Goal: Task Accomplishment & Management: Manage account settings

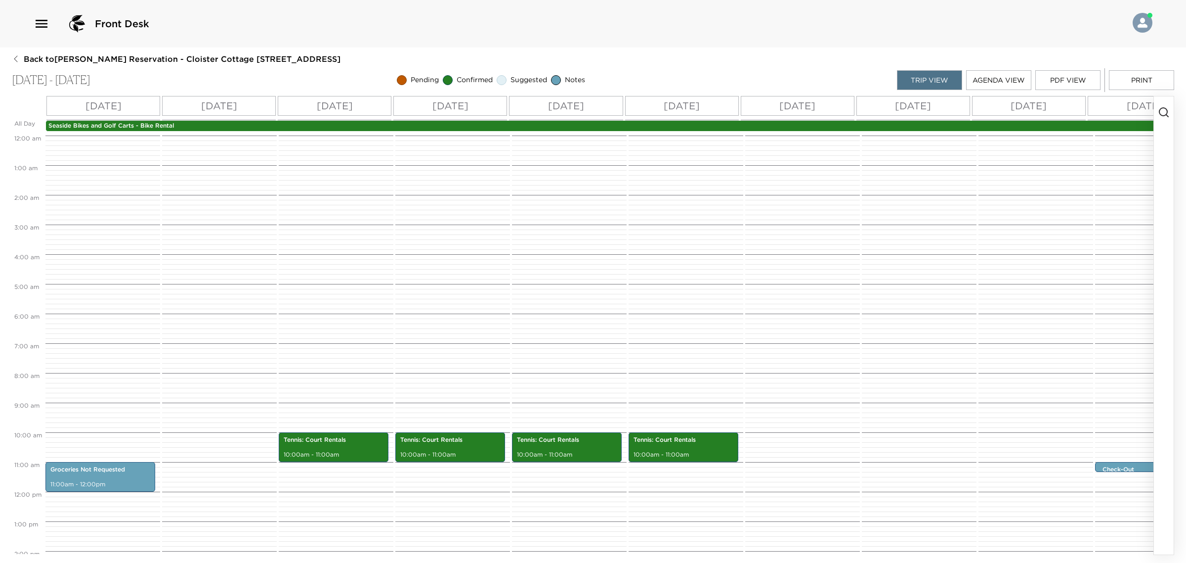
scroll to position [247, 0]
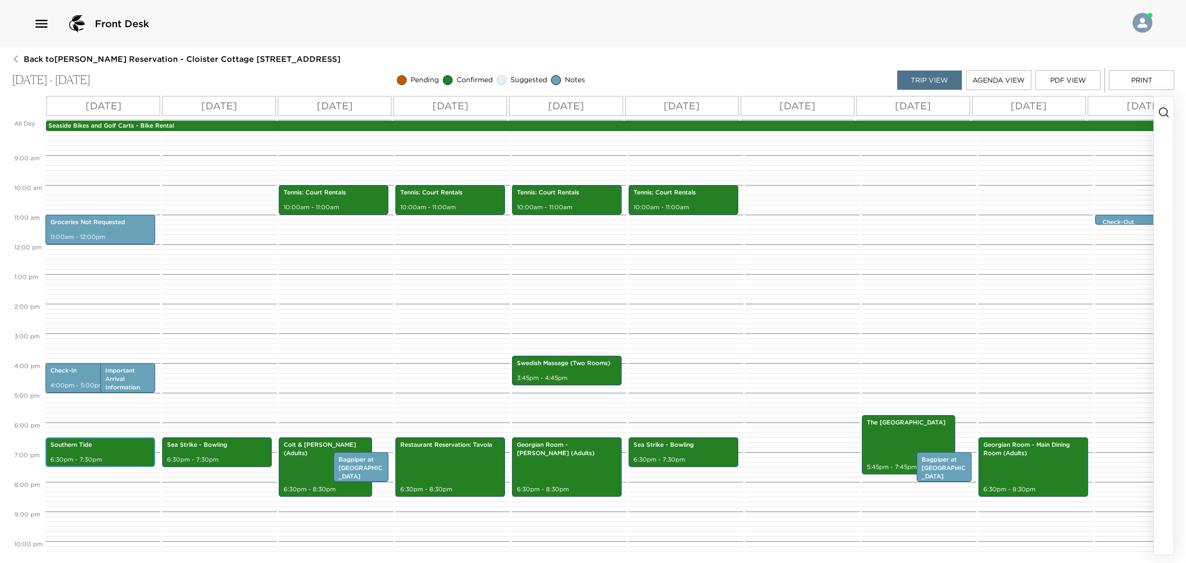
click at [128, 456] on p "6:30pm - 7:30pm" at bounding box center [100, 459] width 100 height 8
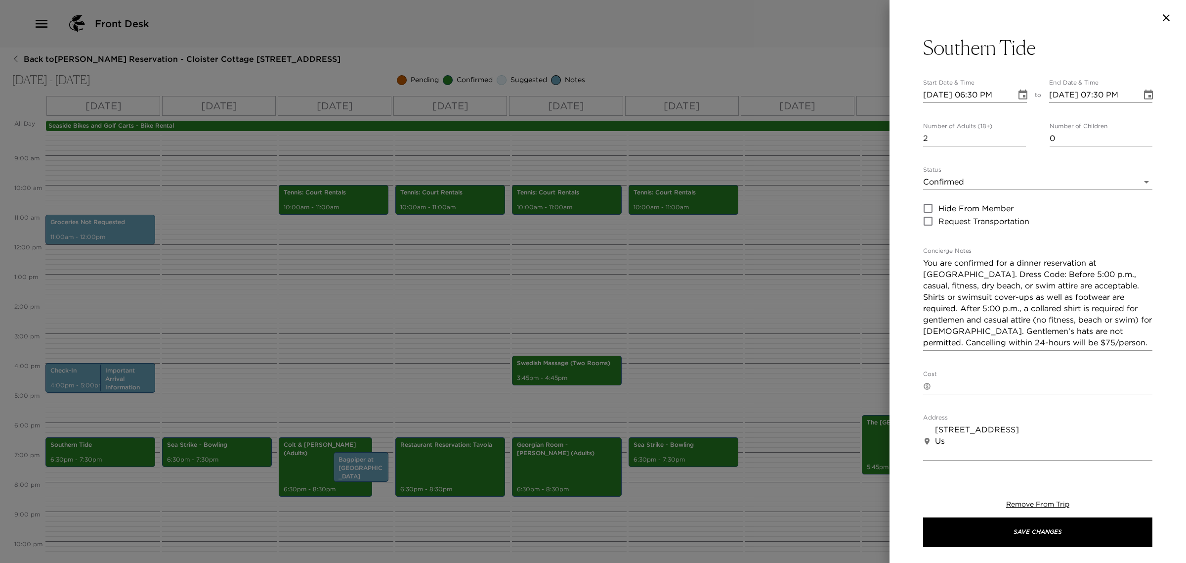
drag, startPoint x: 1077, startPoint y: 129, endPoint x: 920, endPoint y: 139, distance: 156.5
click at [1007, 131] on div "Number of Adults (18+) 2 Number of Children 0" at bounding box center [1037, 135] width 229 height 24
click at [1068, 137] on input "0" at bounding box center [1101, 138] width 103 height 16
type input "1"
click at [1016, 531] on button "Save Changes" at bounding box center [1037, 532] width 229 height 30
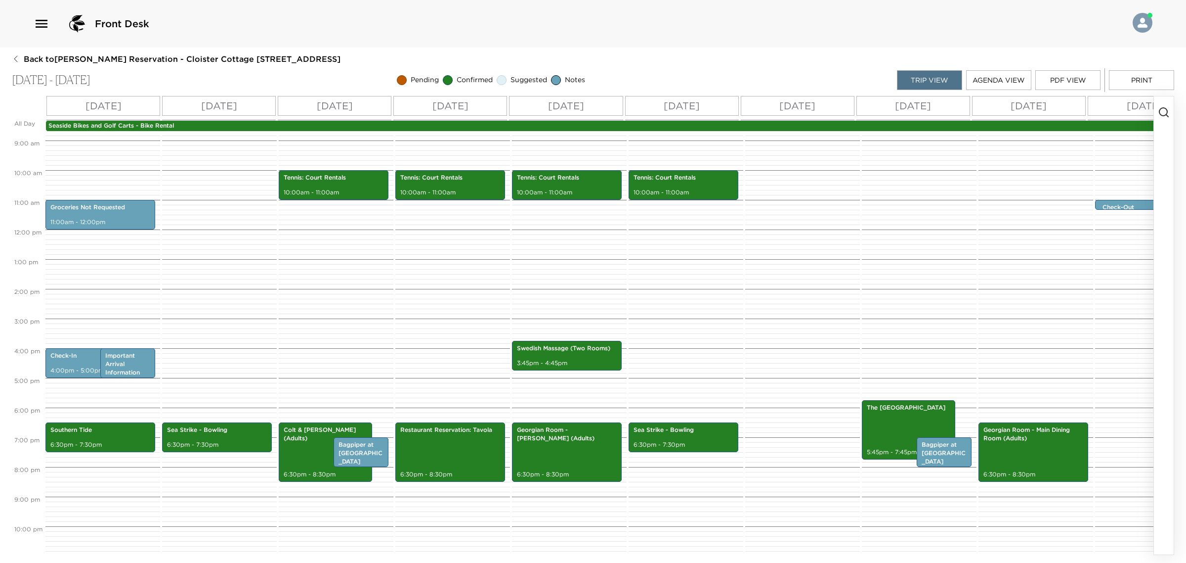
scroll to position [240, 0]
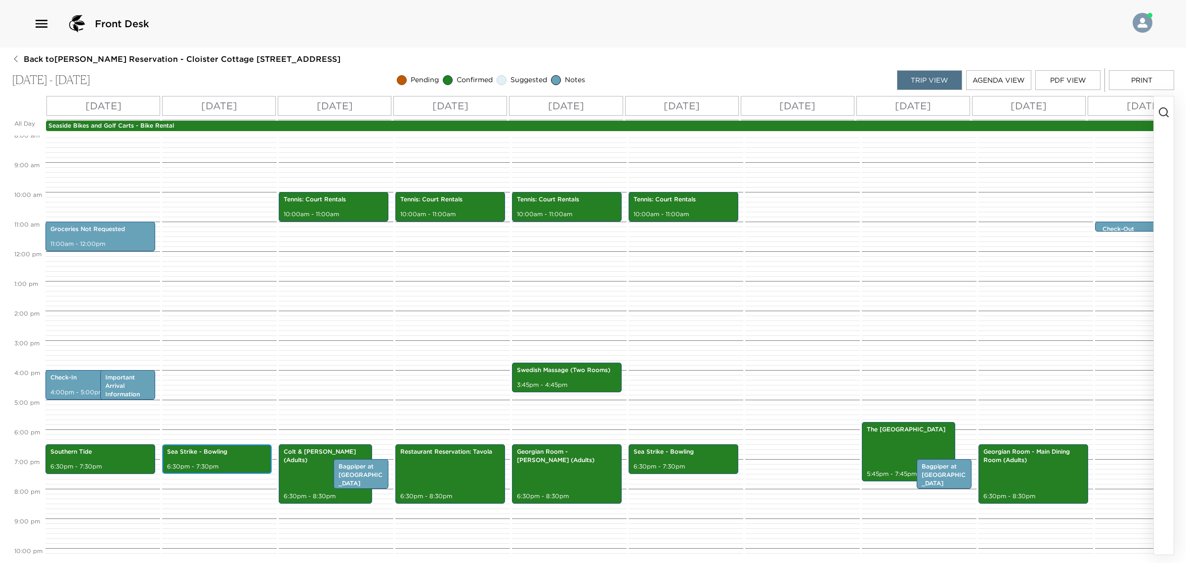
click at [241, 449] on p "Sea Strike - Bowling" at bounding box center [217, 451] width 100 height 8
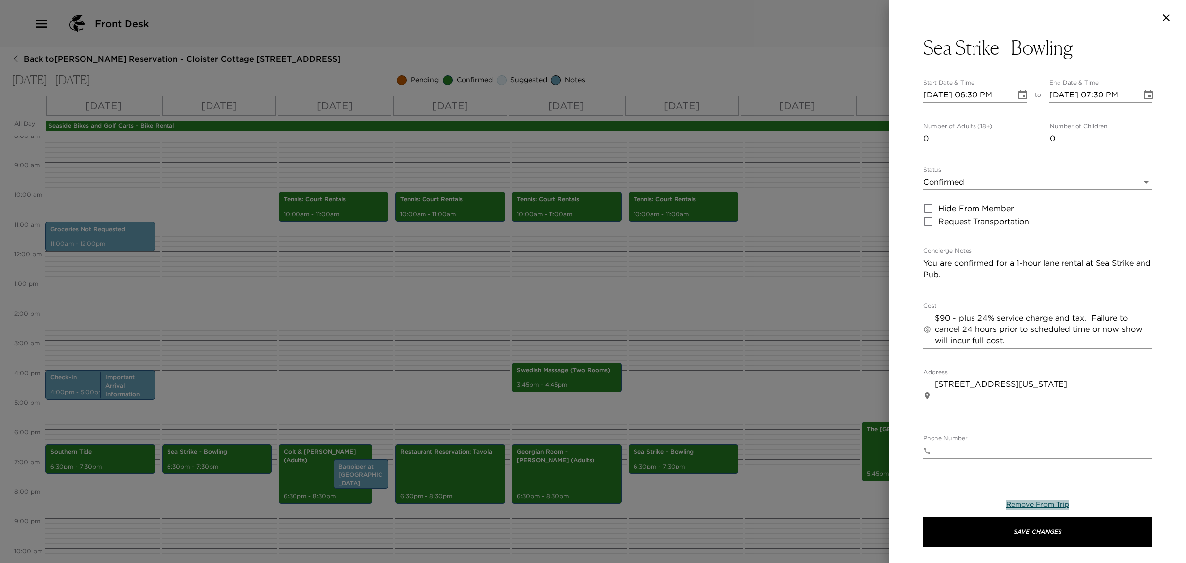
click at [1036, 502] on span "Remove From Trip" at bounding box center [1037, 503] width 63 height 9
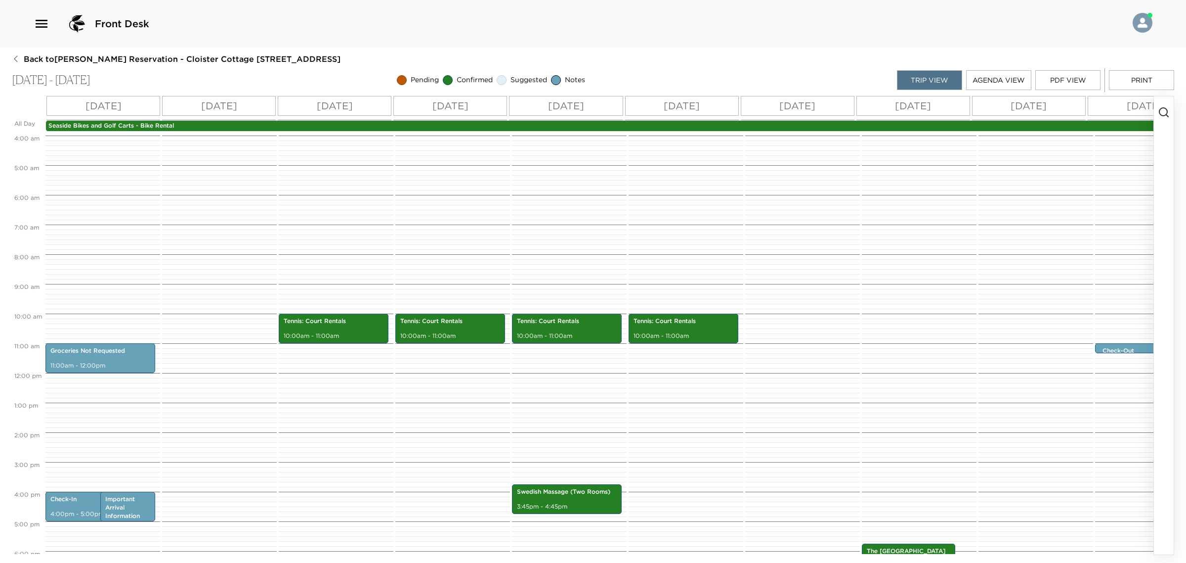
scroll to position [117, 0]
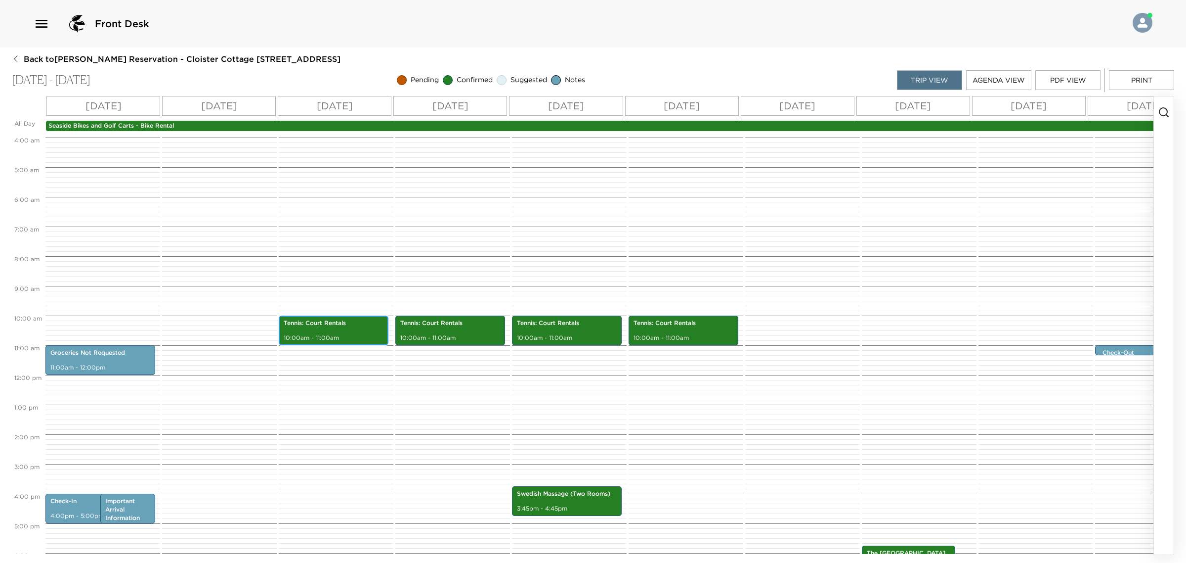
click at [339, 328] on div "Tennis: Court Rentals 10:00am - 11:00am" at bounding box center [334, 330] width 104 height 27
click at [339, 327] on div "Tennis: Court Rentals 10:00am - 11:00am" at bounding box center [334, 330] width 104 height 27
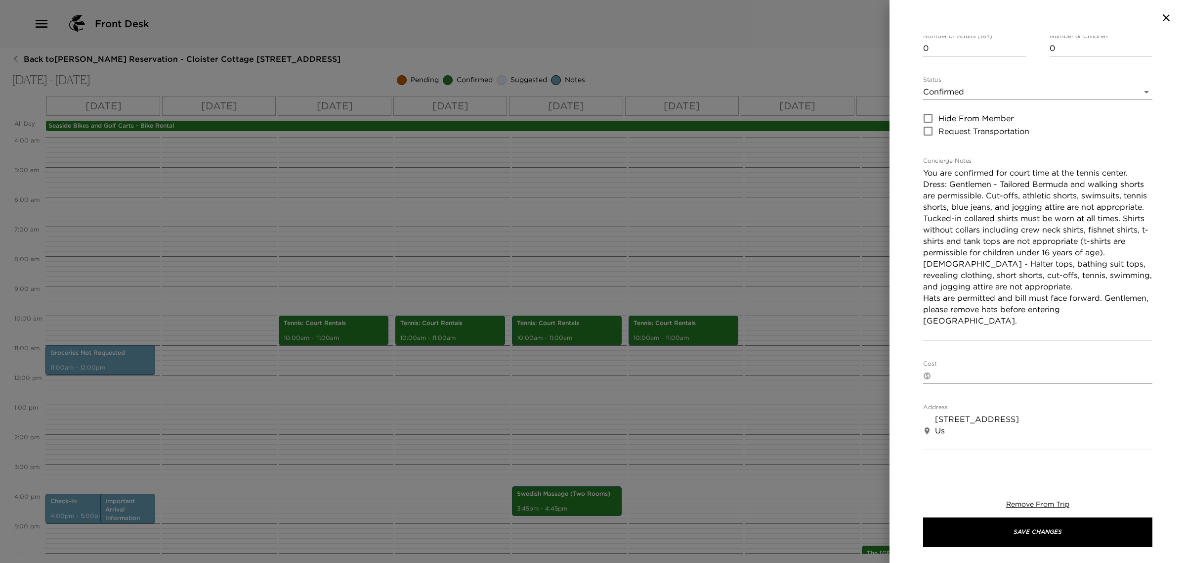
scroll to position [0, 0]
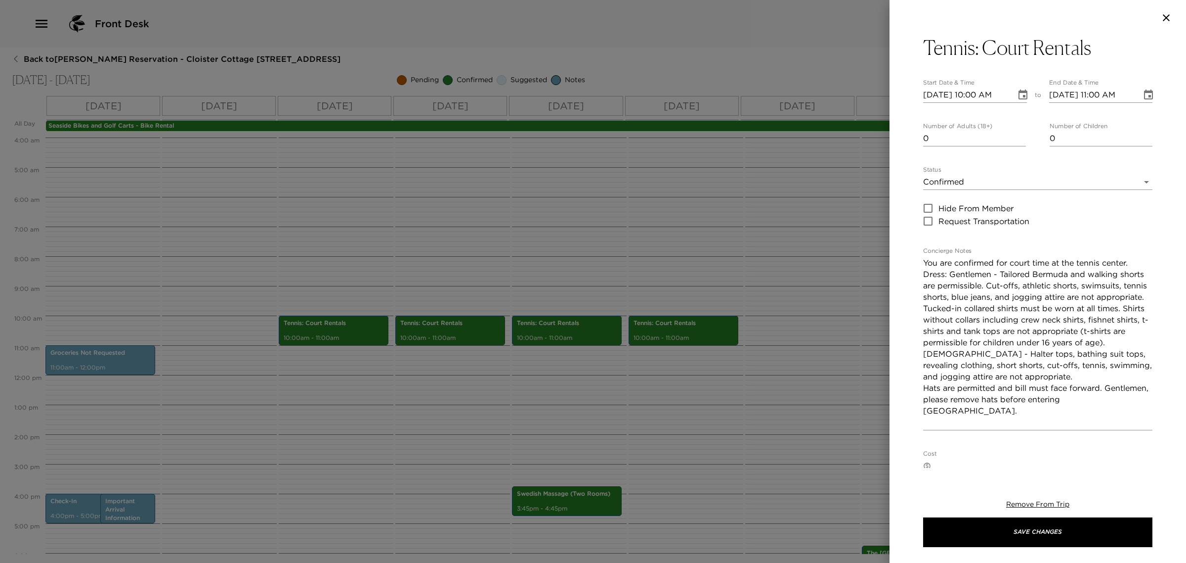
click at [1166, 19] on icon "button" at bounding box center [1167, 18] width 12 height 12
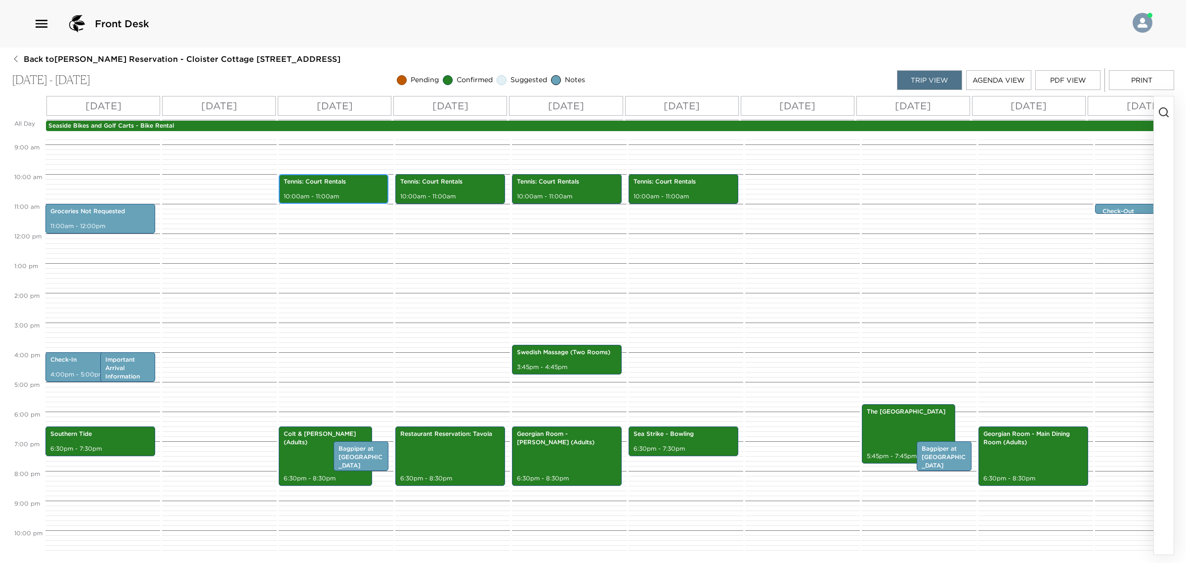
scroll to position [302, 0]
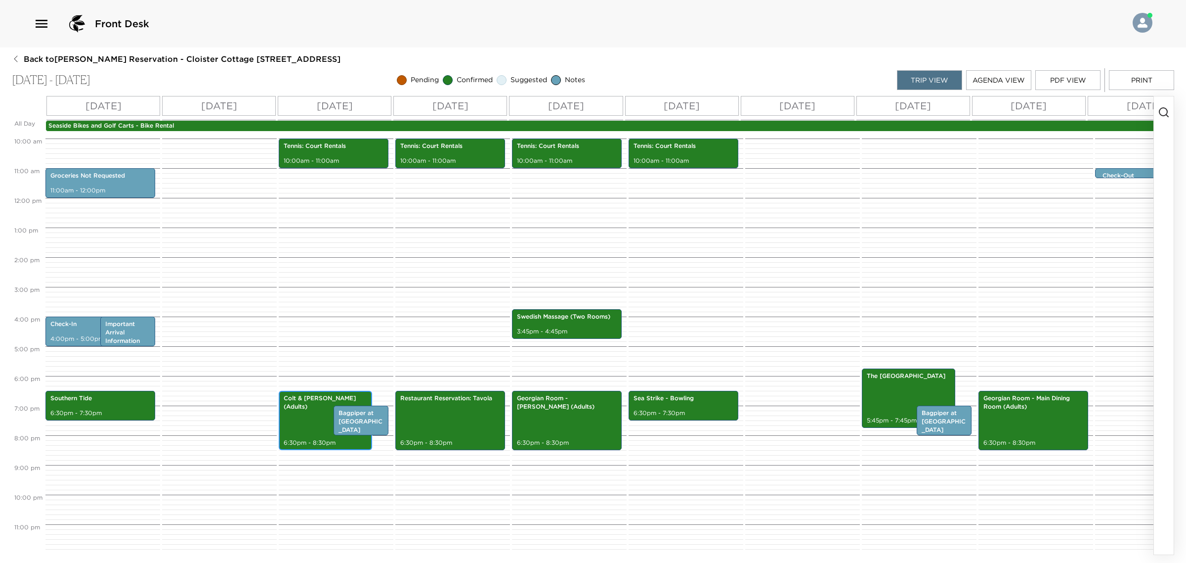
click at [309, 400] on div "Colt & [PERSON_NAME] (Adults) 6:30pm - 8:30pm" at bounding box center [325, 420] width 87 height 56
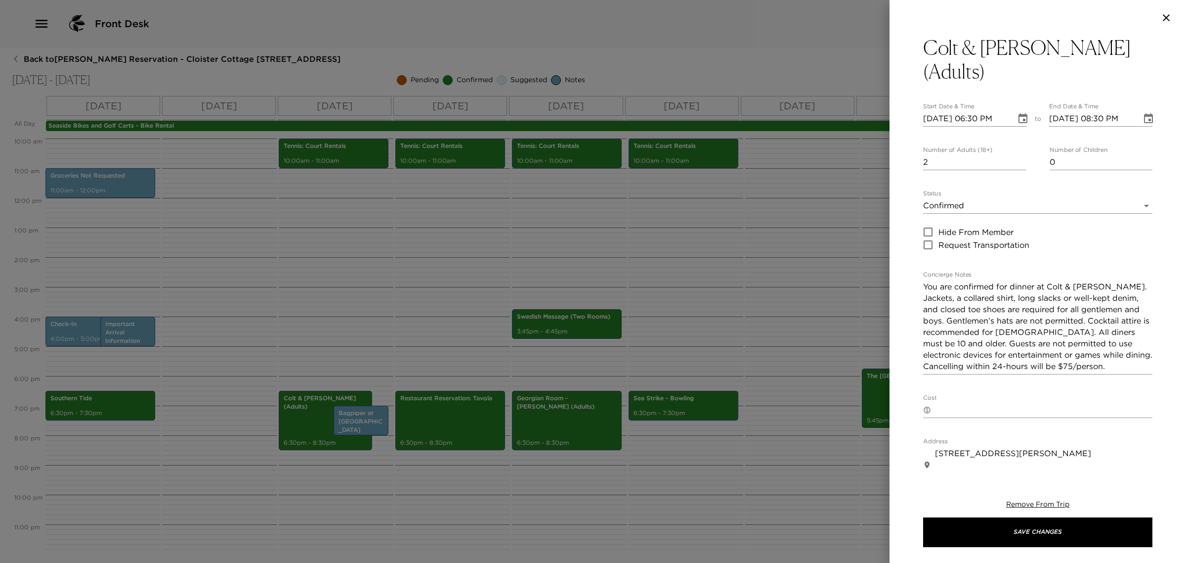
click at [325, 422] on div at bounding box center [593, 281] width 1186 height 563
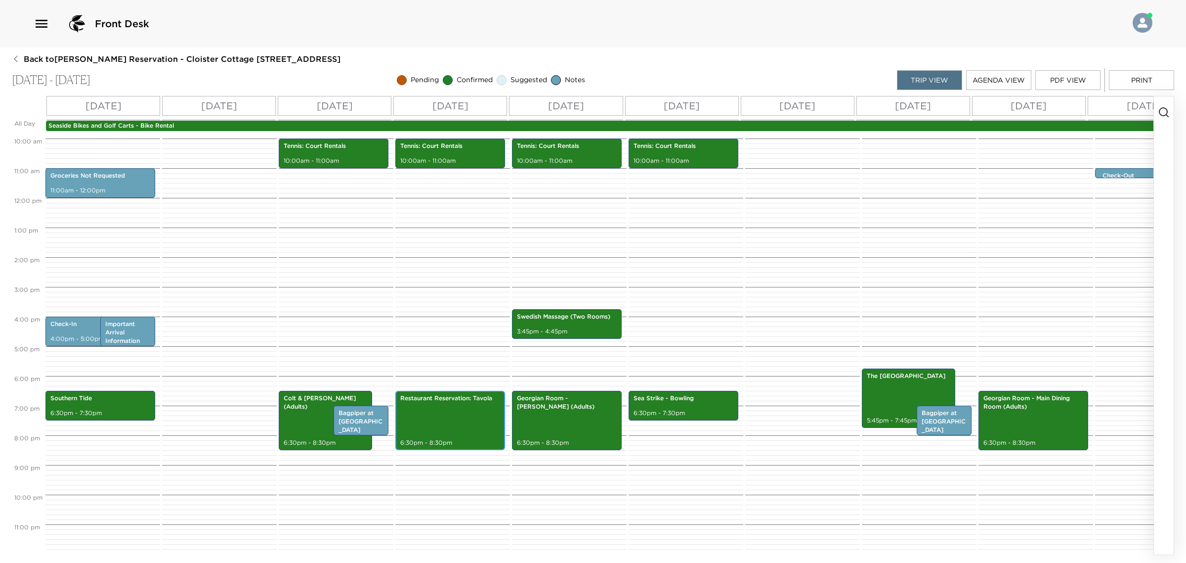
click at [436, 398] on div "Restaurant Reservation: Tavola 6:30pm - 8:30pm" at bounding box center [450, 420] width 104 height 56
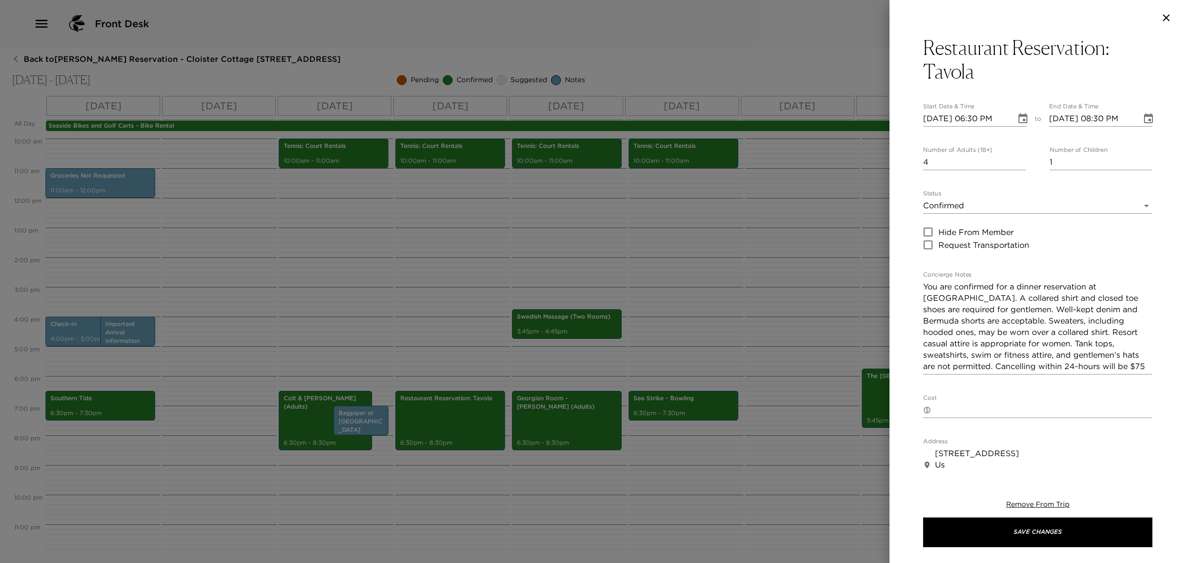
click at [807, 175] on div "Restaurant Reservation: Tavola Start Date & Time [DATE] 06:30 PM to End Date & …" at bounding box center [593, 281] width 1186 height 563
type input "5"
click at [1021, 526] on button "Save Changes" at bounding box center [1037, 532] width 229 height 30
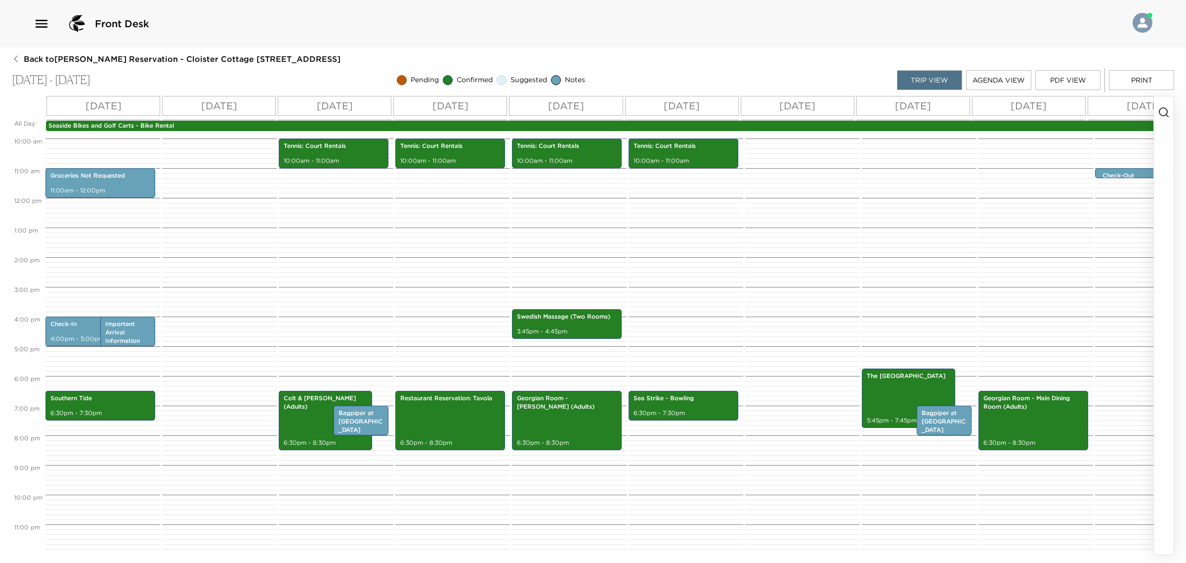
click at [577, 127] on p "Seaside Bikes and Golf Carts - Bike Rental" at bounding box center [623, 126] width 1151 height 8
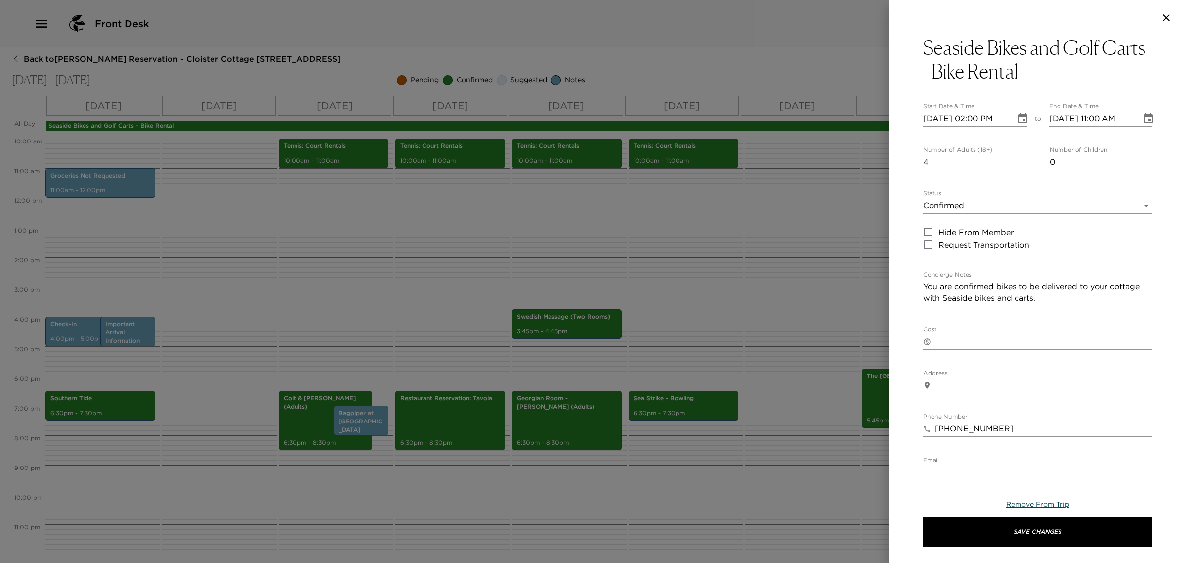
click at [1041, 503] on span "Remove From Trip" at bounding box center [1037, 503] width 63 height 9
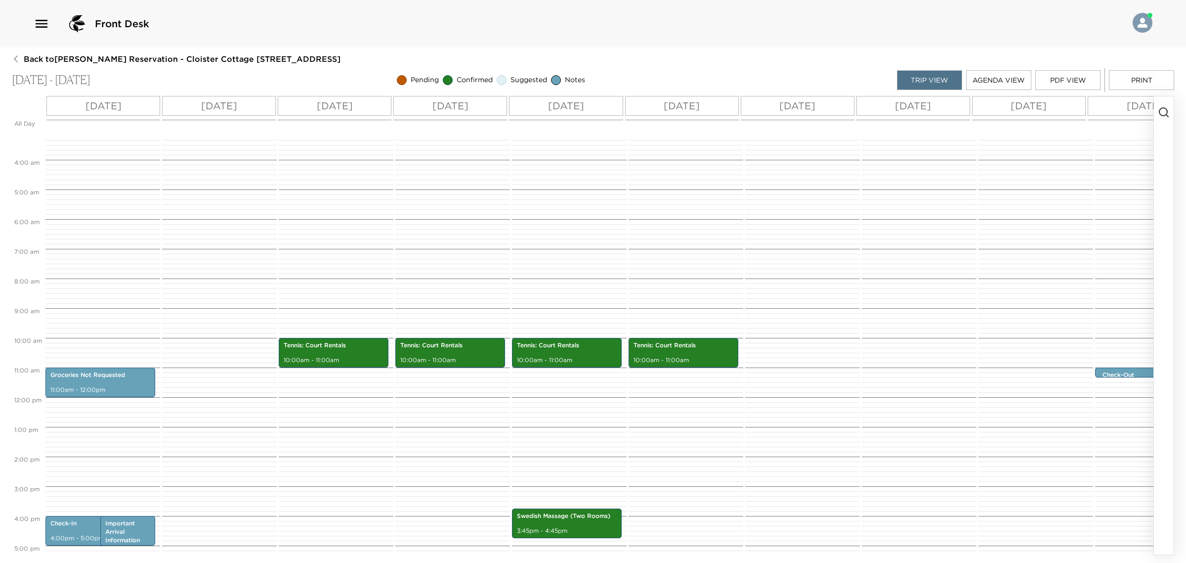
scroll to position [240, 0]
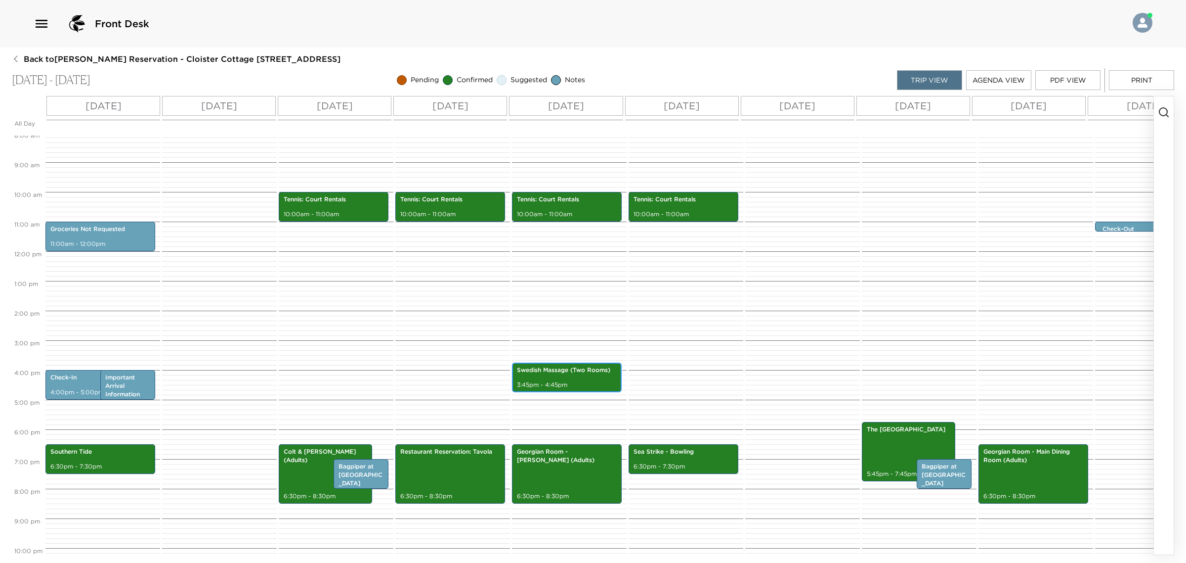
click at [564, 374] on div "Swedish Massage (Two Rooms) 3:45pm - 4:45pm" at bounding box center [567, 377] width 104 height 27
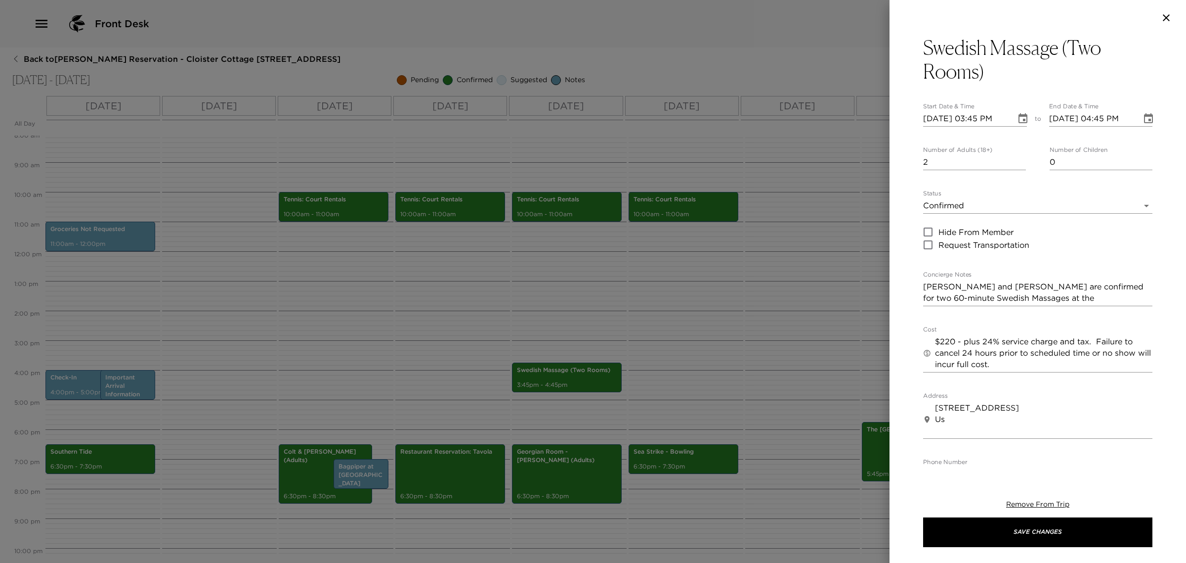
click at [1163, 21] on icon "button" at bounding box center [1167, 18] width 12 height 12
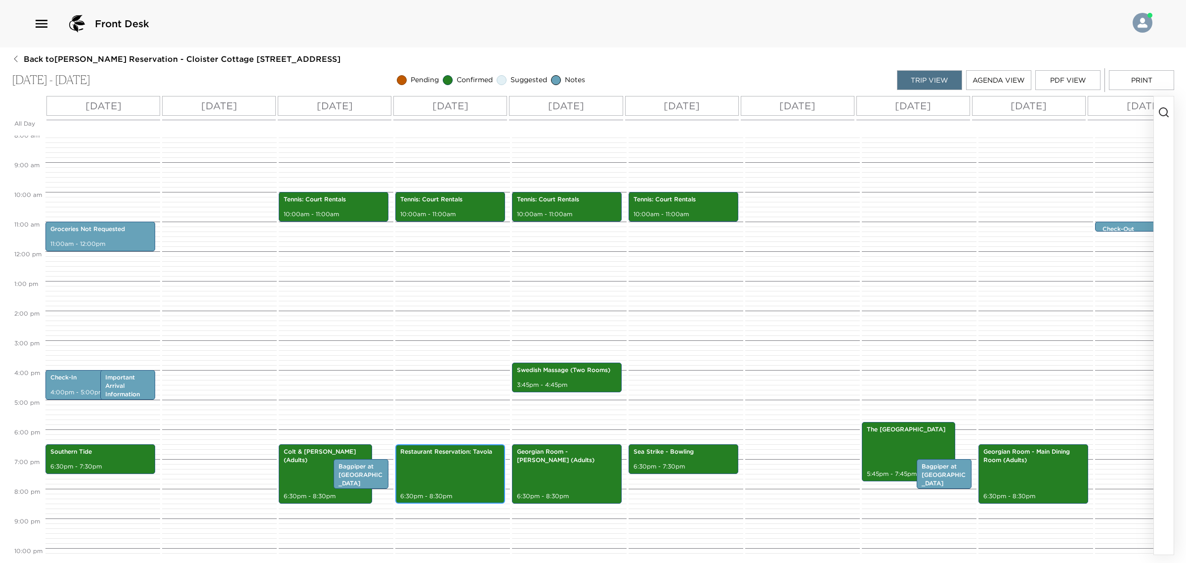
click at [486, 480] on div "Restaurant Reservation: Tavola 6:30pm - 8:30pm" at bounding box center [450, 473] width 104 height 56
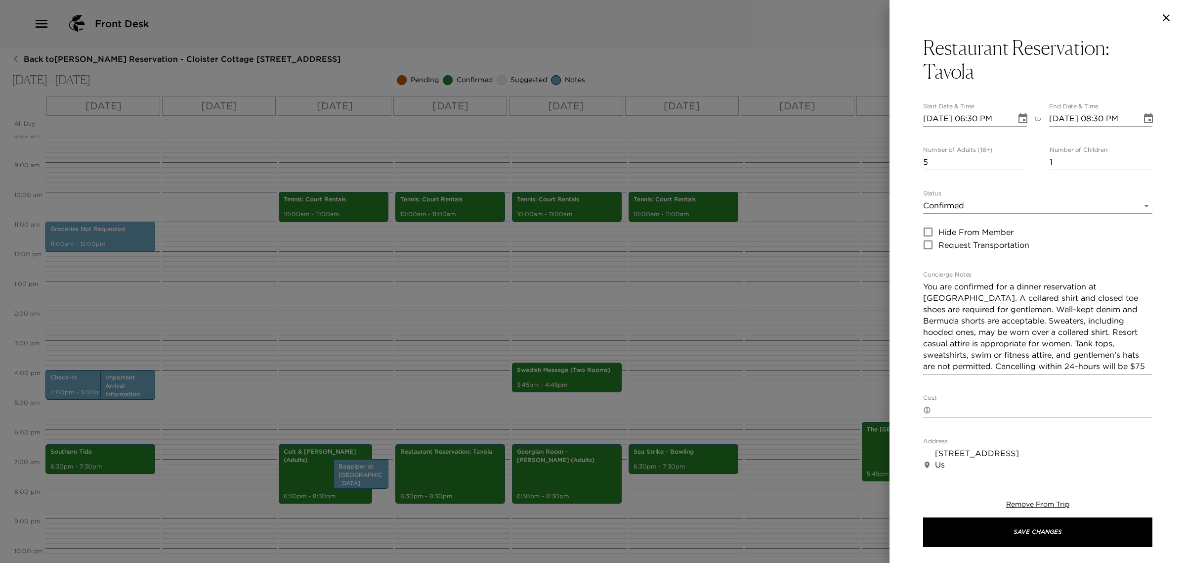
click at [675, 361] on div at bounding box center [593, 281] width 1186 height 563
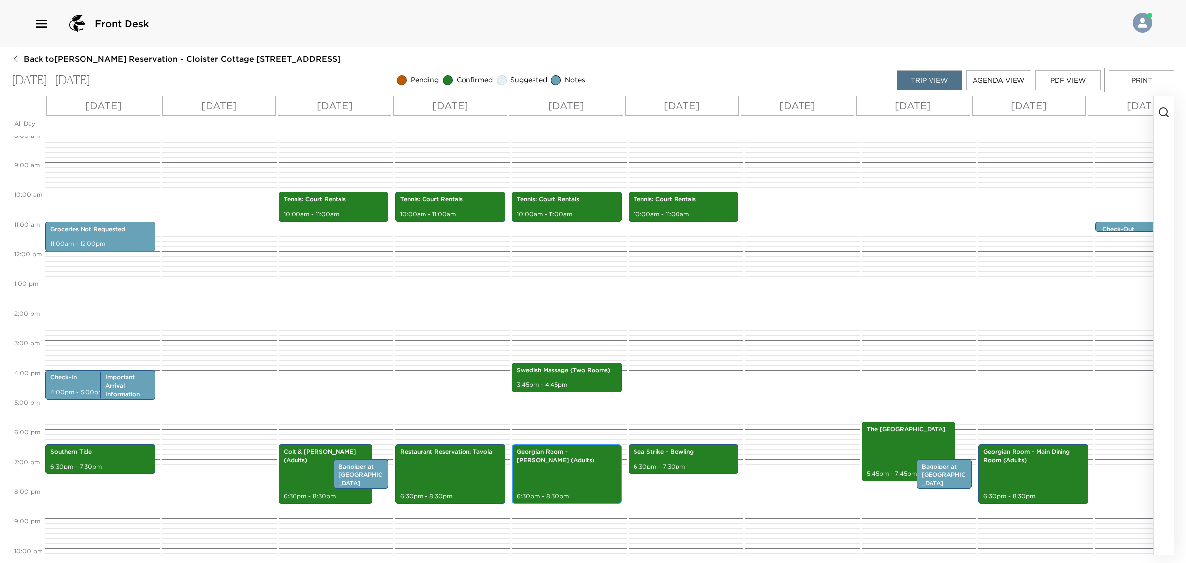
click at [561, 463] on p "Georgian Room - [PERSON_NAME] (Adults)" at bounding box center [567, 455] width 100 height 17
click at [541, 435] on div "Tennis: Court Rentals 10:00am - 11:00am Swedish Massage (Two Rooms) 3:45pm - 4:…" at bounding box center [568, 251] width 112 height 712
click at [535, 461] on p "Georgian Room - [PERSON_NAME] (Adults)" at bounding box center [567, 455] width 100 height 17
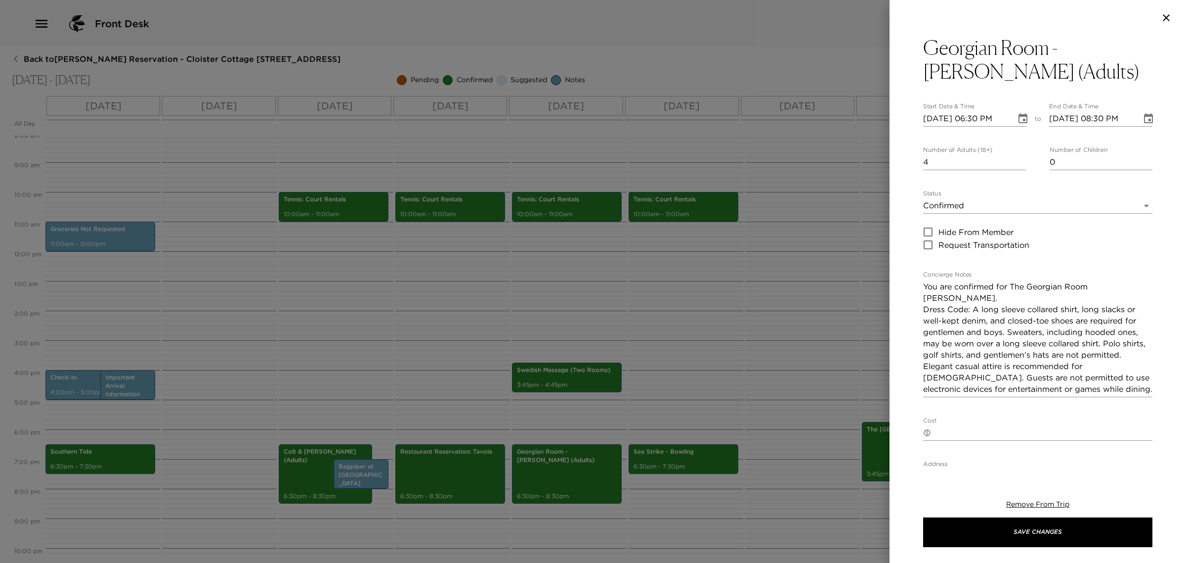
click at [1170, 19] on icon "button" at bounding box center [1167, 18] width 12 height 12
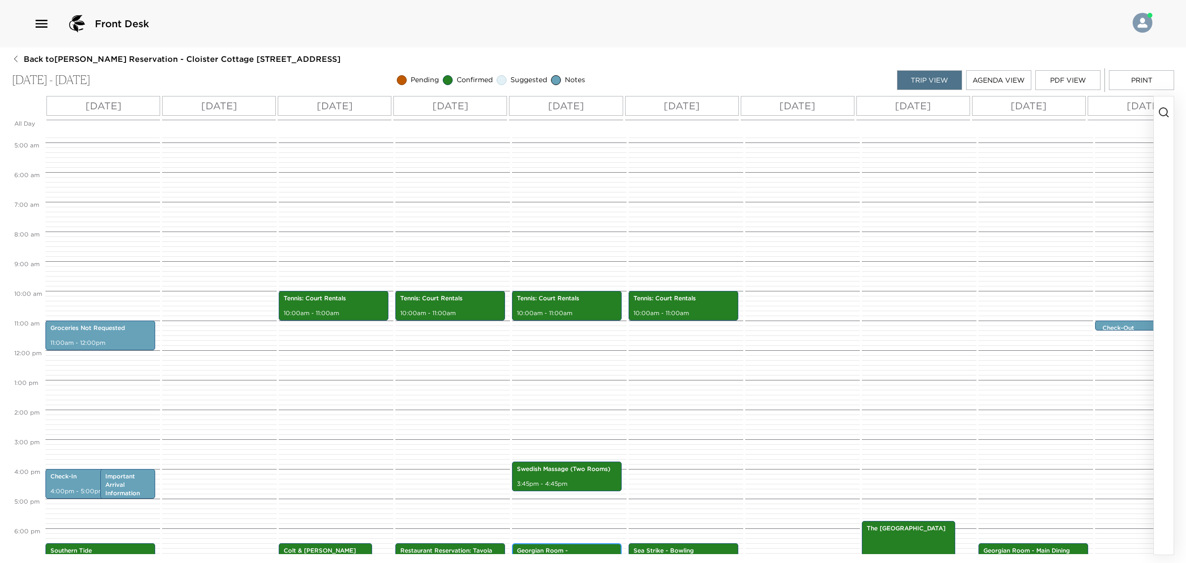
scroll to position [302, 0]
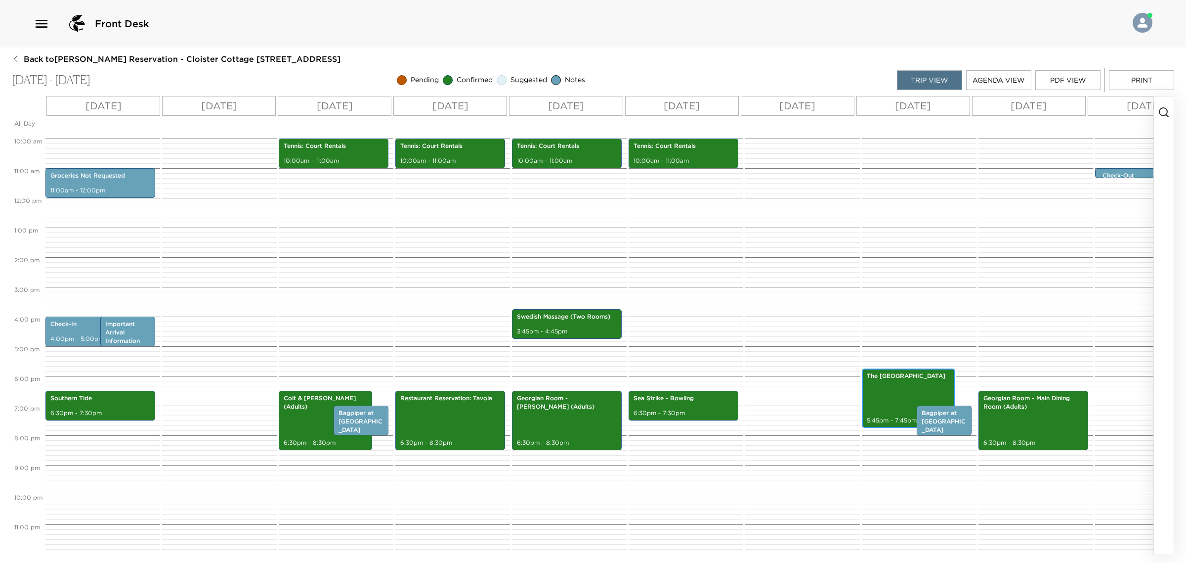
click at [891, 384] on div "The Oak Room 5:45pm - 7:45pm" at bounding box center [908, 398] width 87 height 56
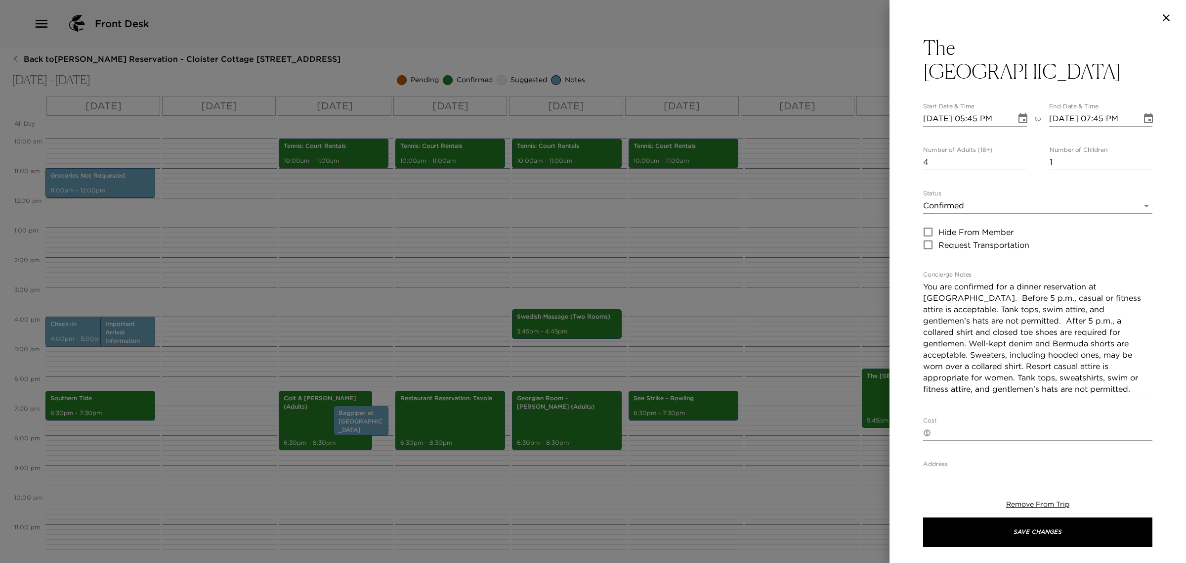
click at [1165, 18] on icon "button" at bounding box center [1167, 18] width 12 height 12
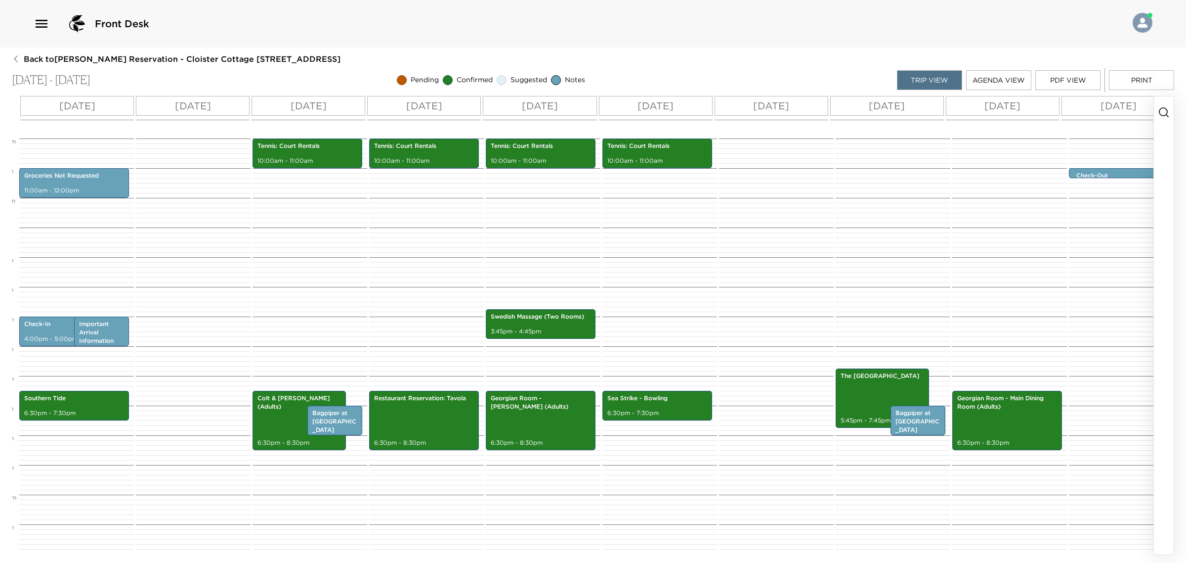
scroll to position [0, 66]
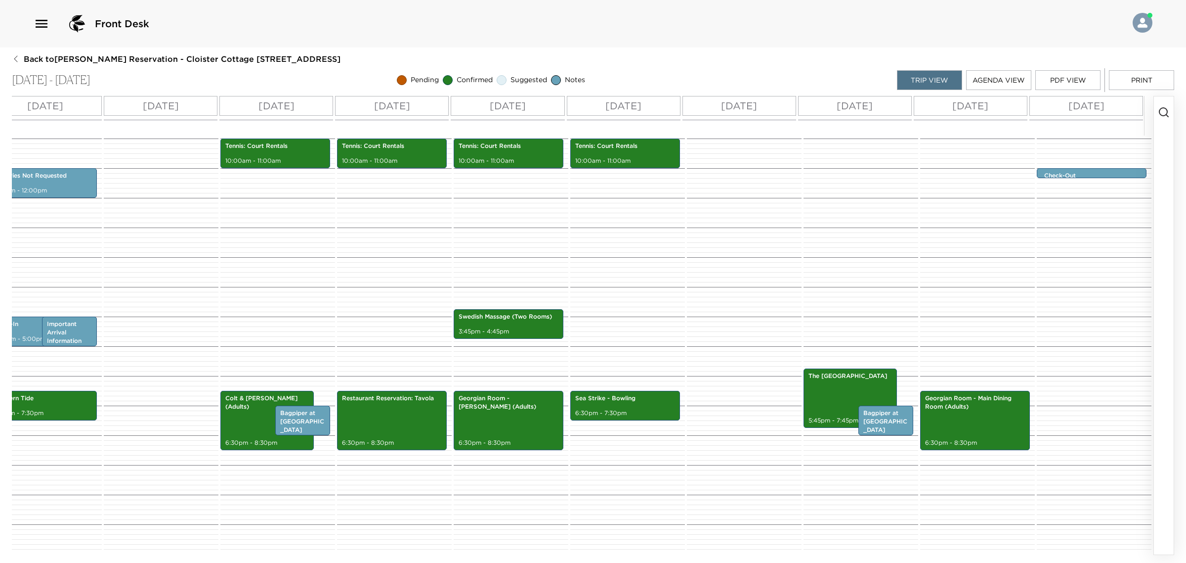
drag, startPoint x: 777, startPoint y: 554, endPoint x: 898, endPoint y: 531, distance: 123.6
click at [898, 531] on div "All Day [DATE] [DATE] [DATE] [DATE] [DATE] [DATE] [DATE] [DATE] [DATE] [DATE] 1…" at bounding box center [583, 325] width 1142 height 458
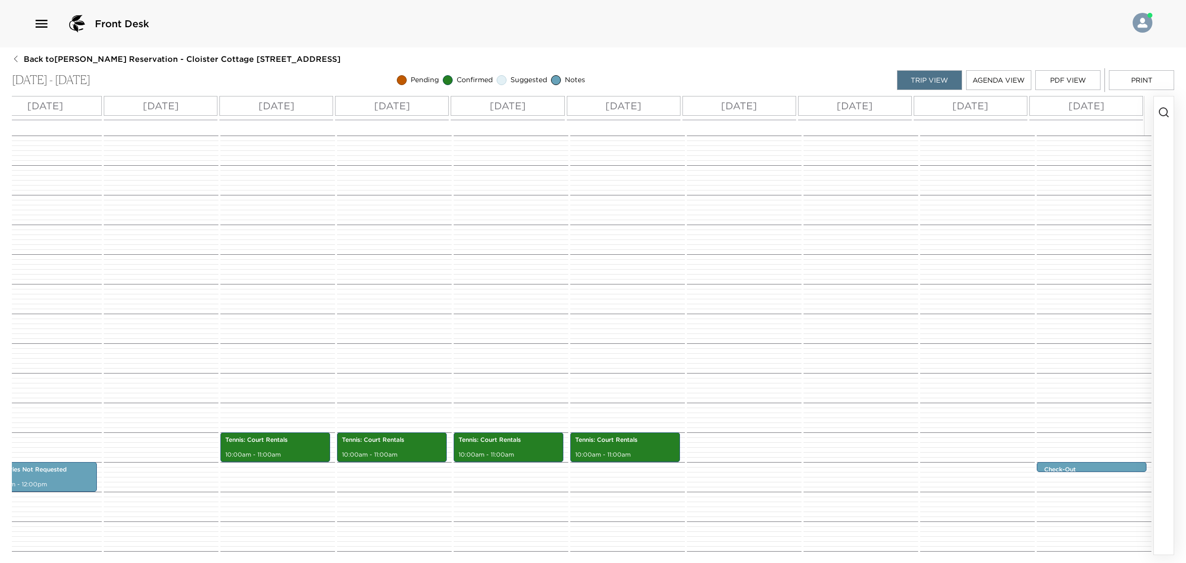
click at [1168, 114] on icon "button" at bounding box center [1164, 112] width 12 height 12
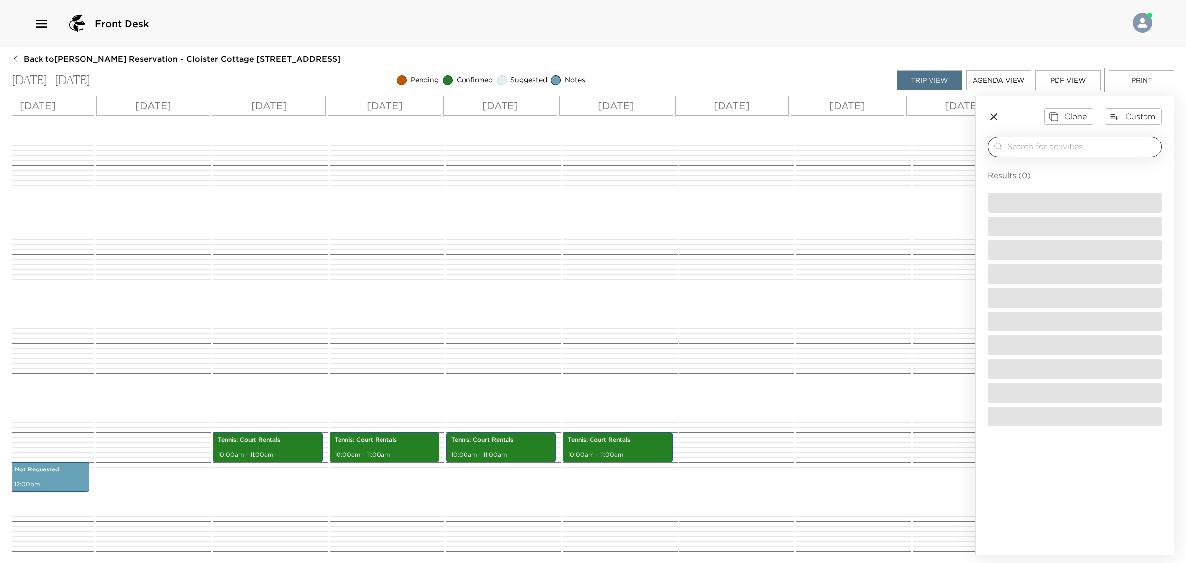
click at [1073, 147] on input "search" at bounding box center [1082, 146] width 150 height 11
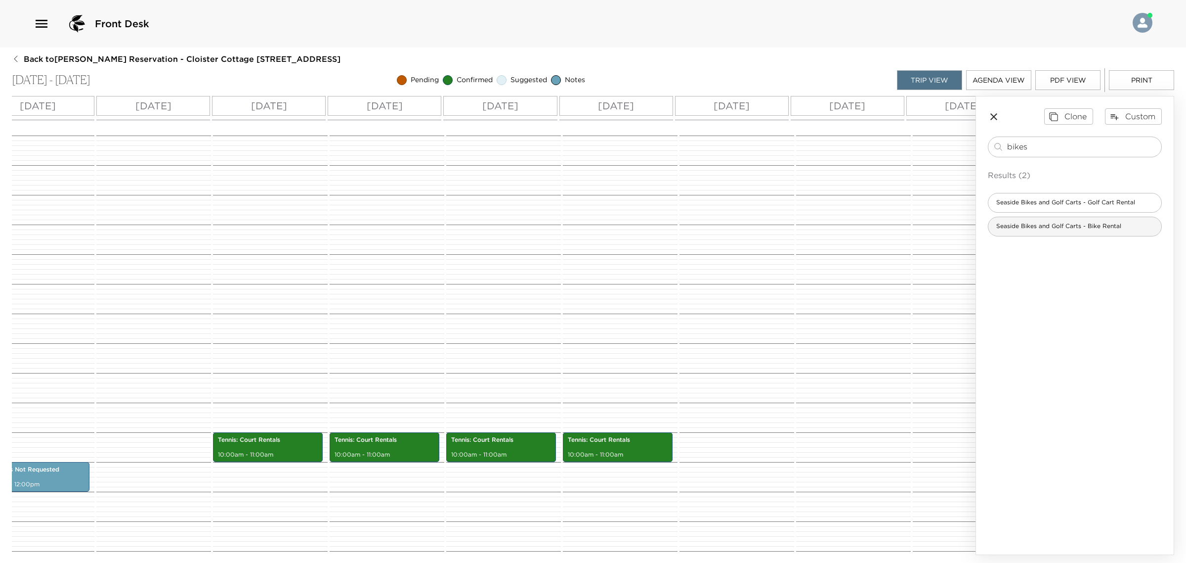
type input "bikes"
click at [1052, 228] on span "Seaside Bikes and Golf Carts - Bike Rental" at bounding box center [1059, 226] width 141 height 8
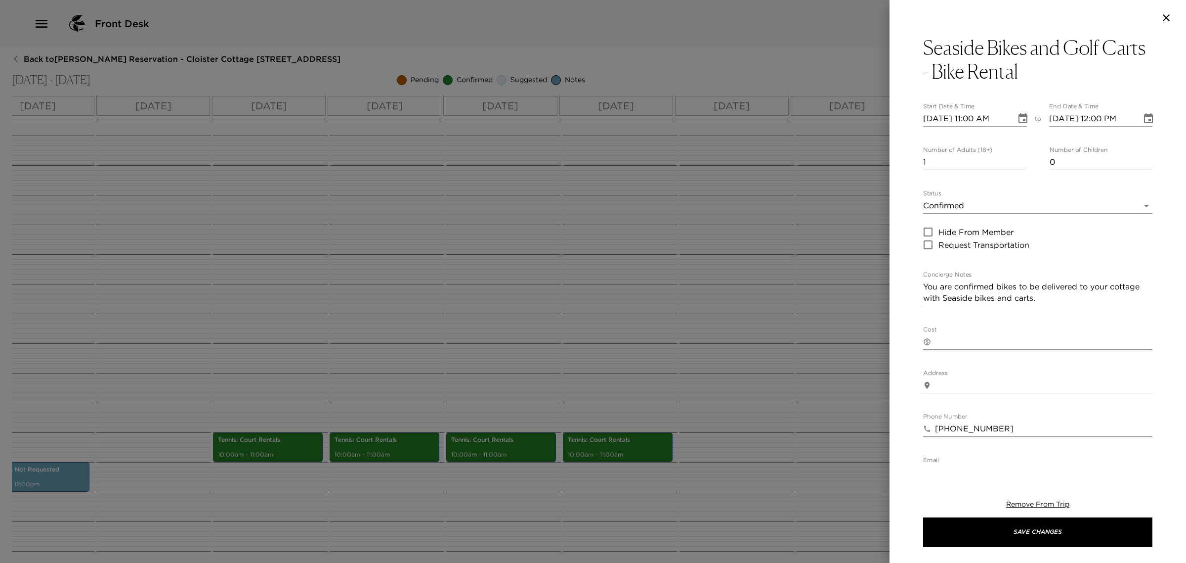
click at [929, 115] on input "[DATE] 11:00 AM" at bounding box center [966, 119] width 86 height 16
type input "[DATE] 11:00 AM"
type input "[DATE] 12:00 PM"
type input "[DATE] 11:00 AM"
type input "[DATE] 12:00 PM"
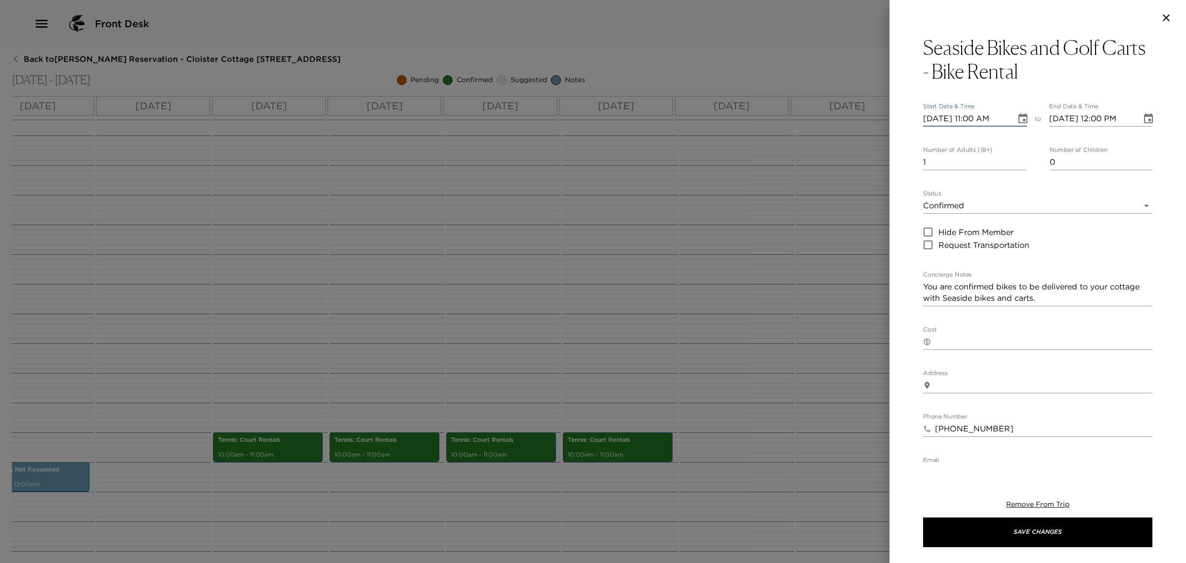
type input "[DATE] 11:00 AM"
type input "7"
click at [959, 198] on body "Front Desk Back to [PERSON_NAME] Reservation - Cloister Cottage [STREET_ADDRESS…" at bounding box center [593, 281] width 1186 height 563
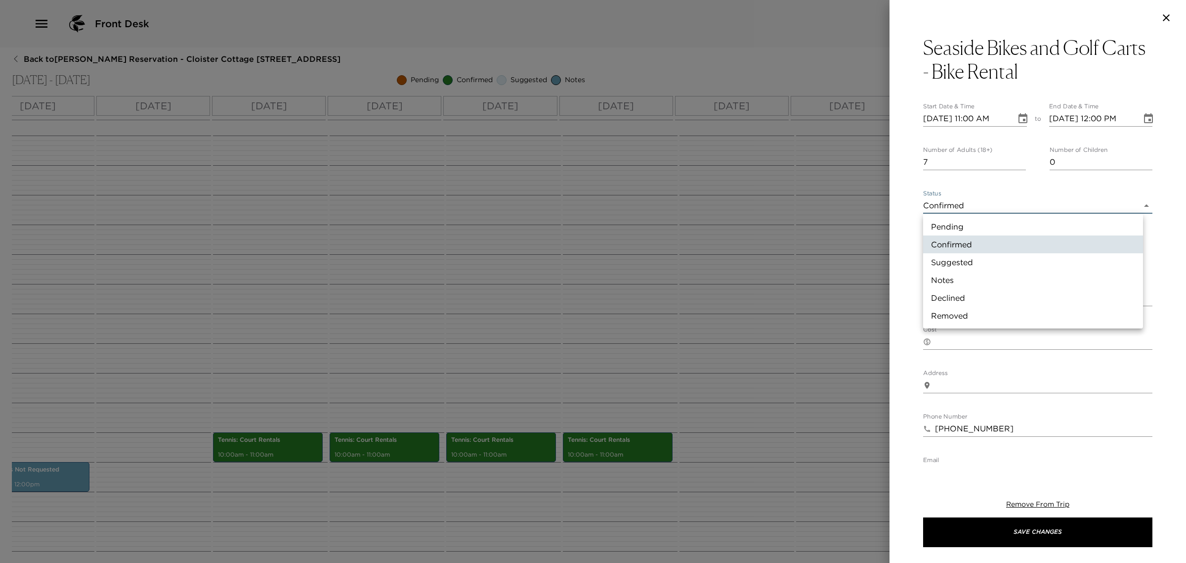
click at [956, 216] on ul "Pending Confirmed Suggested Notes Declined Removed" at bounding box center [1033, 271] width 220 height 115
click at [955, 225] on li "Pending" at bounding box center [1033, 226] width 220 height 18
type input "Pending"
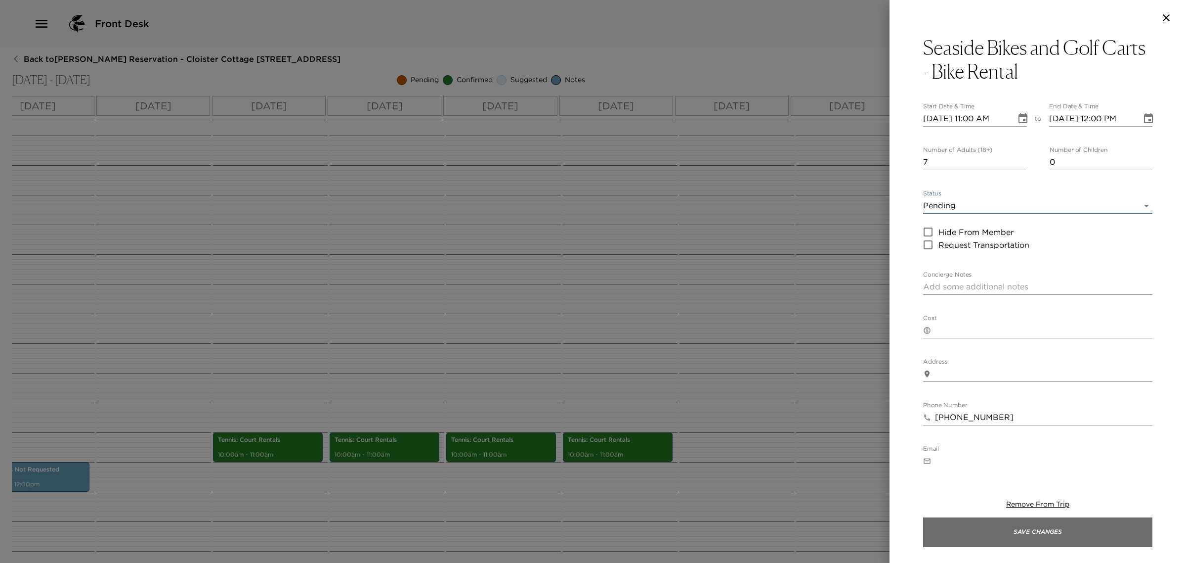
click at [1040, 524] on button "Save Changes" at bounding box center [1037, 532] width 229 height 30
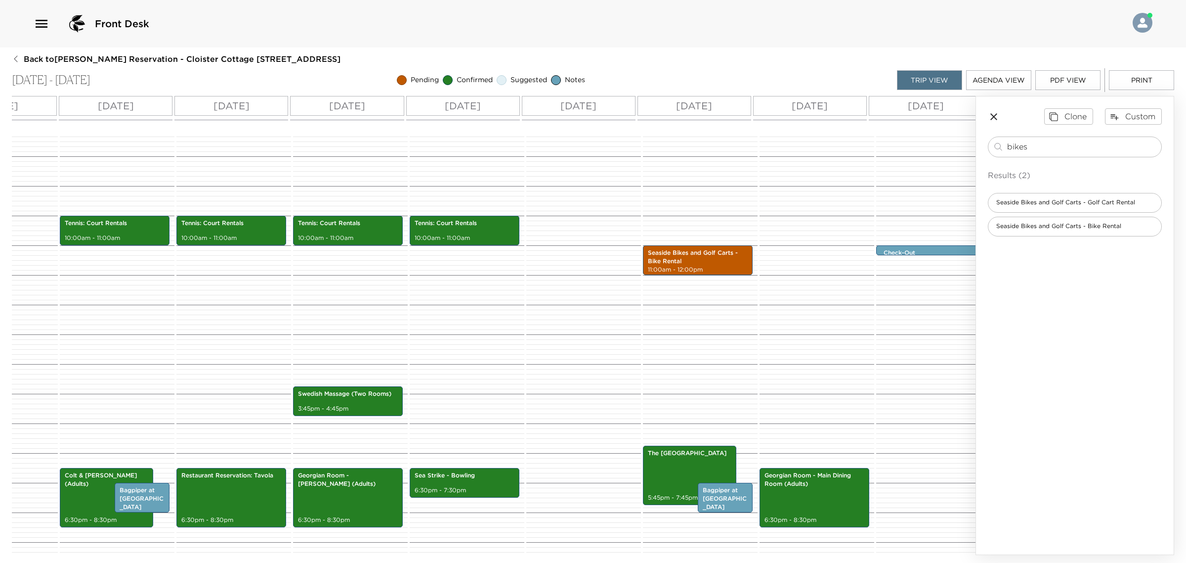
scroll to position [117, 0]
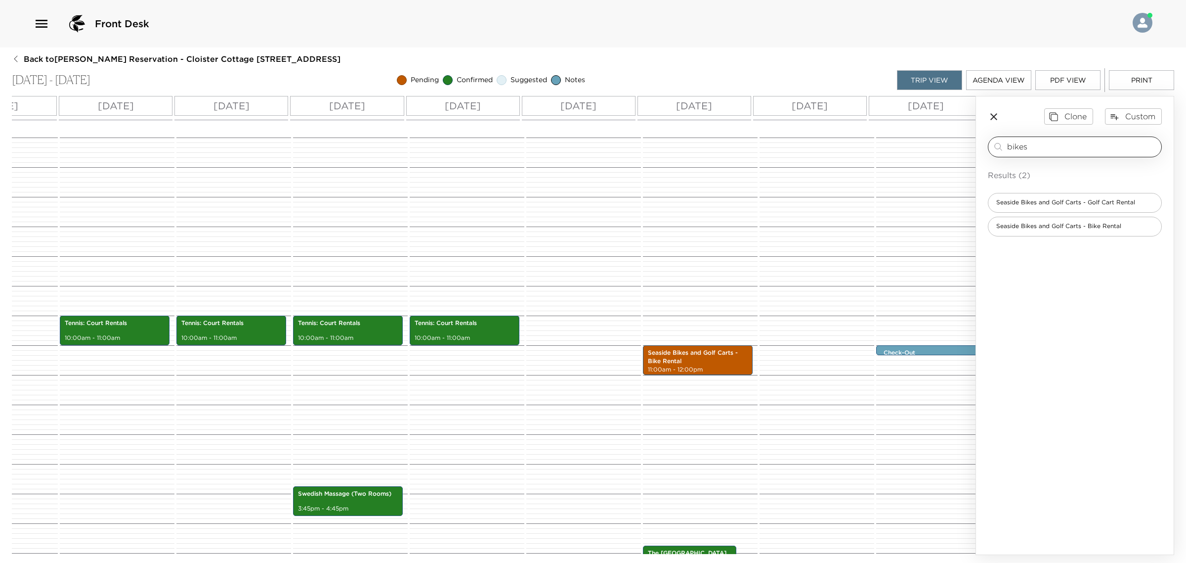
click at [1035, 147] on input "bikes" at bounding box center [1082, 146] width 150 height 11
click at [1008, 148] on input "bikes" at bounding box center [1082, 146] width 150 height 11
type input "pickle"
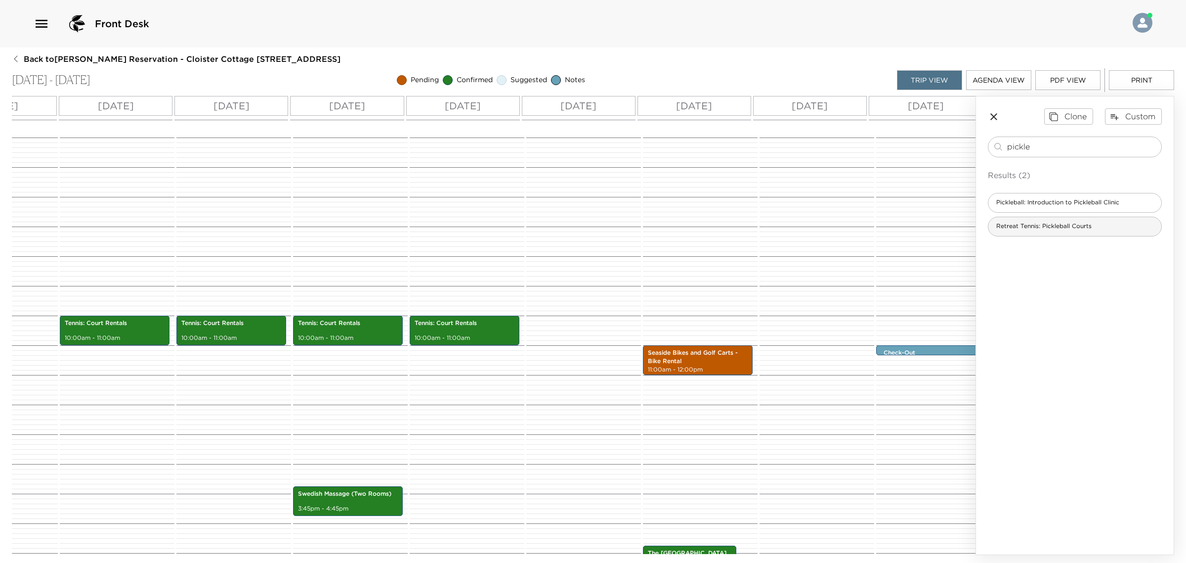
click at [1099, 225] on div "Retreat Tennis: Pickleball Courts" at bounding box center [1075, 227] width 174 height 20
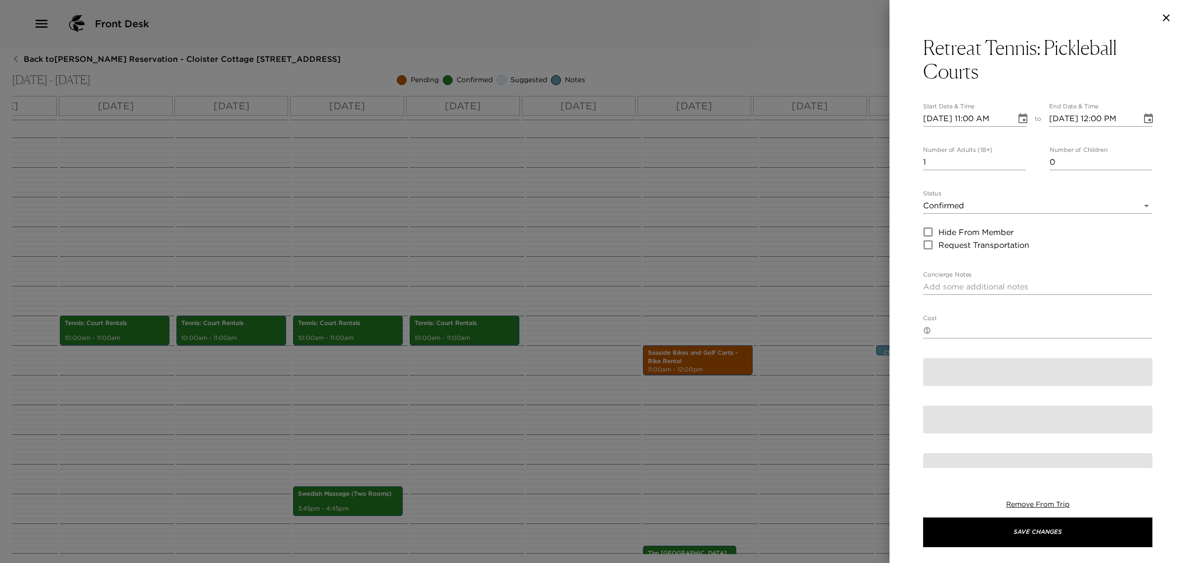
type textarea "You are confirmed for the pickleball courts at our Retreat Tennis. Please note …"
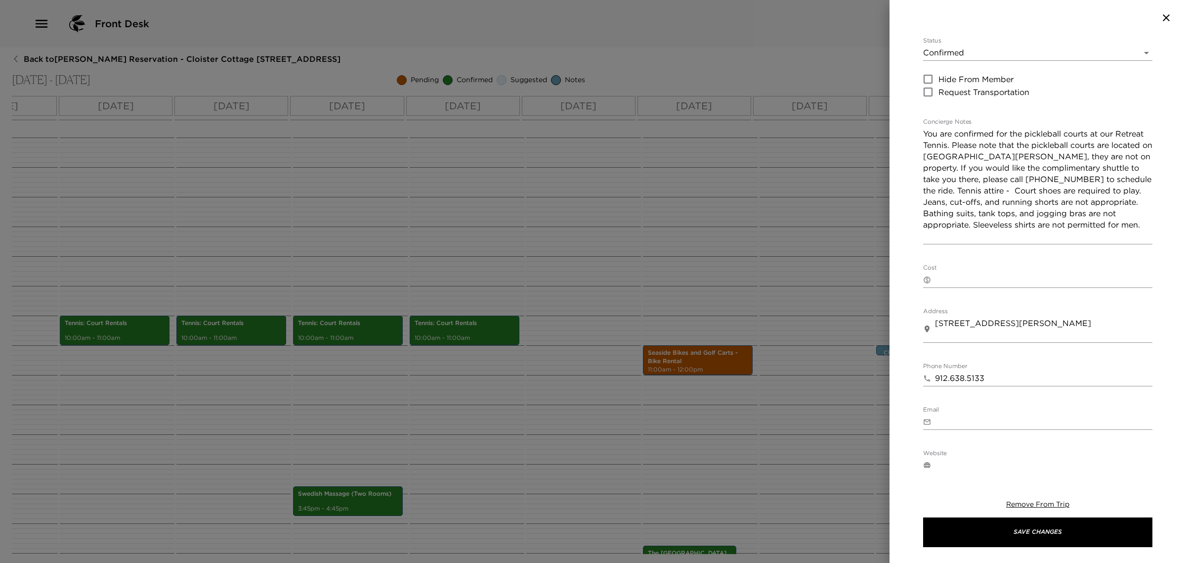
scroll to position [0, 0]
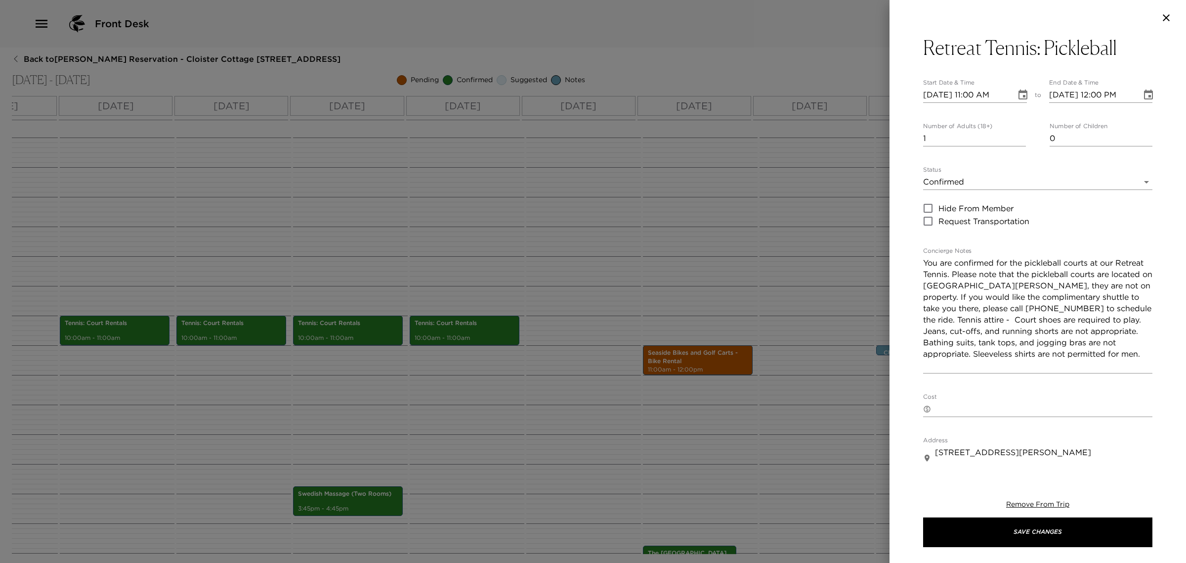
click at [941, 96] on input "[DATE] 11:00 AM" at bounding box center [966, 95] width 86 height 16
type input "[DATE] 11:00 AM"
type input "[DATE] 12:00 PM"
type input "[DATE] 11:00 AM"
type input "[DATE] 12:00 PM"
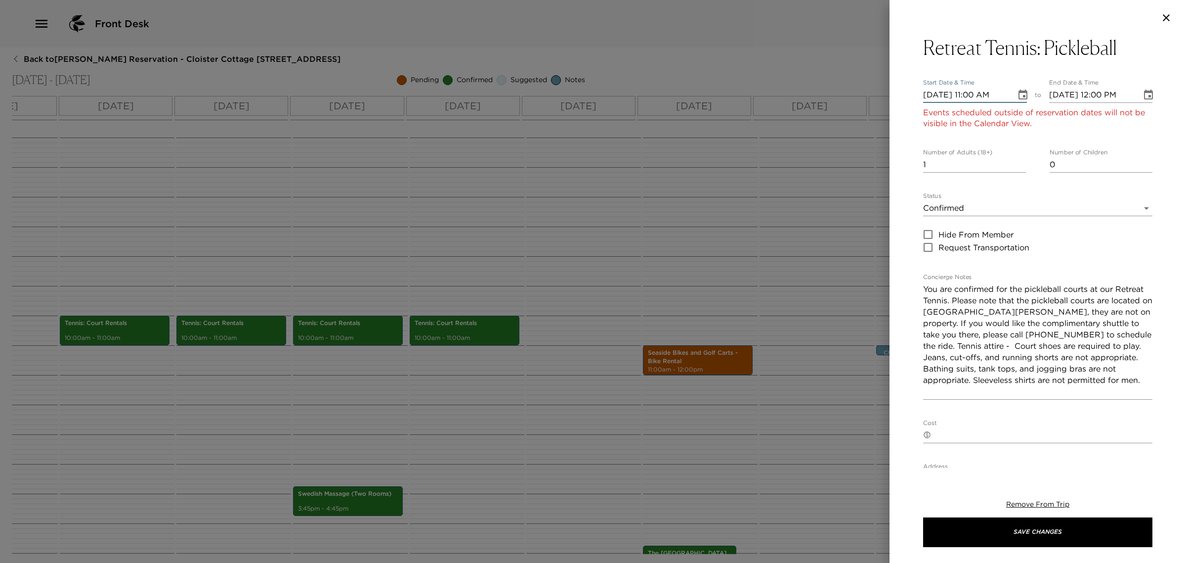
type input "[DATE] 11:00 AM"
type input "[DATE] 12:00 PM"
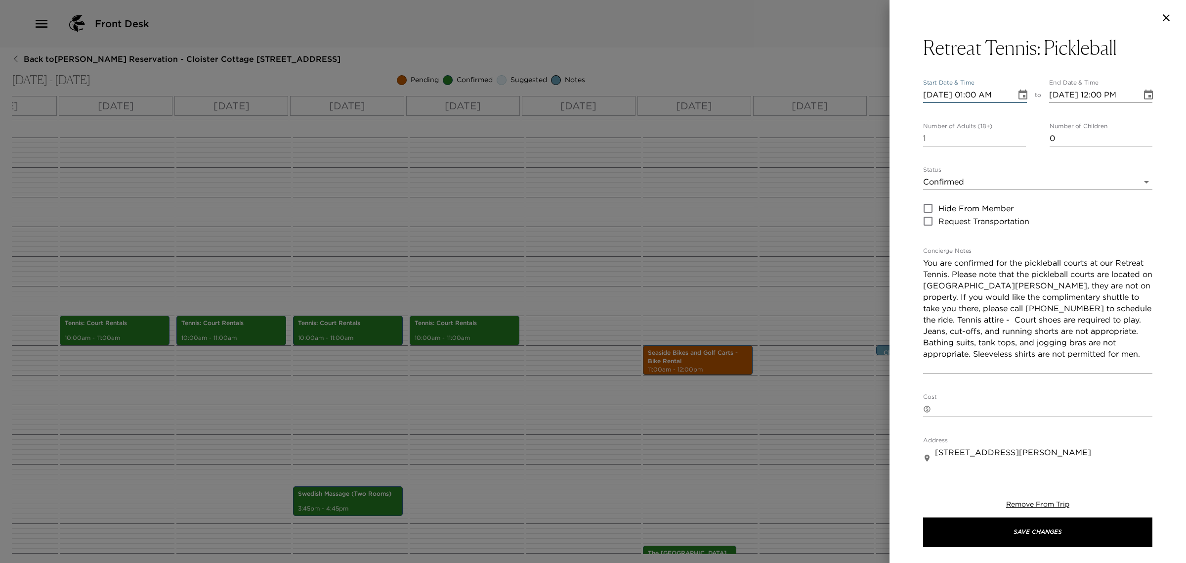
type input "[DATE] 01:00 PM"
type input "[DATE] 02:00 PM"
type input "[DATE] 01:00 PM"
type input "7"
click at [1077, 171] on div "Status Confirmed Confirmed" at bounding box center [1037, 178] width 229 height 24
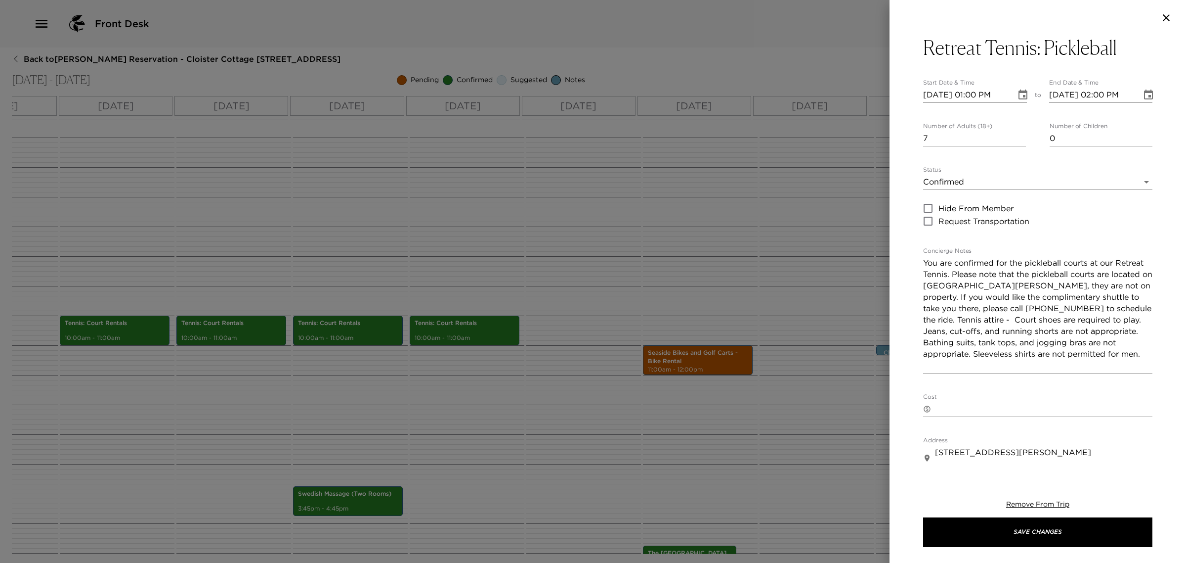
click at [1071, 177] on body "Front Desk Back to [PERSON_NAME] Reservation - Cloister Cottage [STREET_ADDRESS…" at bounding box center [593, 281] width 1186 height 563
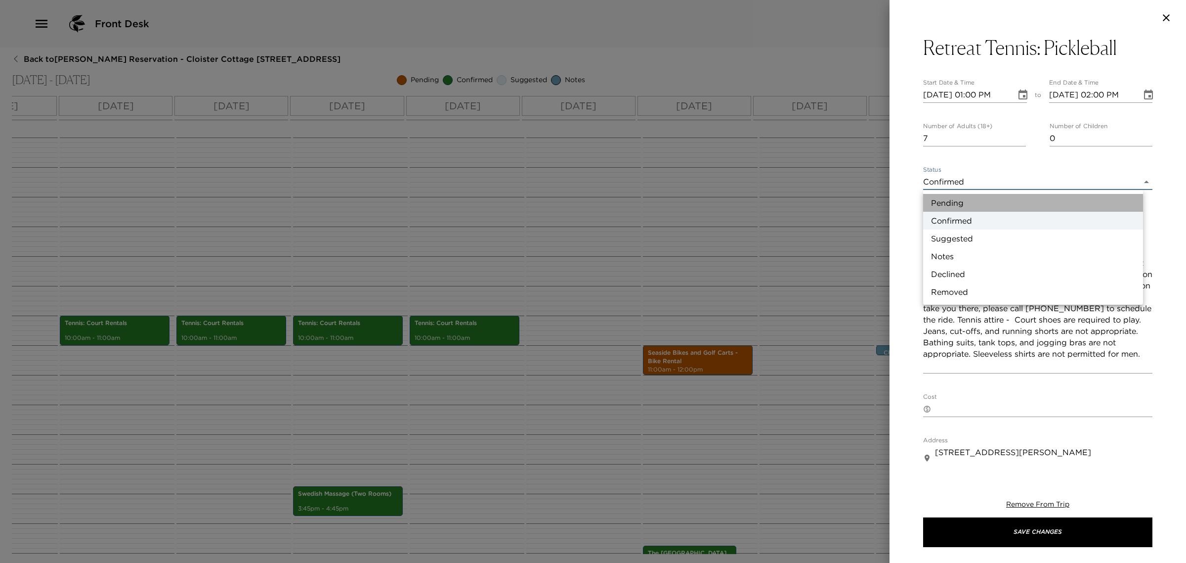
click at [997, 203] on li "Pending" at bounding box center [1033, 203] width 220 height 18
type input "Pending"
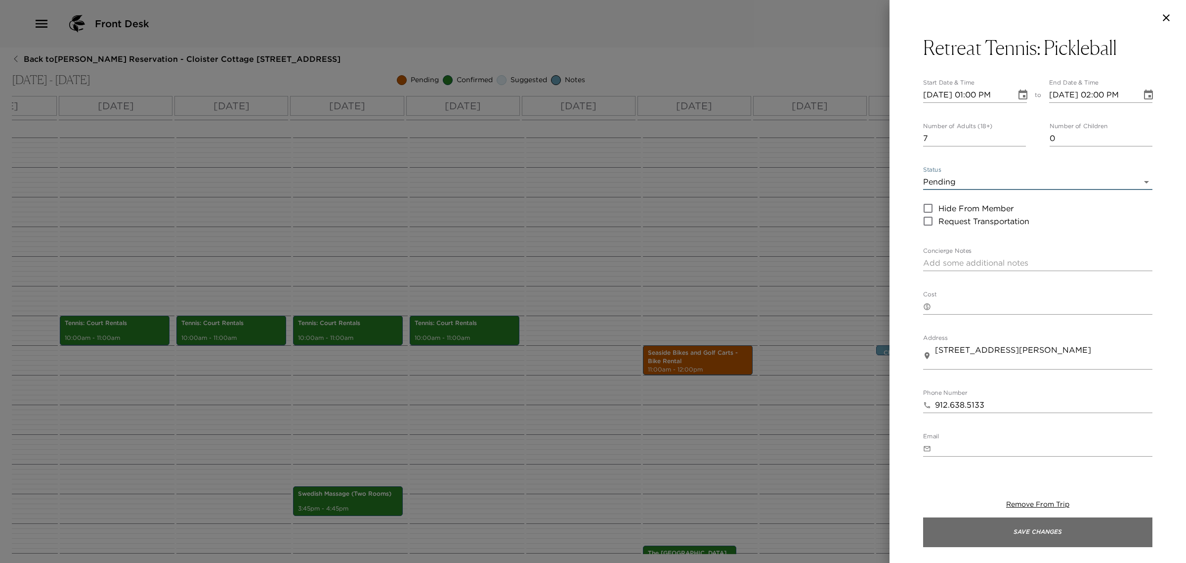
click at [1031, 535] on button "Save Changes" at bounding box center [1037, 532] width 229 height 30
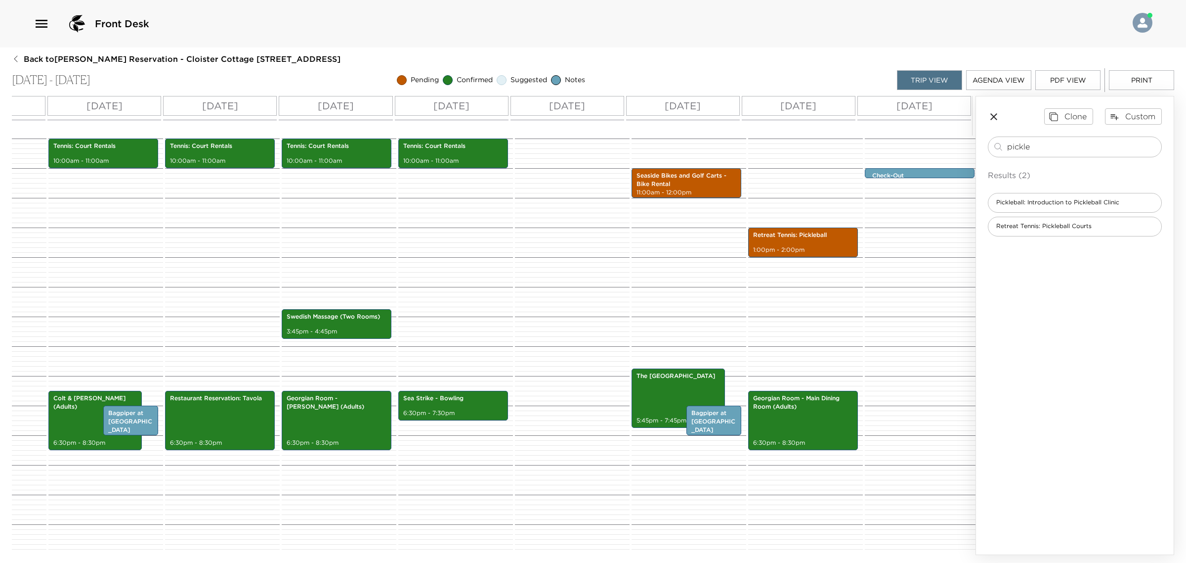
scroll to position [0, 244]
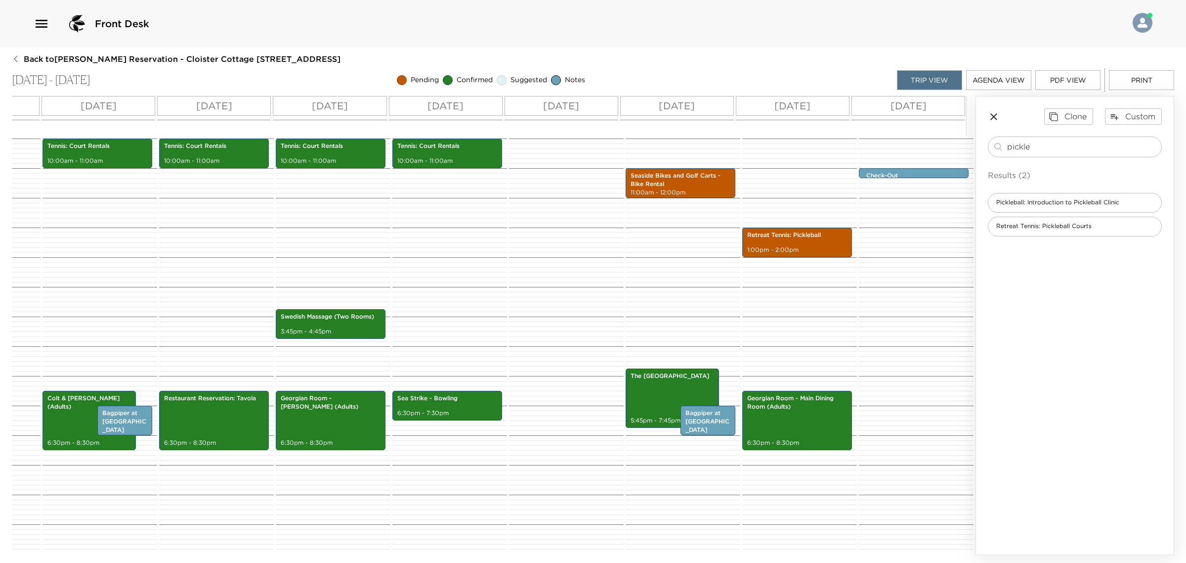
drag, startPoint x: 572, startPoint y: 555, endPoint x: 411, endPoint y: 572, distance: 161.6
click at [411, 562] on html "Front Desk Back to [PERSON_NAME] Reservation - Cloister Cottage [STREET_ADDRESS…" at bounding box center [593, 281] width 1186 height 563
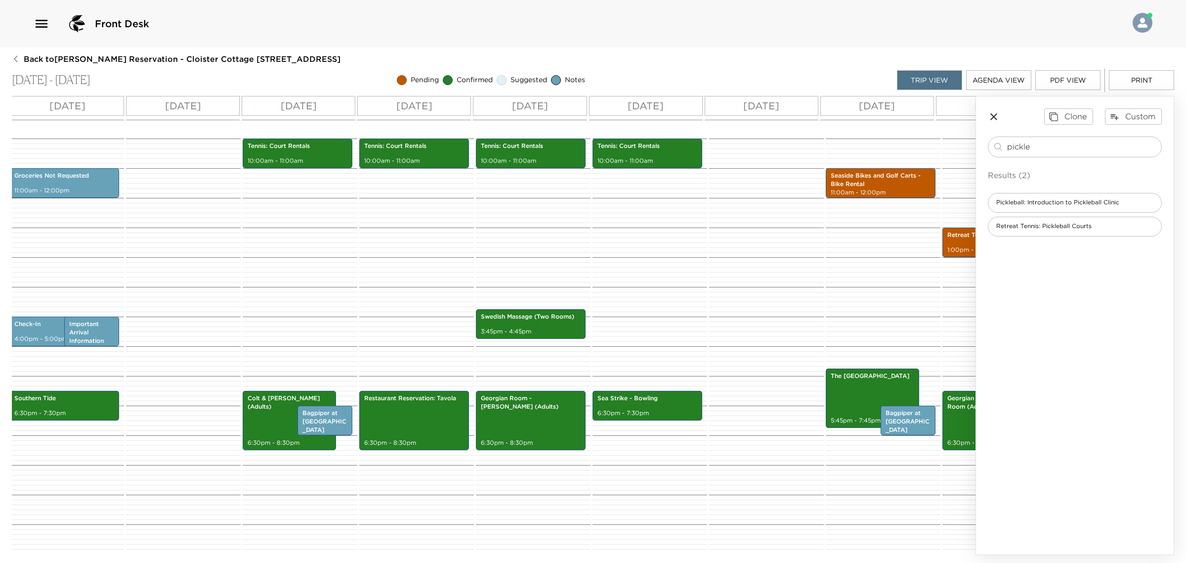
scroll to position [0, 0]
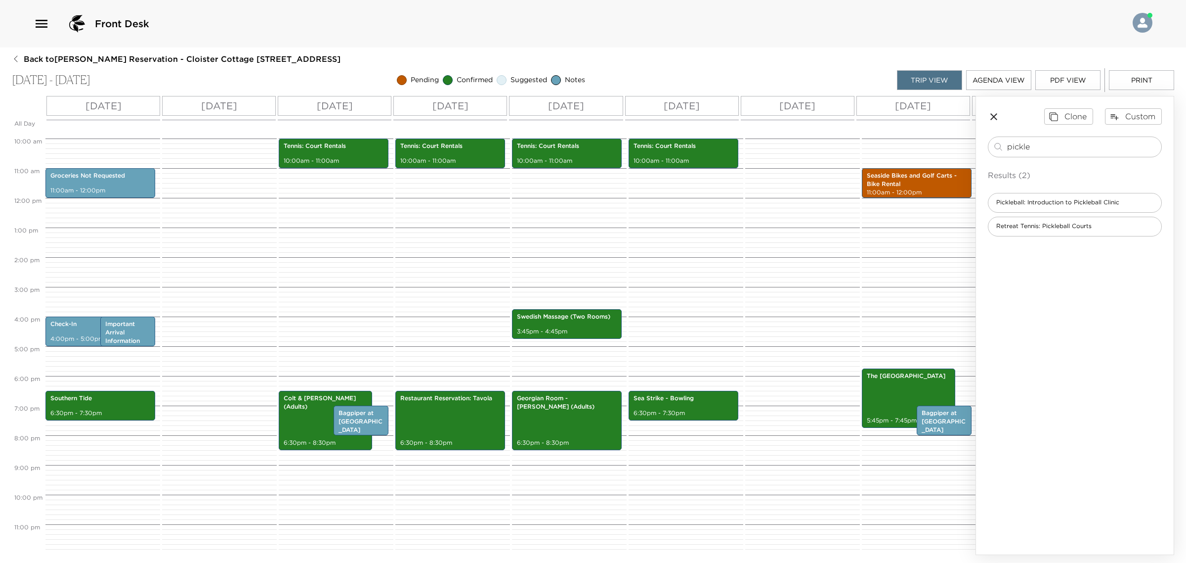
drag, startPoint x: 230, startPoint y: 554, endPoint x: 142, endPoint y: 565, distance: 89.2
click at [142, 562] on html "Front Desk Back to [PERSON_NAME] Reservation - Cloister Cottage [STREET_ADDRESS…" at bounding box center [593, 281] width 1186 height 563
click at [1030, 160] on div "pickle ​ Results (2) Pickleball: Introduction to Pickleball Clinic Retreat Tenn…" at bounding box center [1075, 186] width 174 height 100
click at [1022, 149] on input "pickle" at bounding box center [1082, 146] width 150 height 11
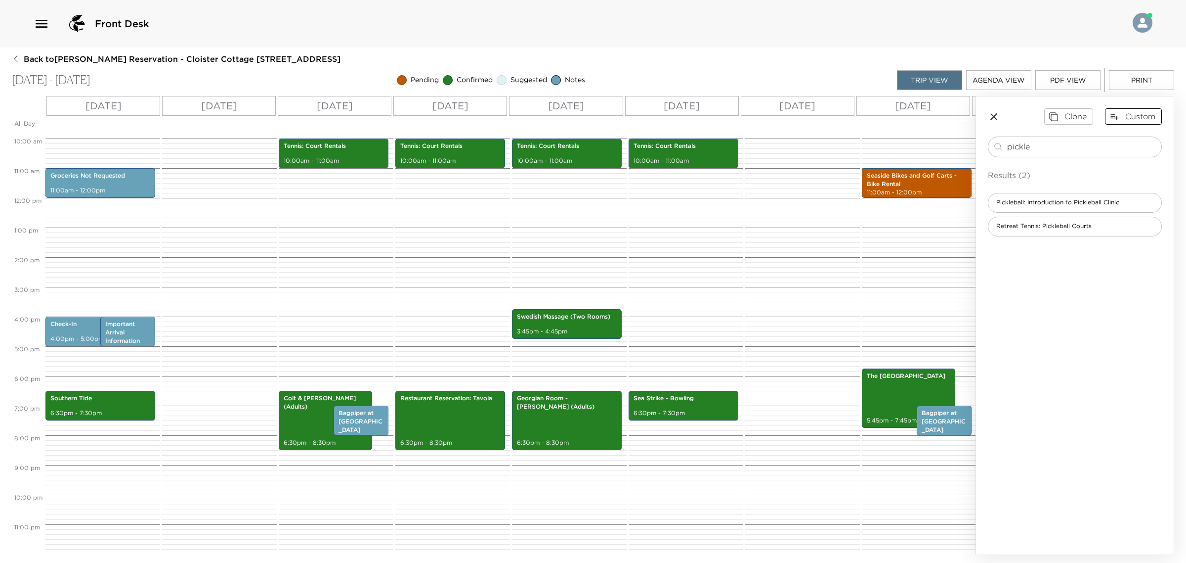
click at [1143, 120] on button "Custom" at bounding box center [1133, 116] width 57 height 16
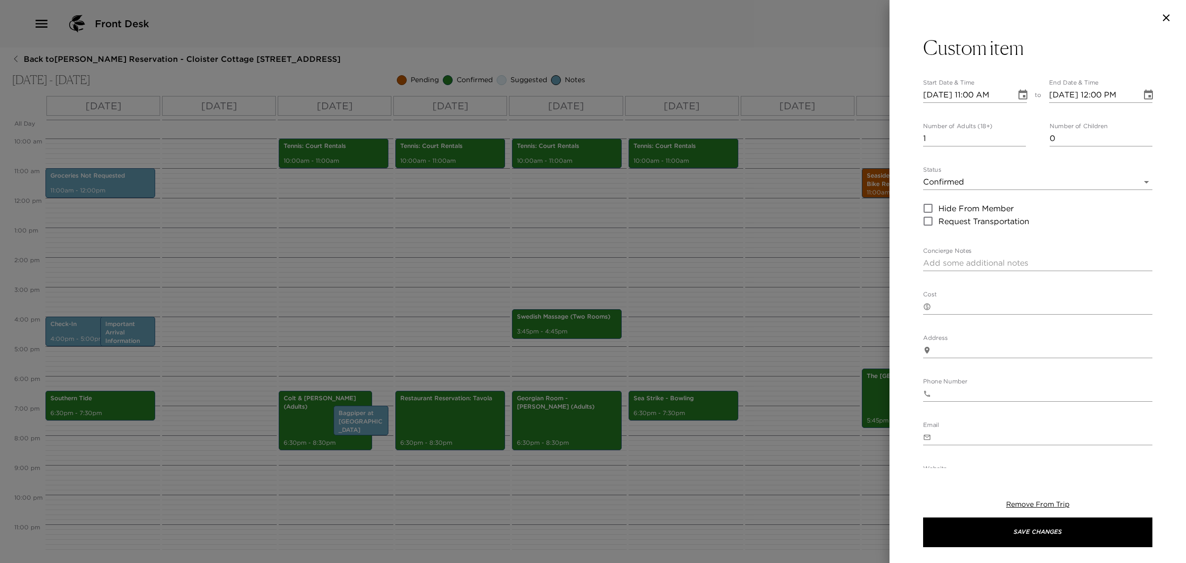
click at [951, 65] on div "Custom item Start Date & Time [DATE] 11:00 AM to End Date & Time [DATE] 12:00 P…" at bounding box center [1037, 327] width 229 height 583
click at [955, 52] on h3 "Custom item" at bounding box center [973, 48] width 101 height 24
click at [955, 52] on textarea "Custom item" at bounding box center [1037, 50] width 229 height 24
click at [960, 53] on textarea "Custom item" at bounding box center [1037, 50] width 229 height 24
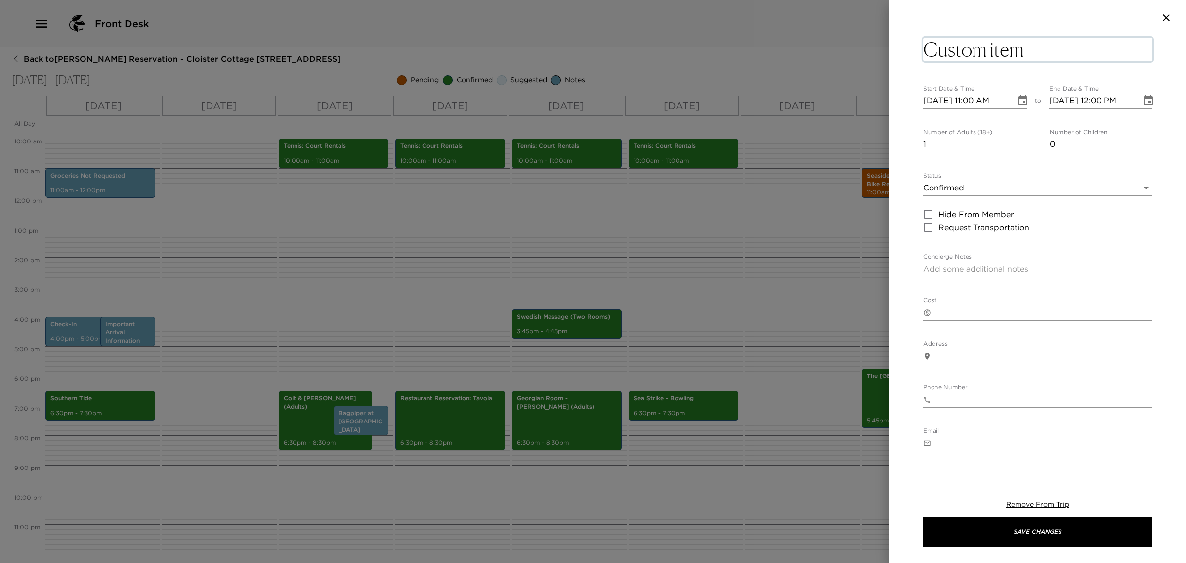
click at [960, 53] on textarea "Custom item" at bounding box center [1037, 50] width 229 height 24
type textarea "Open Dinner Plans"
type input "[DATE] 11:00 AM"
type input "[DATE] 12:00 PM"
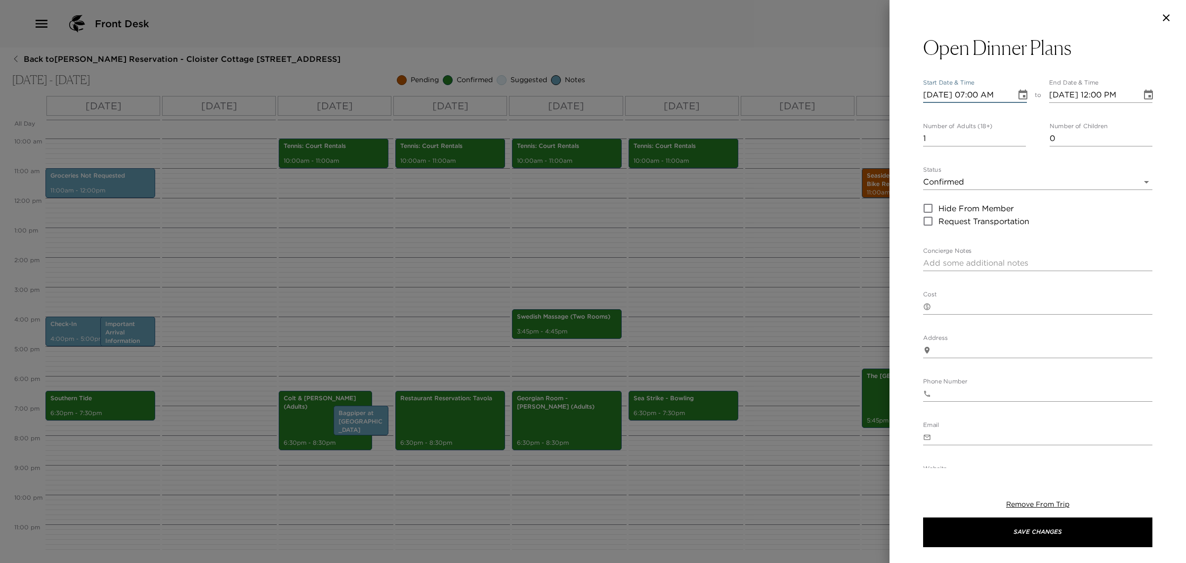
type input "[DATE] 07:00 PM"
type input "[DATE] 08:00 PM"
type input "[DATE] 06:00 PM"
type input "0"
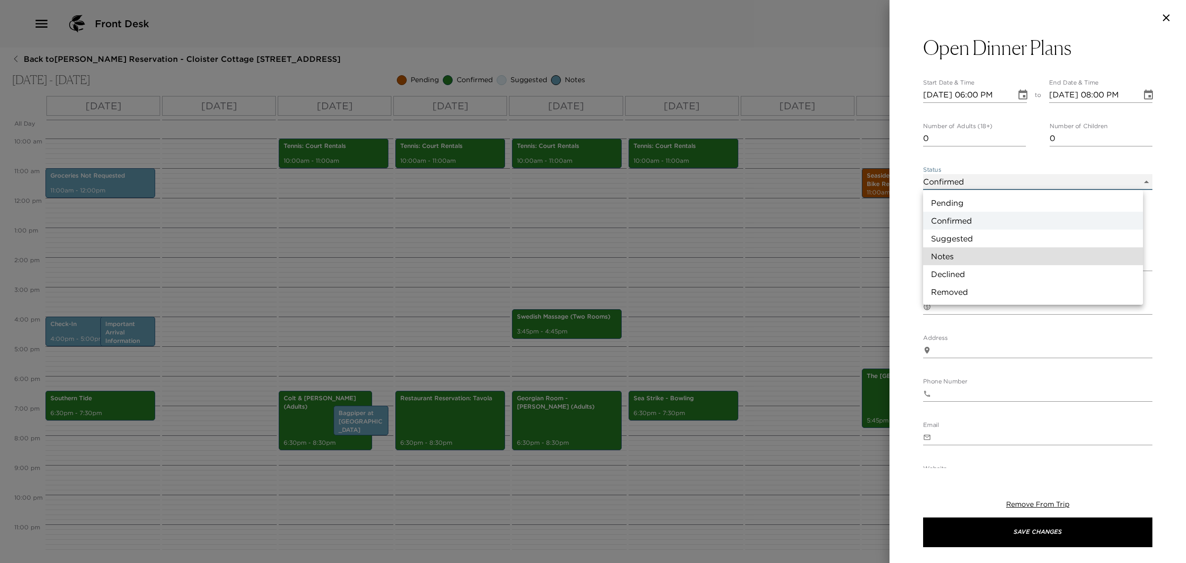
type input "Concierge Note"
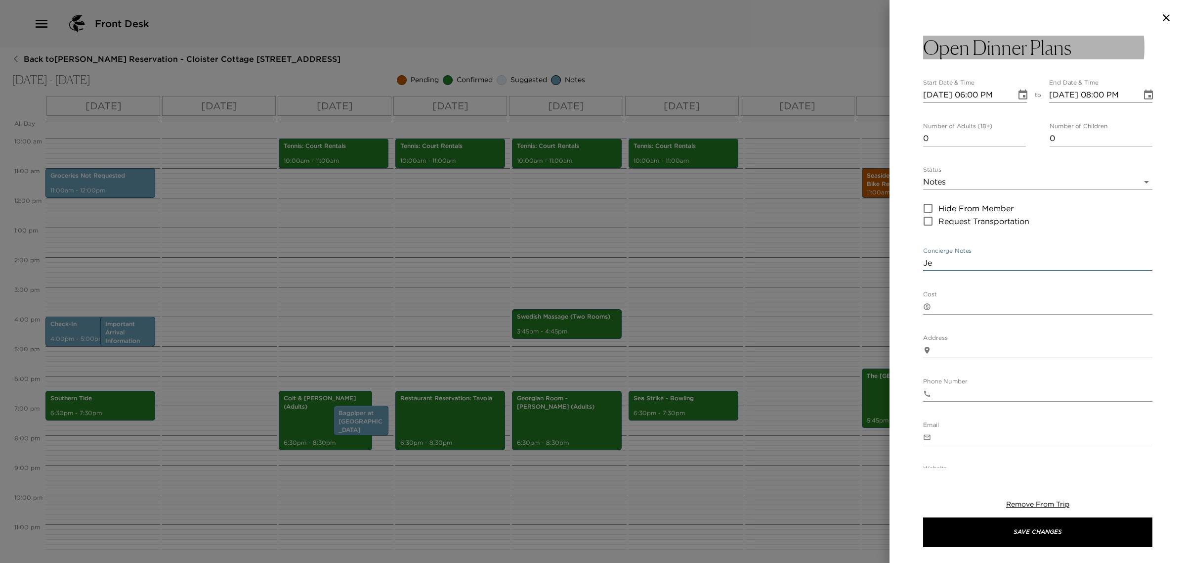
type textarea "J"
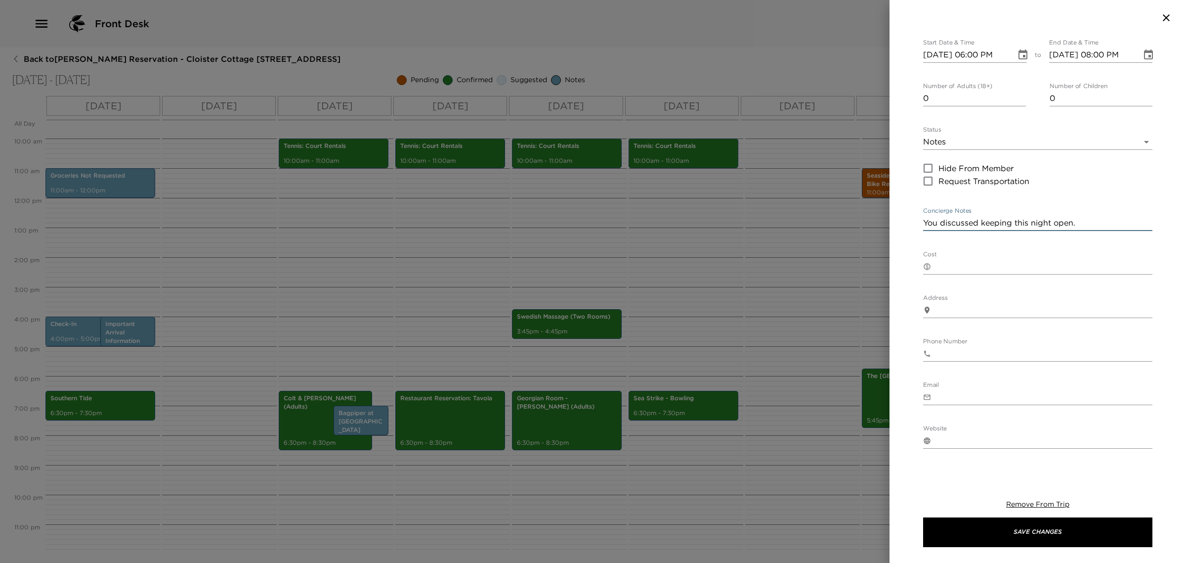
scroll to position [62, 0]
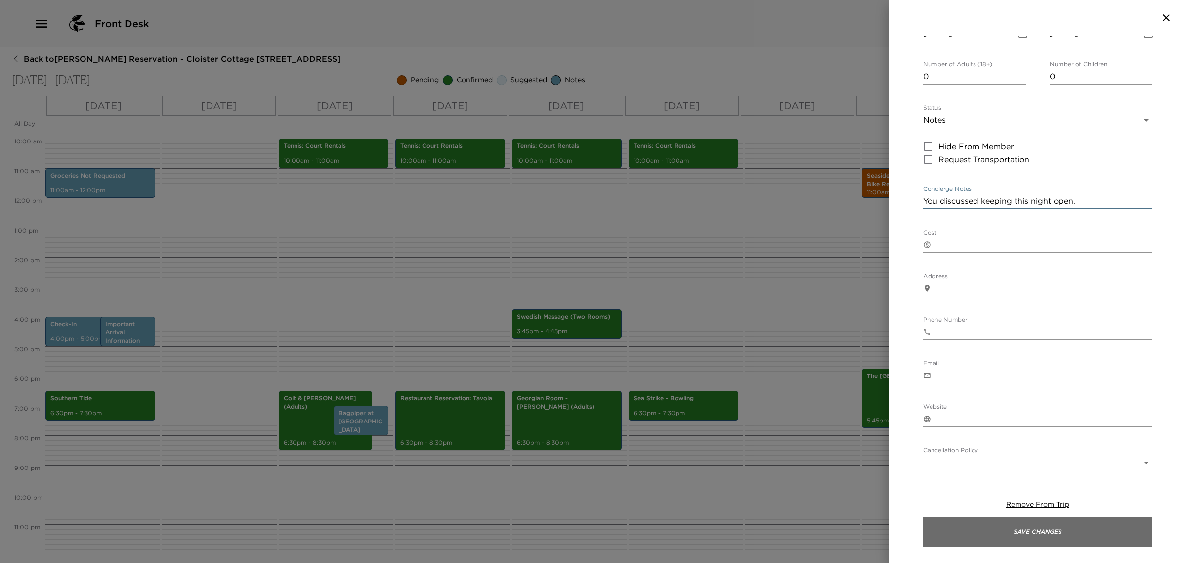
type textarea "You discussed keeping this night open."
click at [1031, 532] on button "Save Changes" at bounding box center [1037, 532] width 229 height 30
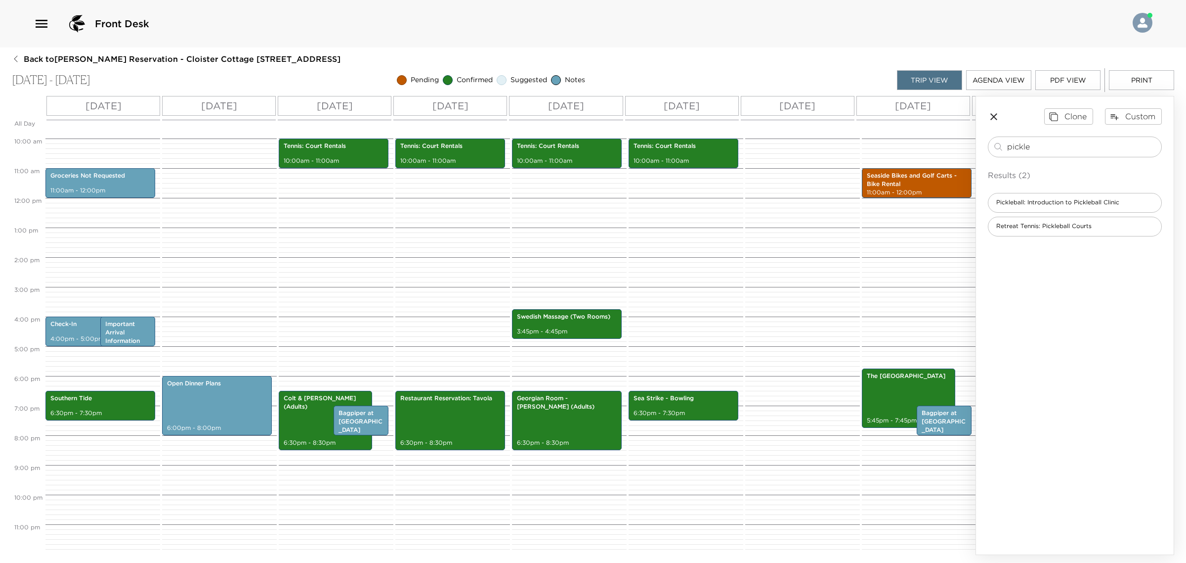
scroll to position [302, 0]
click at [310, 408] on div "Colt & [PERSON_NAME] (Adults) 6:30pm - 8:30pm" at bounding box center [325, 420] width 87 height 56
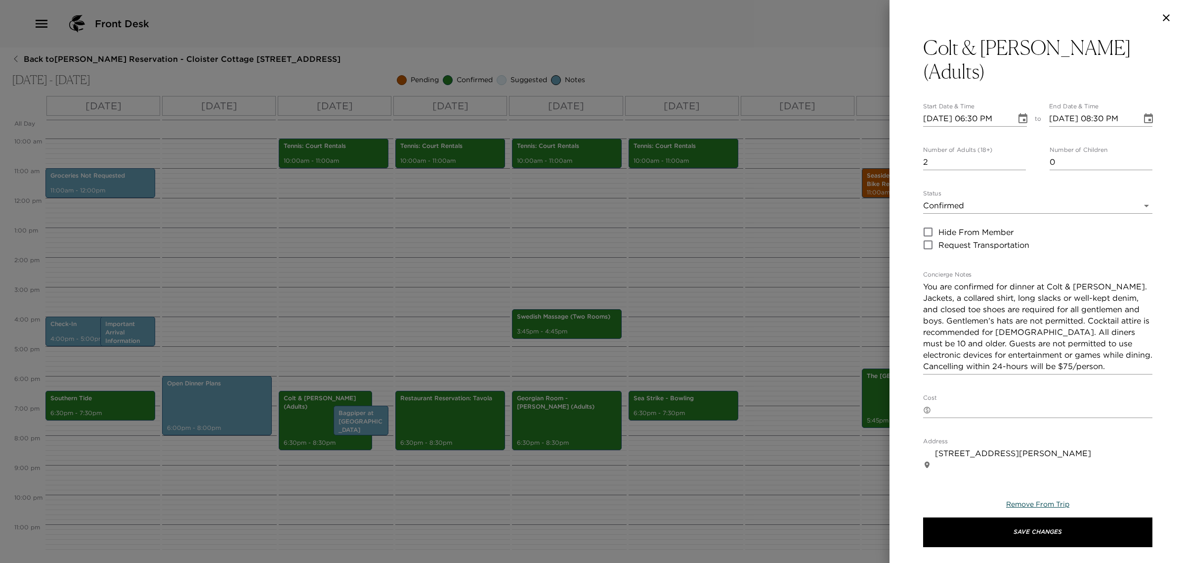
click at [1036, 504] on span "Remove From Trip" at bounding box center [1037, 503] width 63 height 9
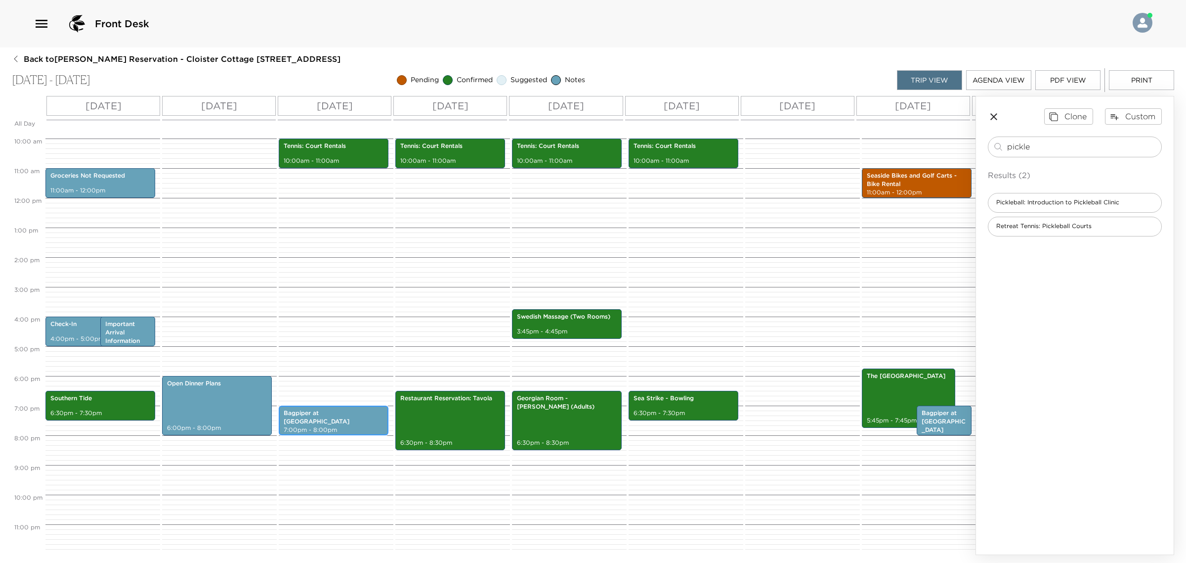
click at [339, 409] on div "Bagpiper at [GEOGRAPHIC_DATA] 7:00pm - 8:00pm" at bounding box center [334, 420] width 104 height 27
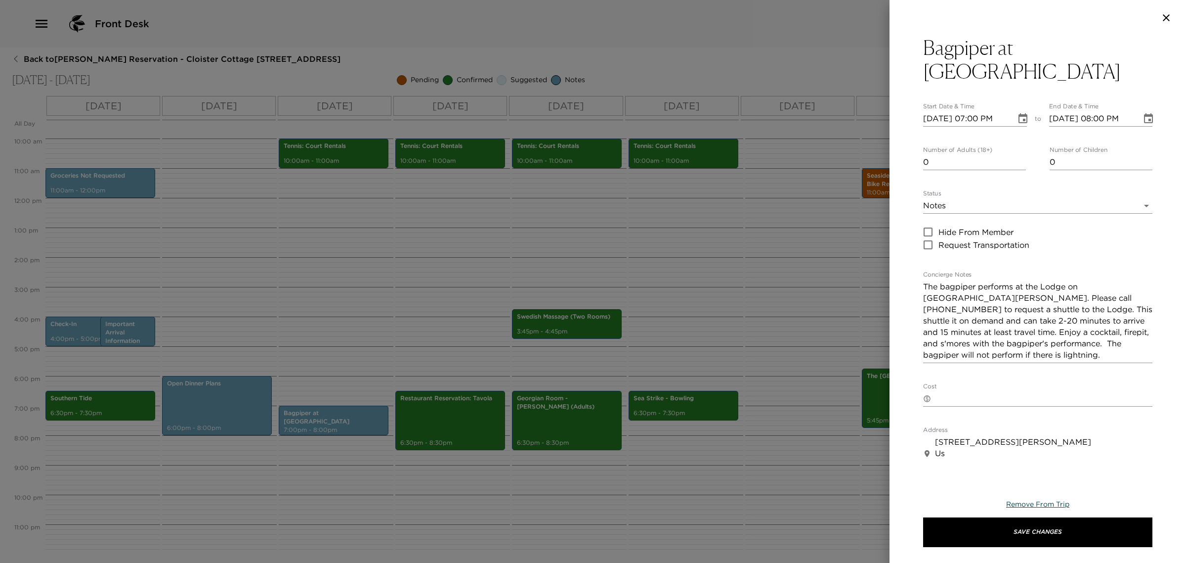
click at [1019, 503] on span "Remove From Trip" at bounding box center [1037, 503] width 63 height 9
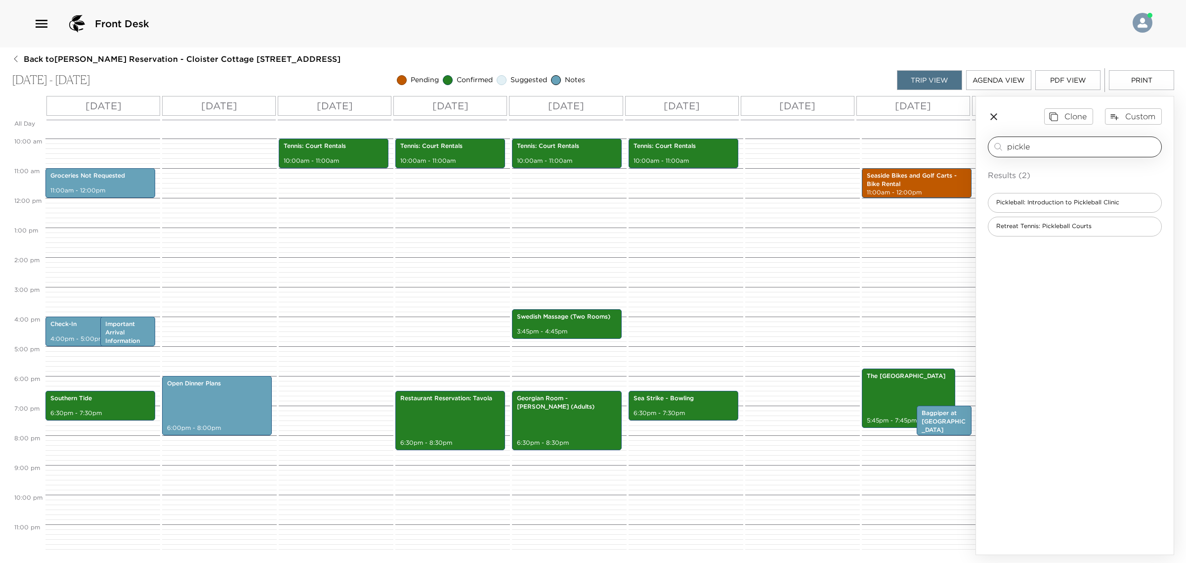
click at [1041, 141] on input "pickle" at bounding box center [1082, 146] width 150 height 11
type input "sus"
click at [1024, 202] on span "Georgian Room - [GEOGRAPHIC_DATA]" at bounding box center [1056, 202] width 134 height 8
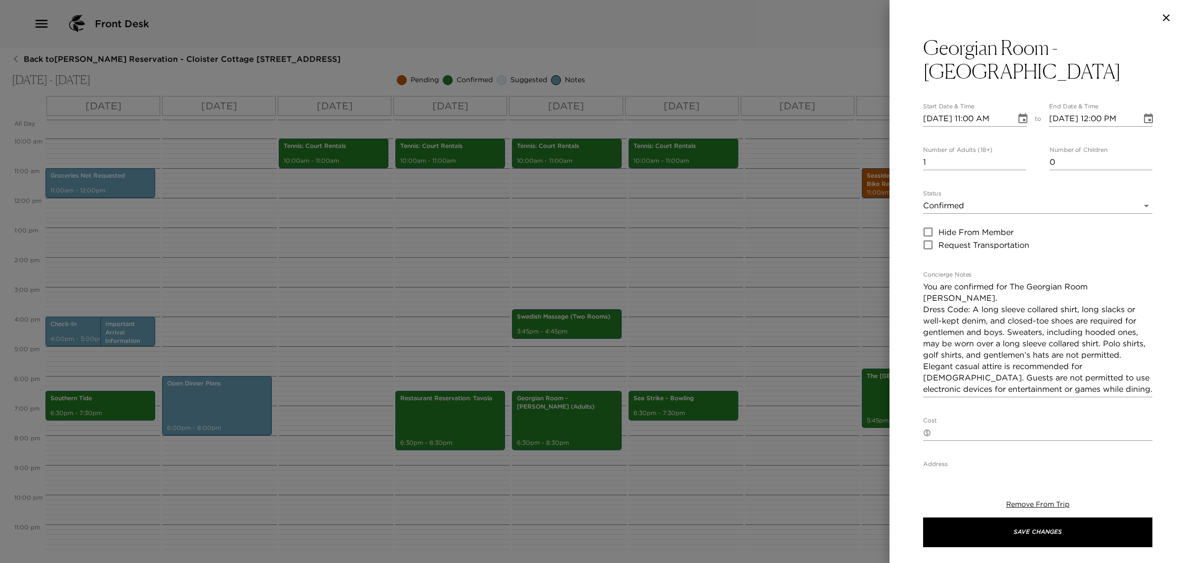
click at [949, 122] on input "[DATE] 11:00 AM" at bounding box center [966, 119] width 86 height 16
type input "[DATE] 11:00 AM"
type input "[DATE] 12:00 PM"
type input "[DATE] 11:00 AM"
type input "[DATE] 12:00 PM"
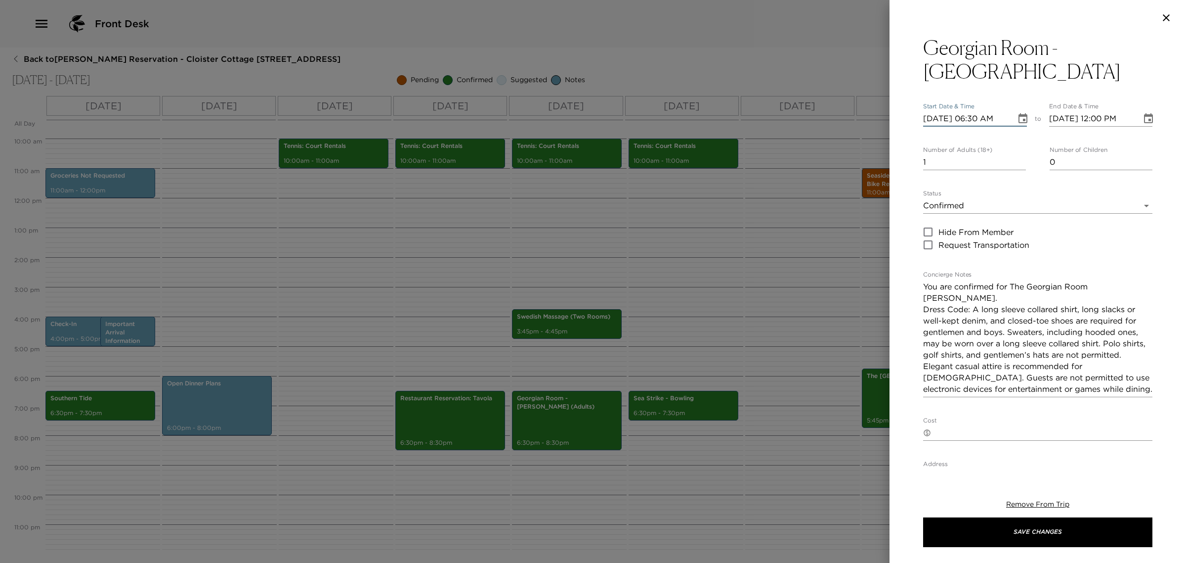
type input "[DATE] 06:30 PM"
type input "[DATE] 07:30 PM"
type input "[DATE] 06:30 PM"
type input "[DATE] 08:30 PM"
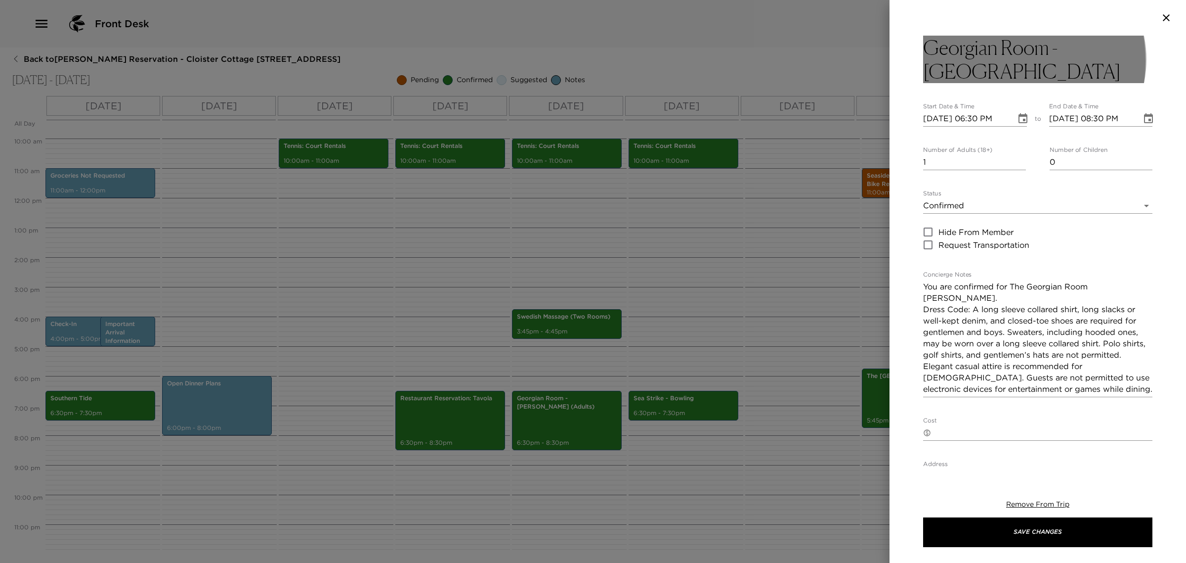
click at [985, 61] on h3 "Georgian Room - [GEOGRAPHIC_DATA]" at bounding box center [1037, 59] width 229 height 47
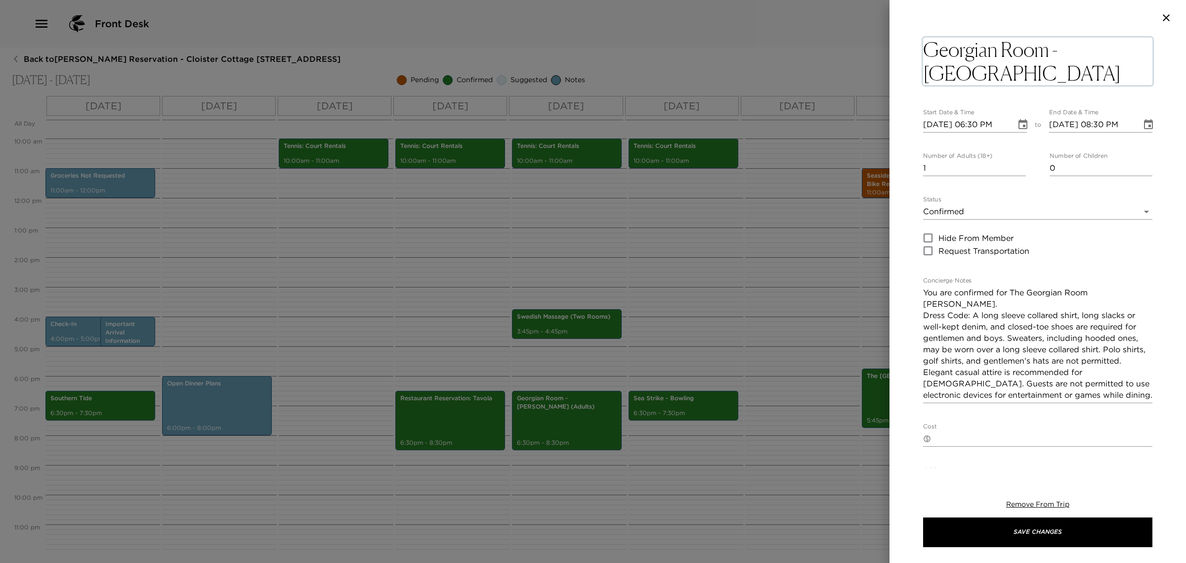
click at [1013, 68] on textarea "Georgian Room - [GEOGRAPHIC_DATA]" at bounding box center [1037, 61] width 229 height 47
type textarea "Georgian Room - [PERSON_NAME] (Adults)"
click at [936, 169] on input "1" at bounding box center [974, 168] width 103 height 16
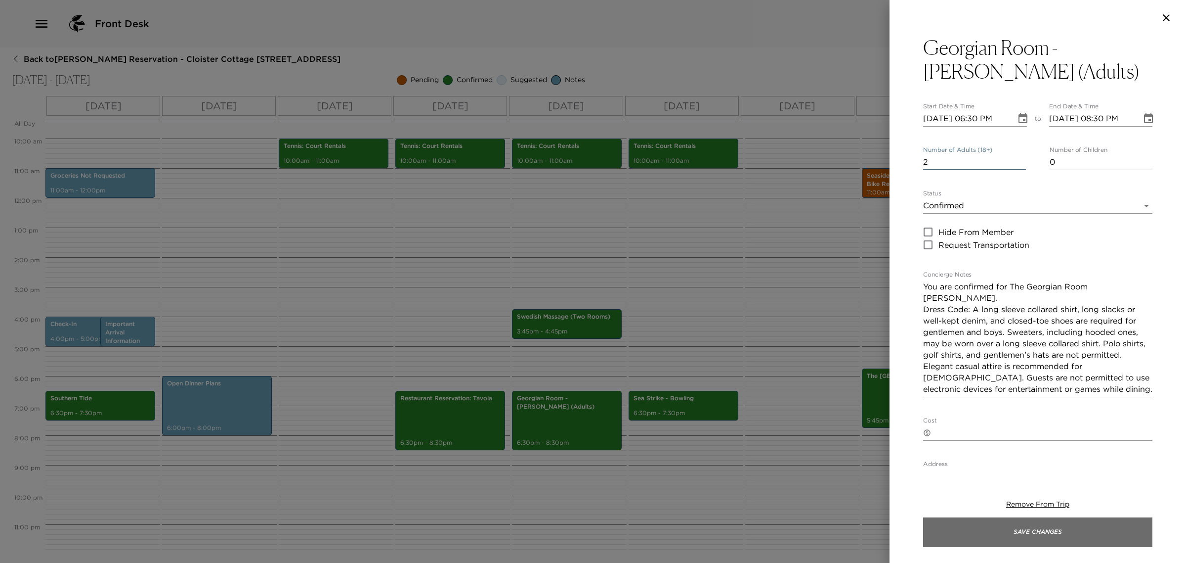
type input "2"
click at [1062, 539] on button "Save Changes" at bounding box center [1037, 532] width 229 height 30
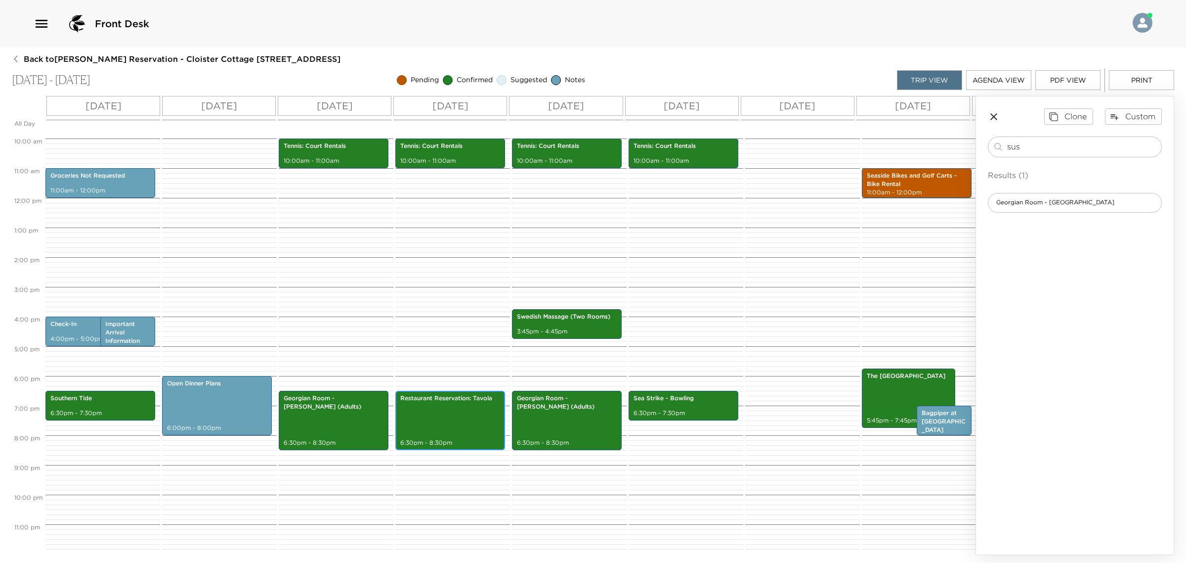
click at [441, 401] on div "Restaurant Reservation: Tavola 6:30pm - 8:30pm" at bounding box center [450, 420] width 104 height 56
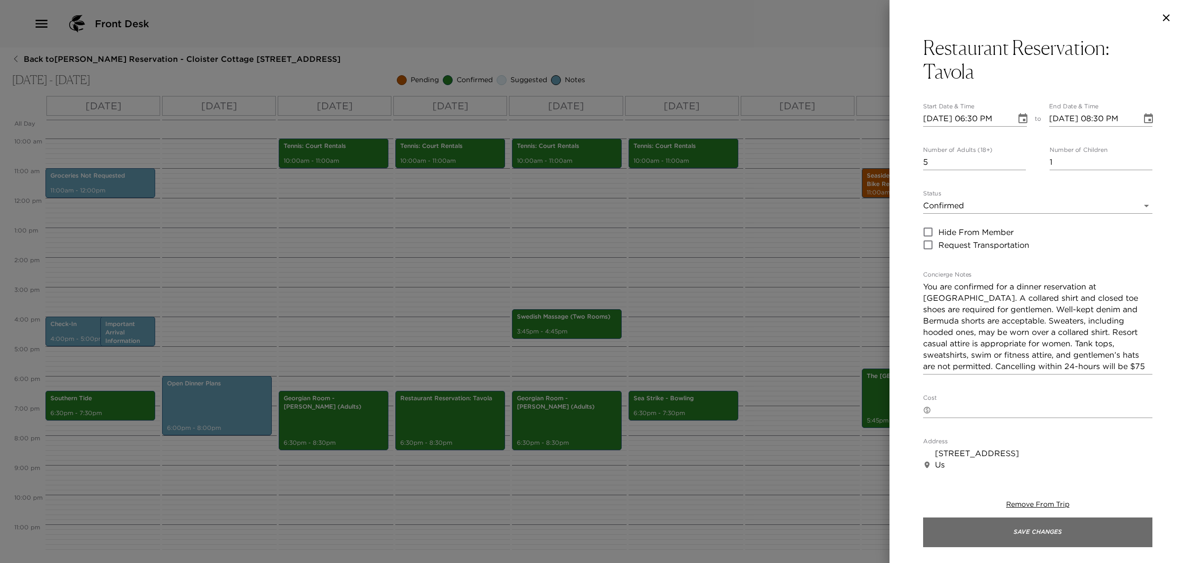
click at [1056, 532] on button "Save Changes" at bounding box center [1037, 532] width 229 height 30
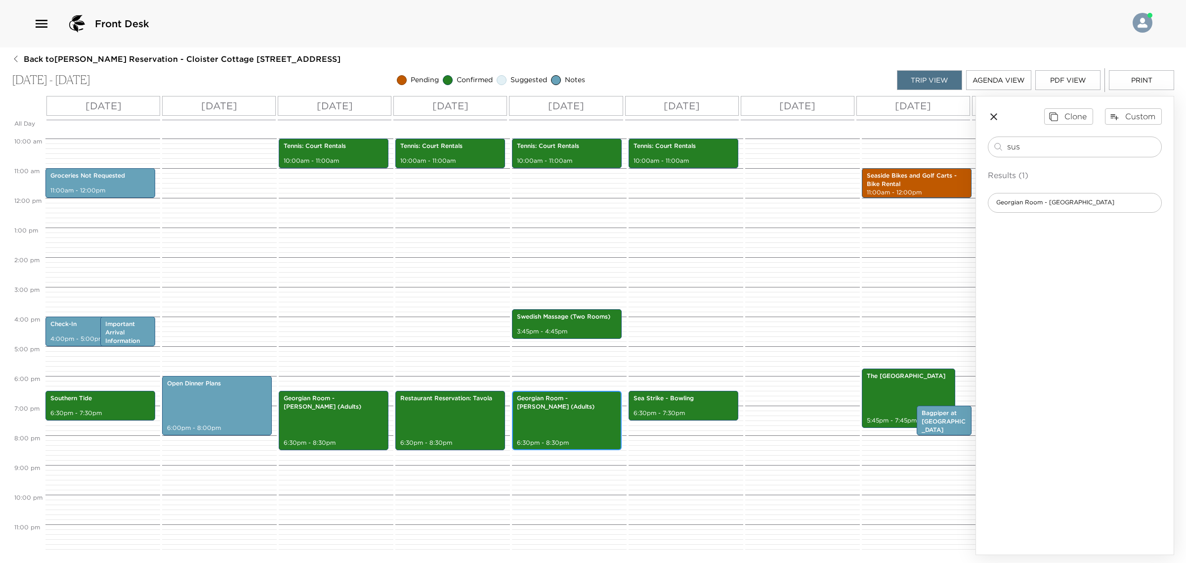
click at [581, 407] on div "Georgian Room - [GEOGRAPHIC_DATA] (Adults) 6:30pm - 8:30pm" at bounding box center [567, 420] width 104 height 56
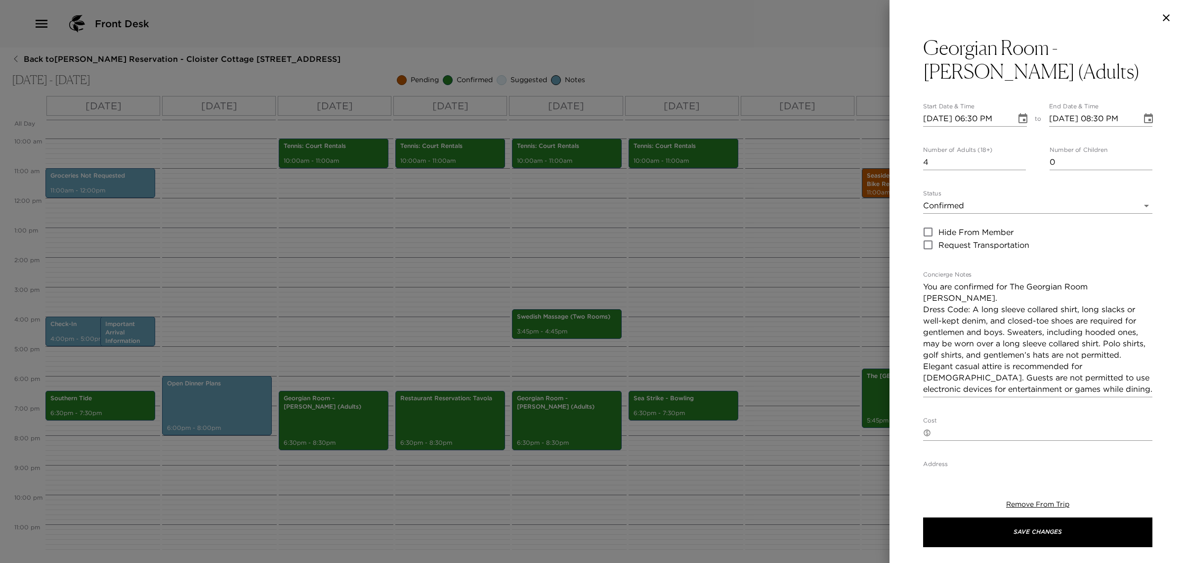
click at [1167, 21] on icon "button" at bounding box center [1167, 18] width 12 height 12
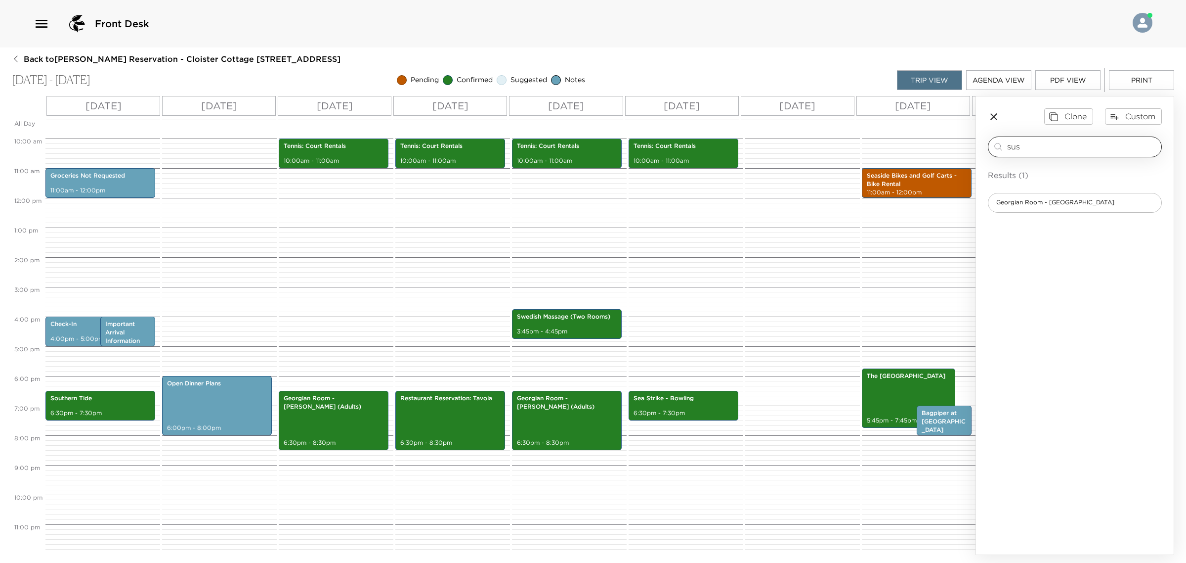
click at [1039, 147] on input "sus" at bounding box center [1082, 146] width 150 height 11
type input "southern"
click at [1036, 225] on span "Southern Tide" at bounding box center [1017, 226] width 57 height 8
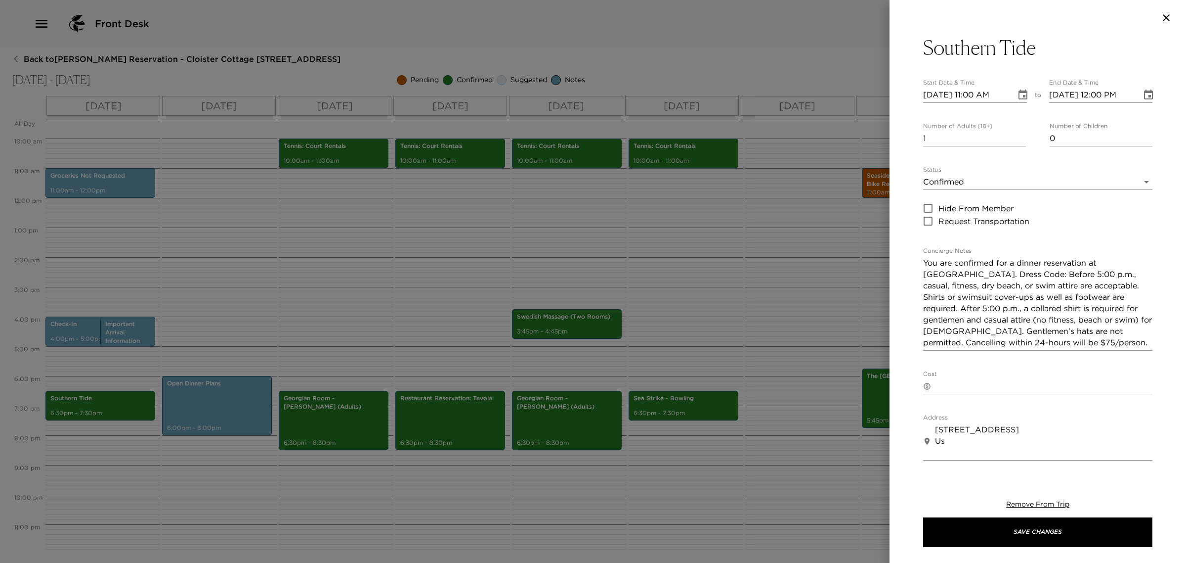
click at [929, 96] on input "[DATE] 11:00 AM" at bounding box center [966, 95] width 86 height 16
type input "[DATE] 11:00 AM"
type input "[DATE] 12:00 PM"
type input "[DATE] 11:00 AM"
type input "[DATE] 12:00 PM"
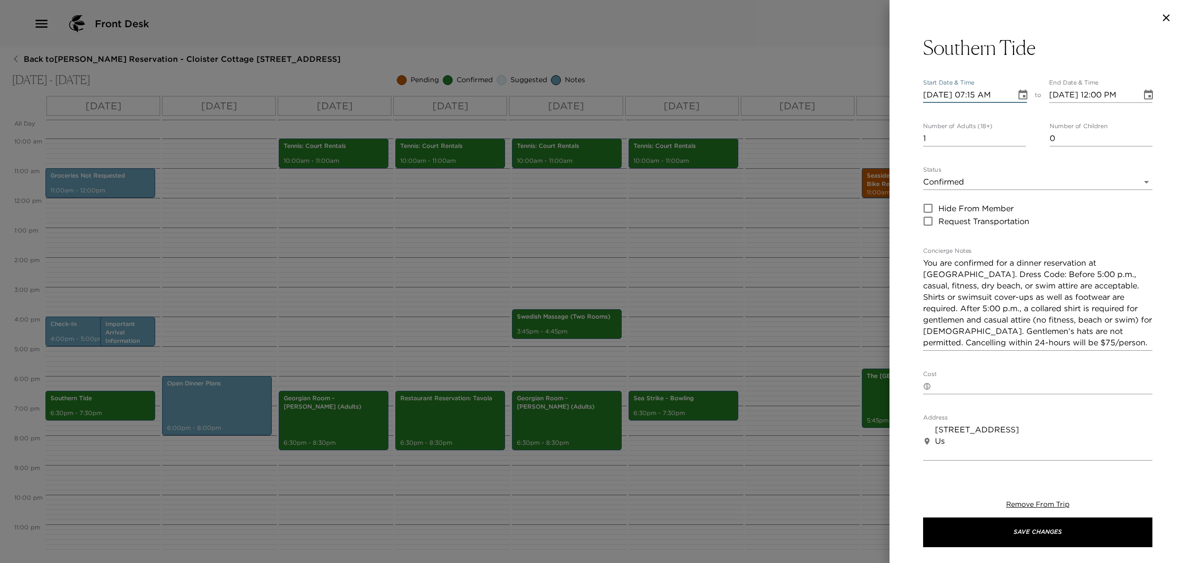
type input "[DATE] 07:15 PM"
type input "[DATE] 08:15 PM"
type input "[DATE] 07:15 PM"
type input "[DATE] 09:15 PM"
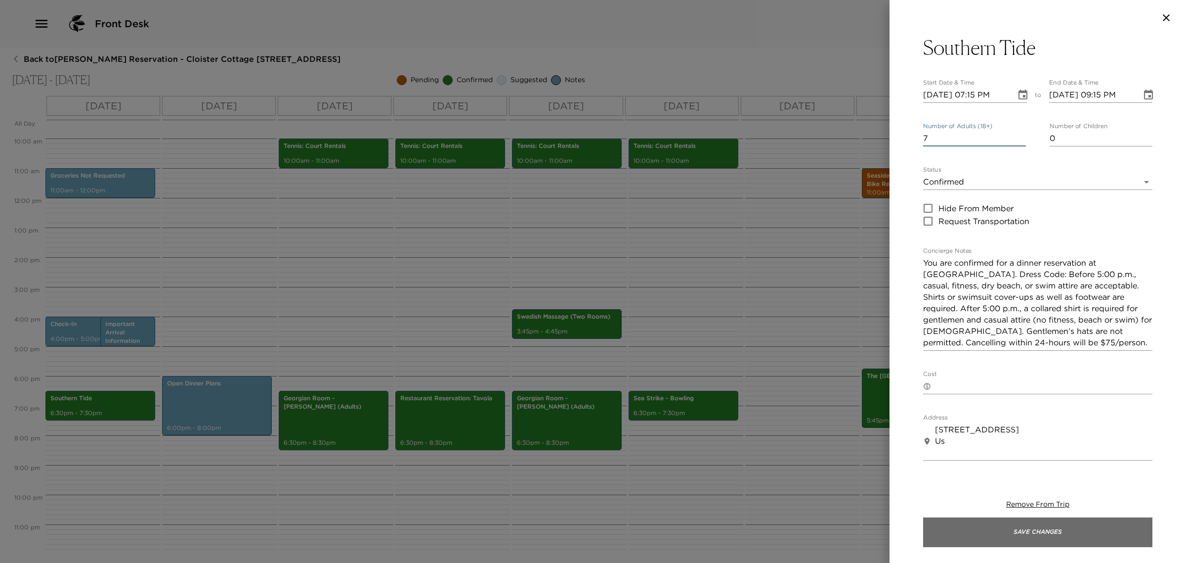
type input "7"
click at [999, 534] on button "Save Changes" at bounding box center [1037, 532] width 229 height 30
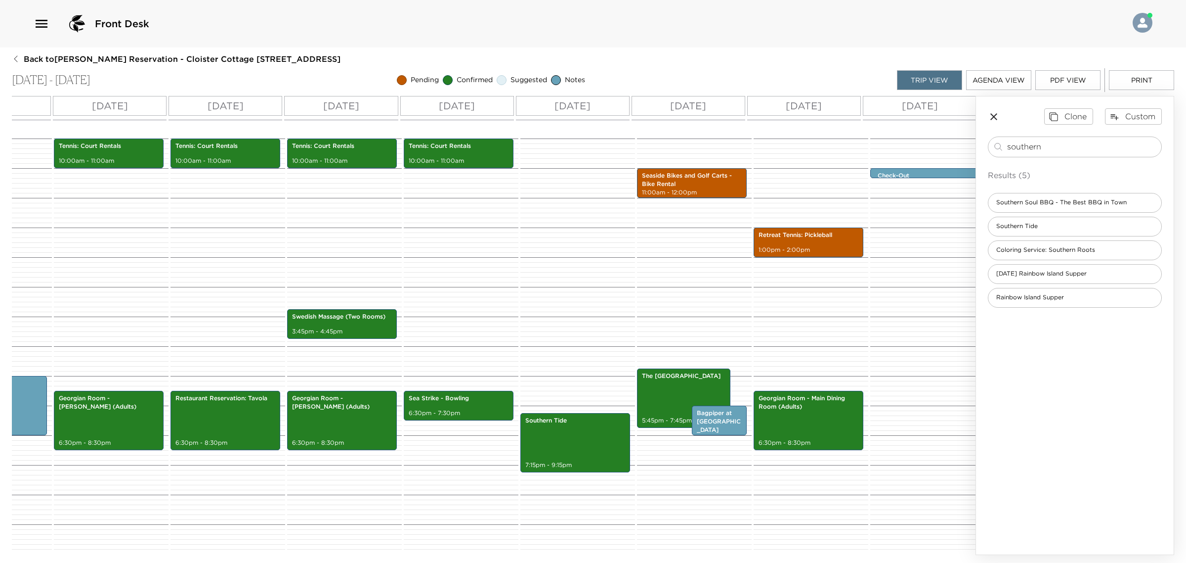
scroll to position [0, 234]
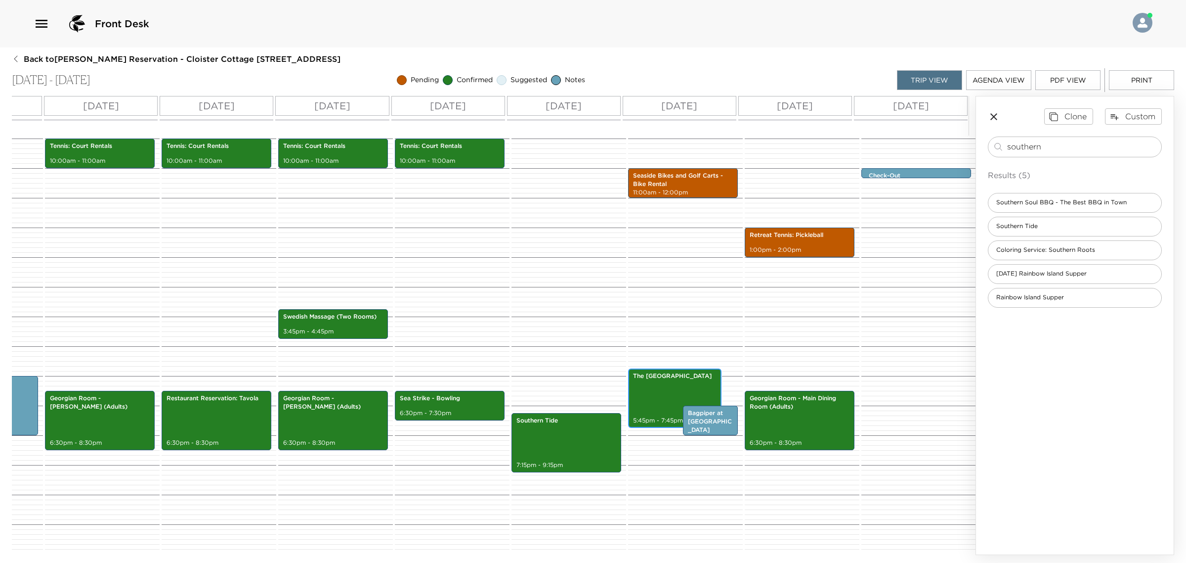
click at [663, 375] on div "The Oak Room 5:45pm - 7:45pm" at bounding box center [674, 398] width 87 height 56
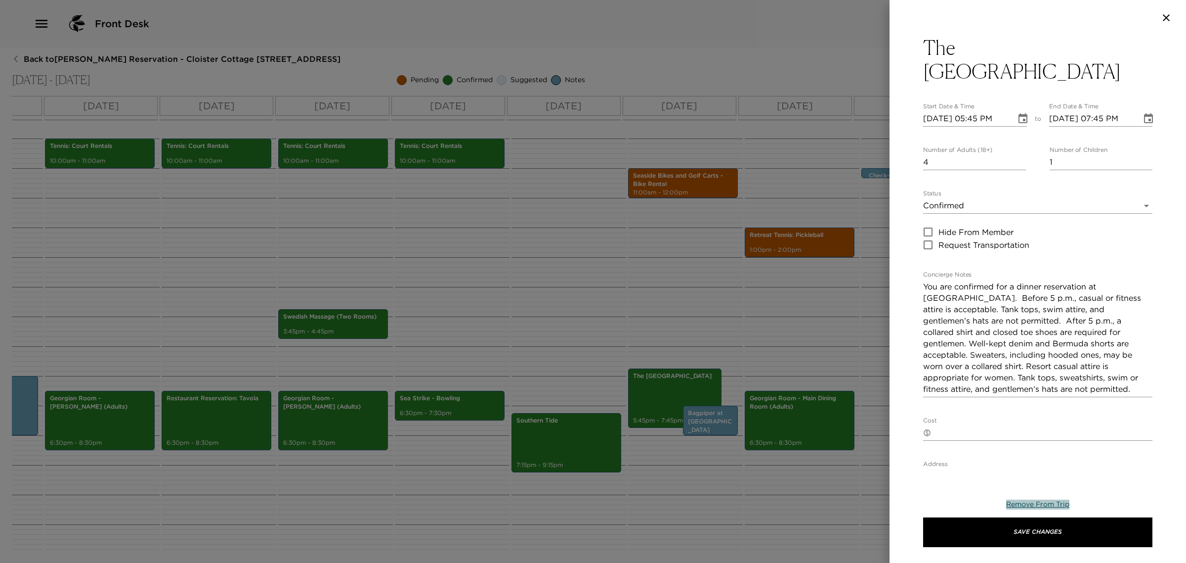
click at [1047, 500] on span "Remove From Trip" at bounding box center [1037, 503] width 63 height 9
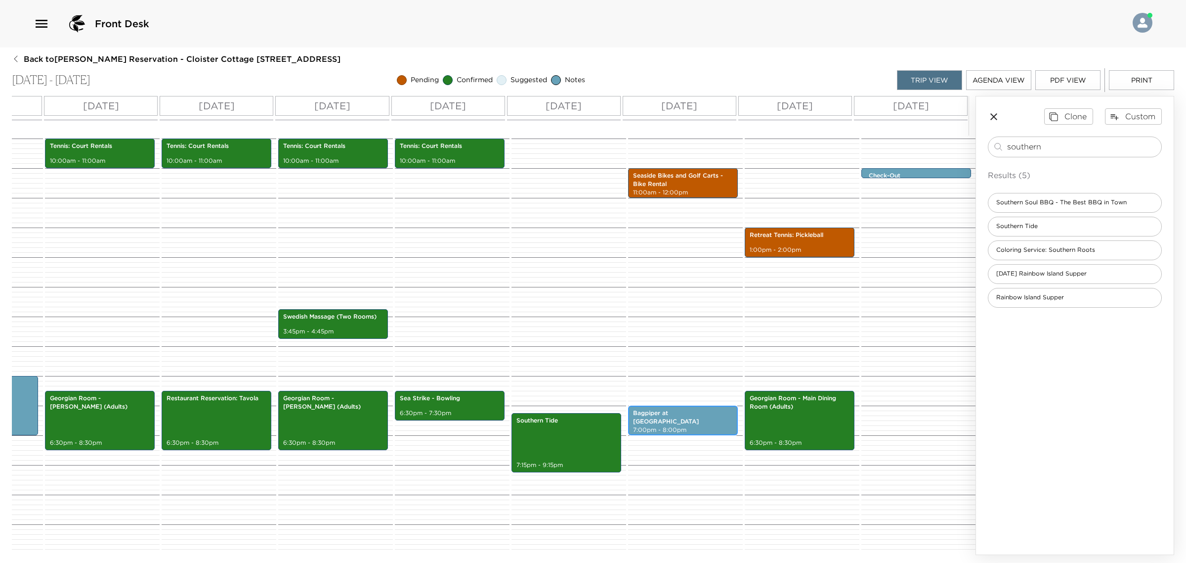
click at [697, 413] on div "Bagpiper at [GEOGRAPHIC_DATA] 7:00pm - 8:00pm" at bounding box center [683, 420] width 104 height 27
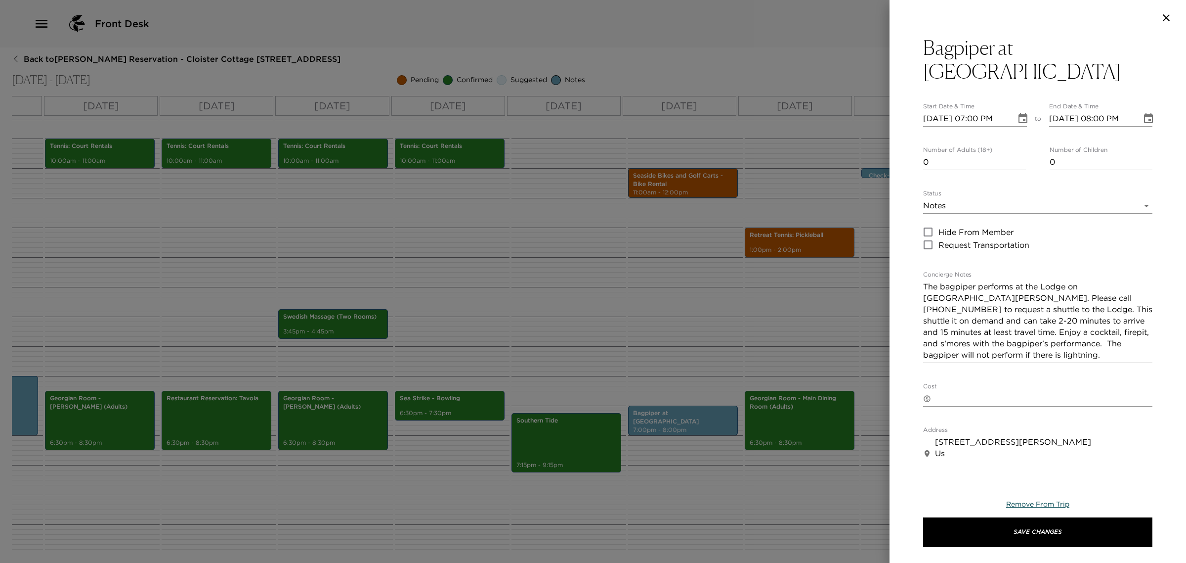
click at [1036, 502] on span "Remove From Trip" at bounding box center [1037, 503] width 63 height 9
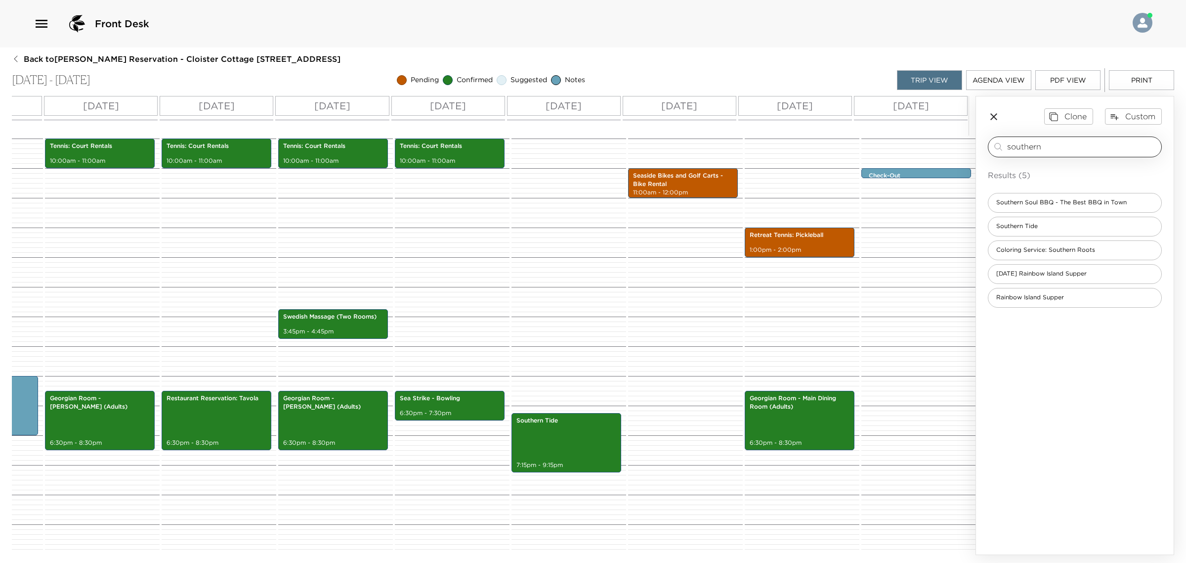
click at [1031, 152] on input "southern" at bounding box center [1082, 146] width 150 height 11
click at [1030, 150] on input "southern" at bounding box center [1082, 146] width 150 height 11
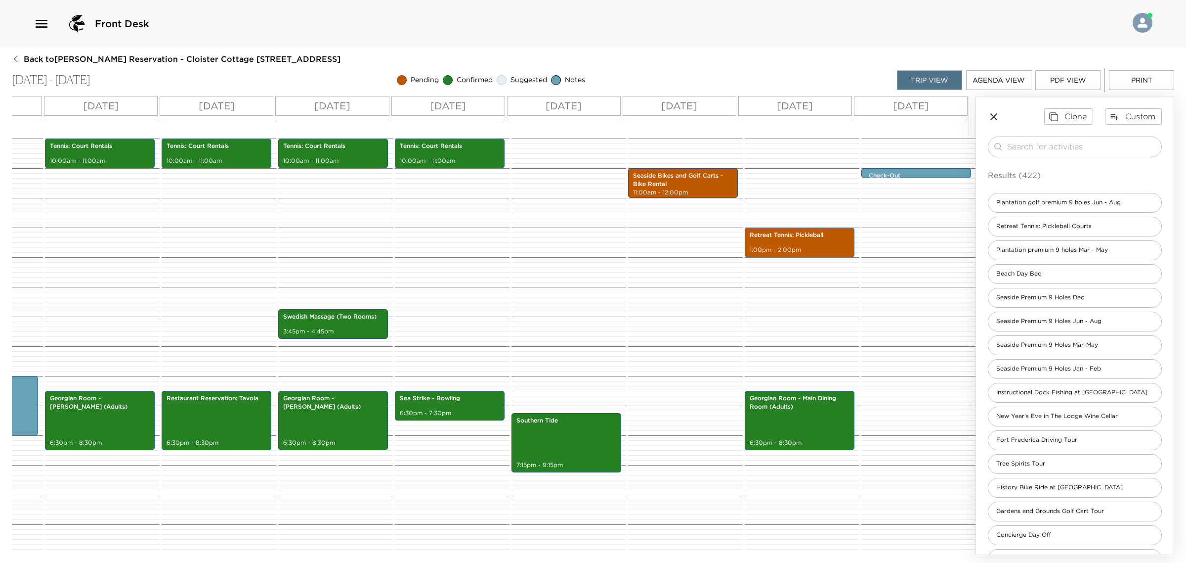
drag, startPoint x: 995, startPoint y: 117, endPoint x: 982, endPoint y: 127, distance: 16.5
click at [995, 116] on icon "button" at bounding box center [994, 117] width 12 height 12
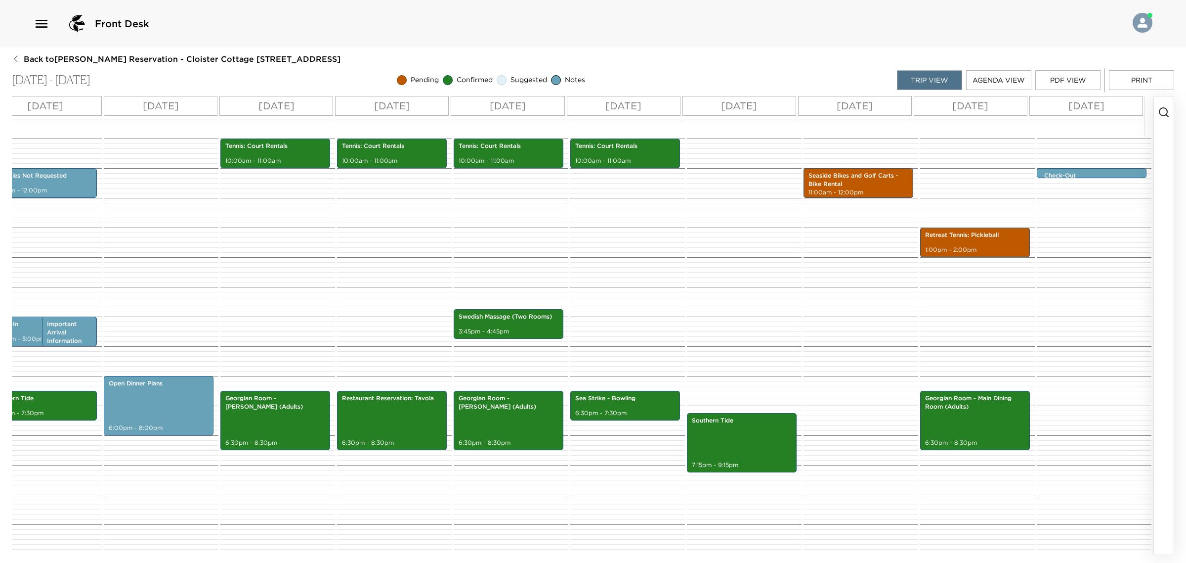
scroll to position [0, 66]
click at [947, 246] on p "1:00pm - 2:00pm" at bounding box center [975, 250] width 100 height 8
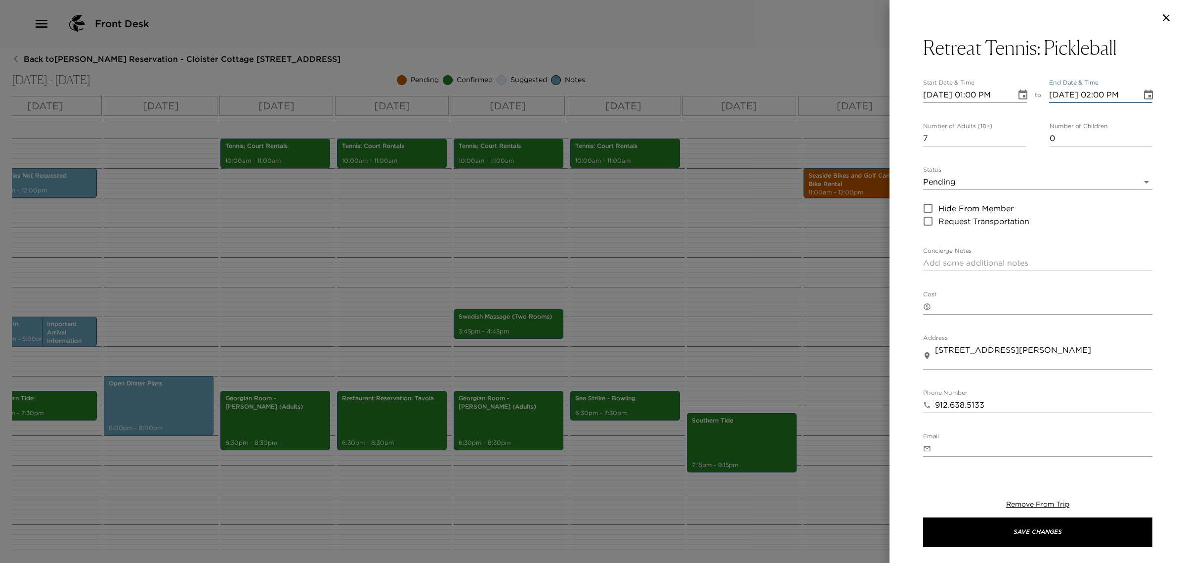
click at [1108, 92] on input "[DATE] 02:00 PM" at bounding box center [1092, 95] width 86 height 16
type input "[DATE] 02:30 PM"
click at [1017, 180] on body "Front Desk Back to [PERSON_NAME] Reservation - Cloister Cottage [STREET_ADDRESS…" at bounding box center [593, 281] width 1186 height 563
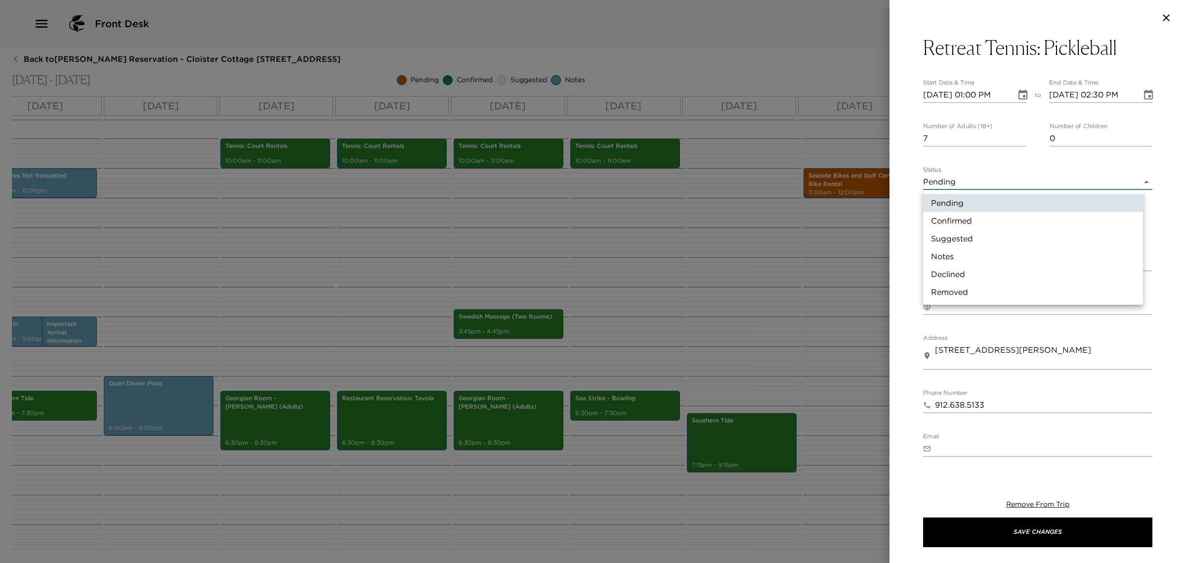
click at [988, 225] on li "Confirmed" at bounding box center [1033, 221] width 220 height 18
type input "Confirmed"
type textarea "You are confirmed for the pickleball courts at our Retreat Tennis. Please note …"
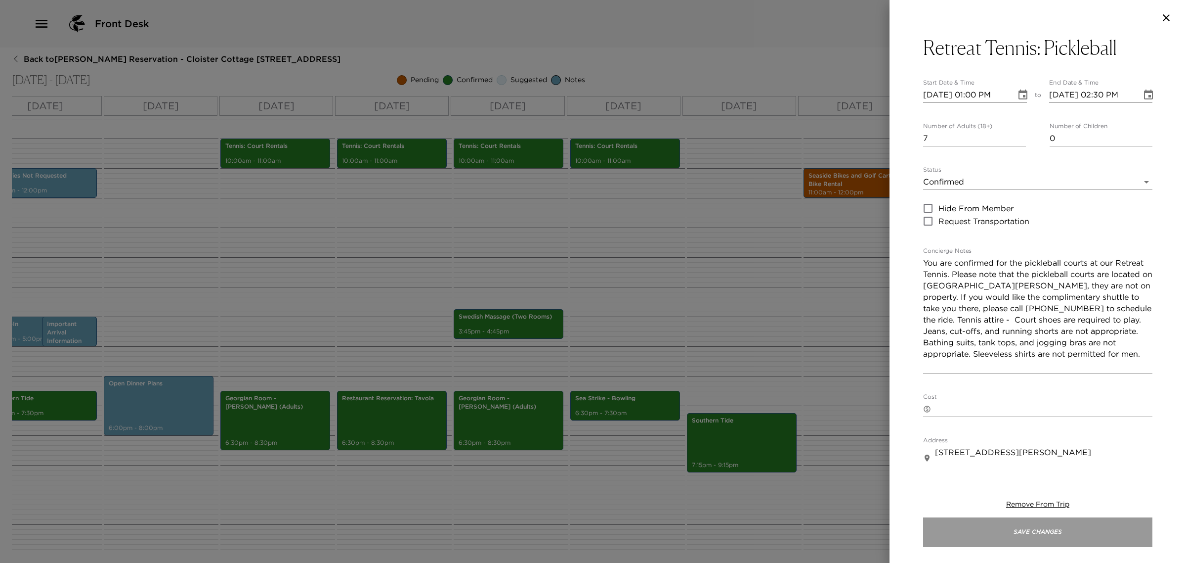
click at [1014, 530] on button "Save Changes" at bounding box center [1037, 532] width 229 height 30
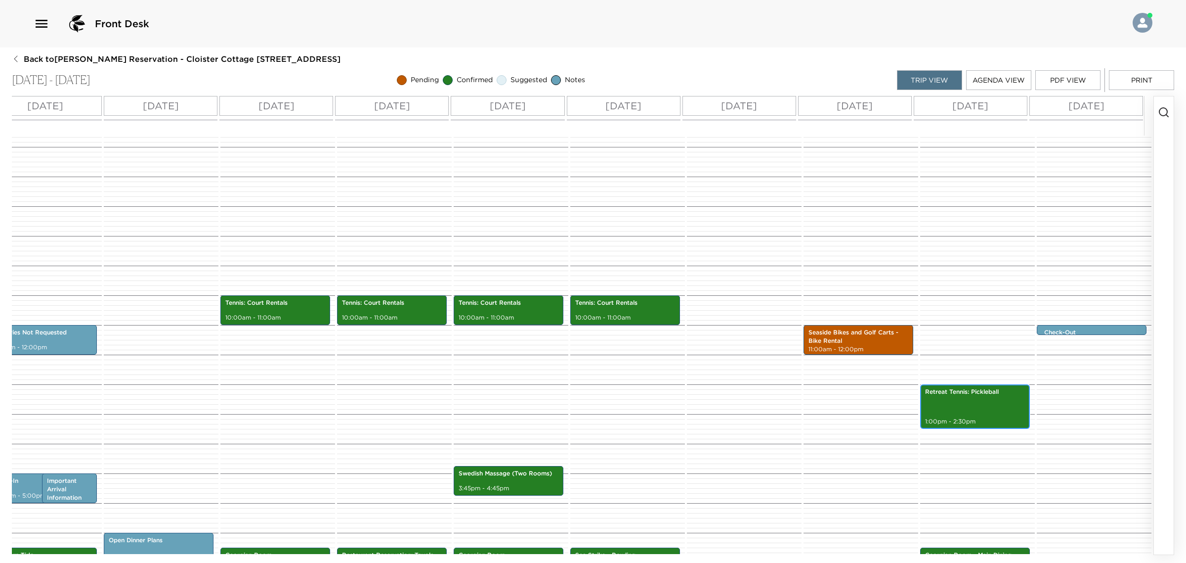
scroll to position [302, 0]
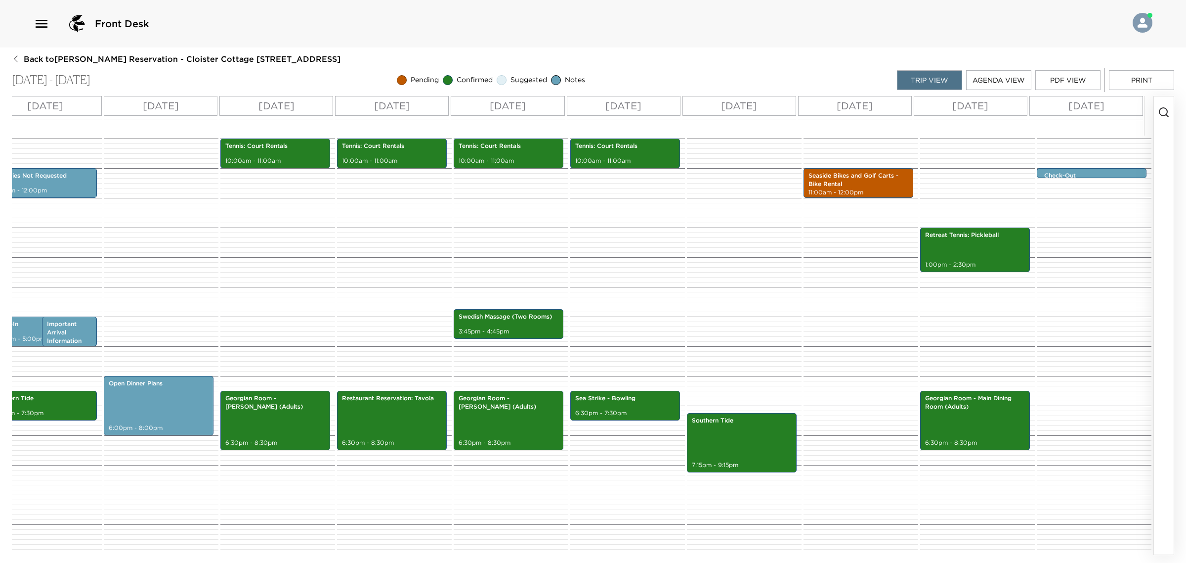
click at [1158, 109] on icon "button" at bounding box center [1164, 112] width 12 height 12
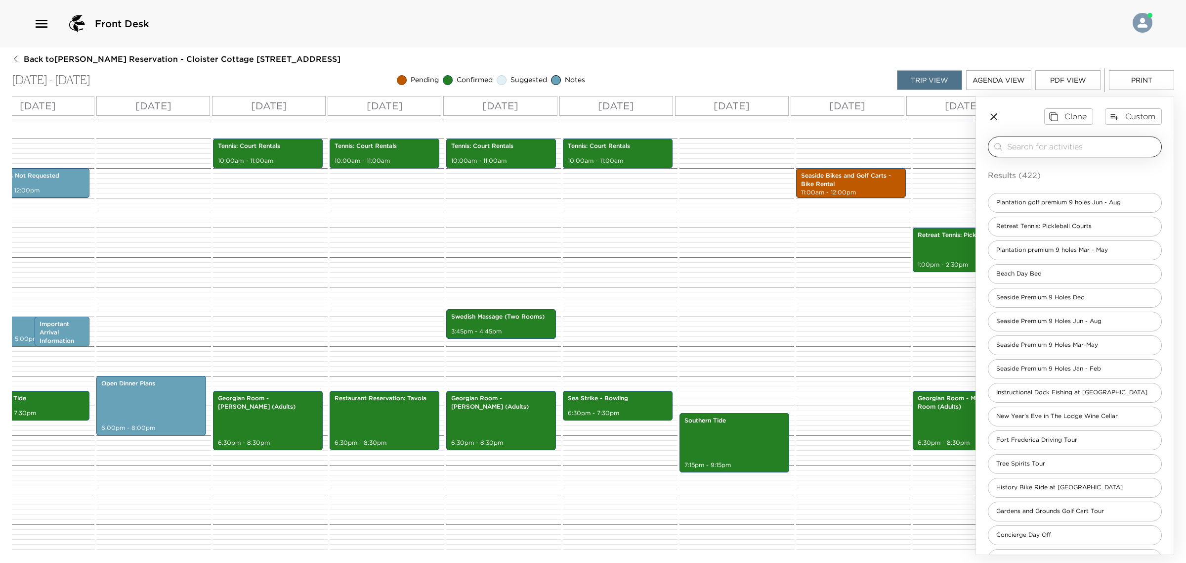
click at [1097, 149] on input "search" at bounding box center [1082, 146] width 150 height 11
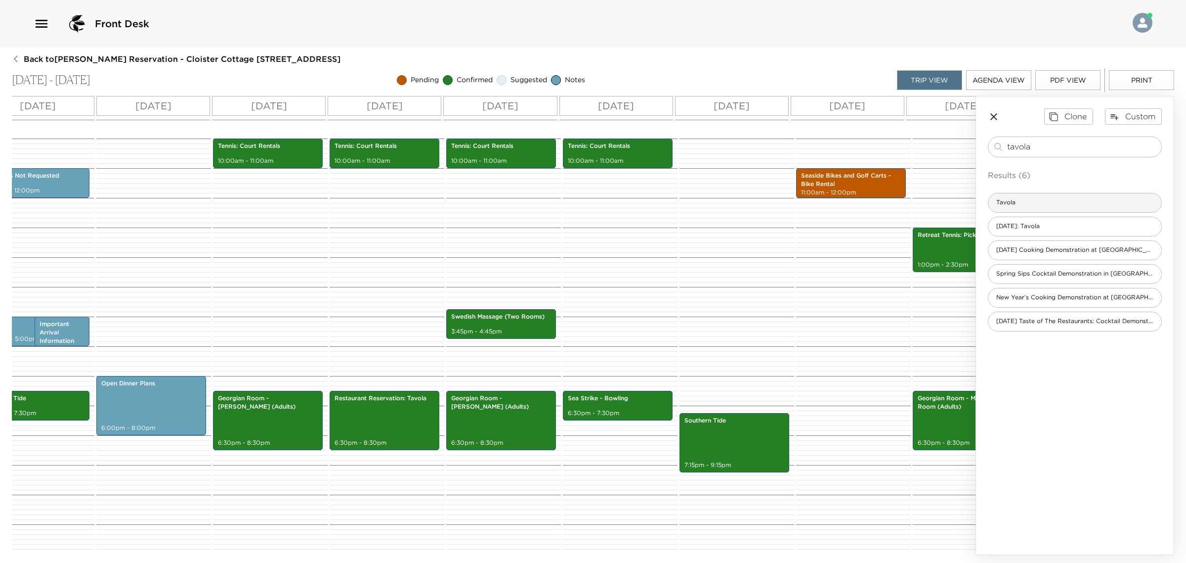
type input "tavola"
click at [1071, 209] on div "Tavola" at bounding box center [1075, 203] width 174 height 20
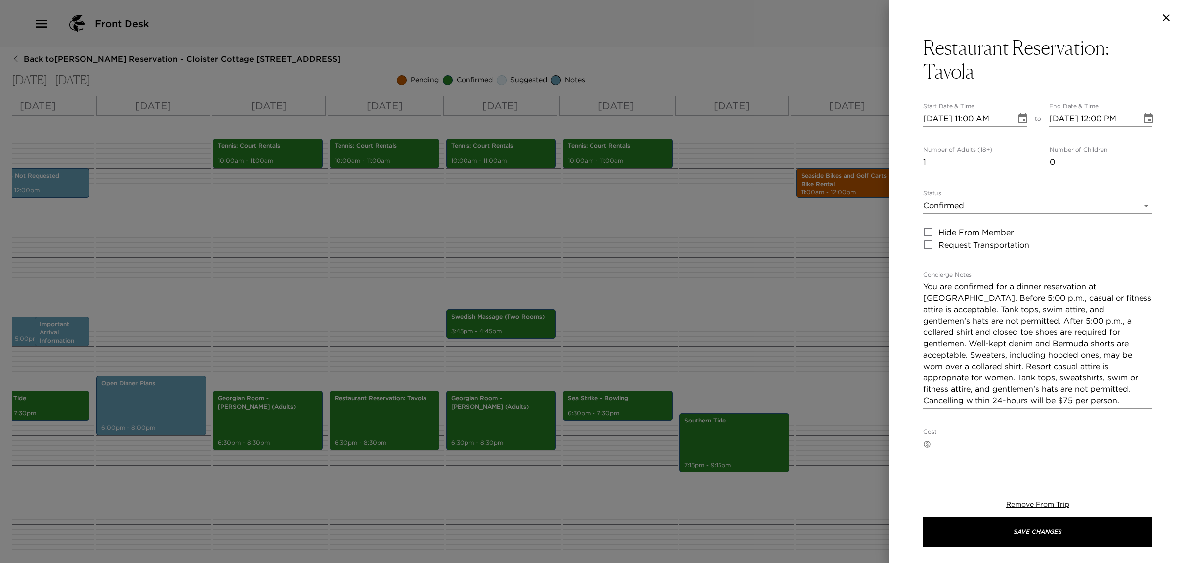
click at [925, 119] on input "[DATE] 11:00 AM" at bounding box center [966, 119] width 86 height 16
type input "[DATE] 11:00 AM"
type input "[DATE] 12:00 PM"
type input "[DATE] 11:00 AM"
type input "[DATE] 12:00 PM"
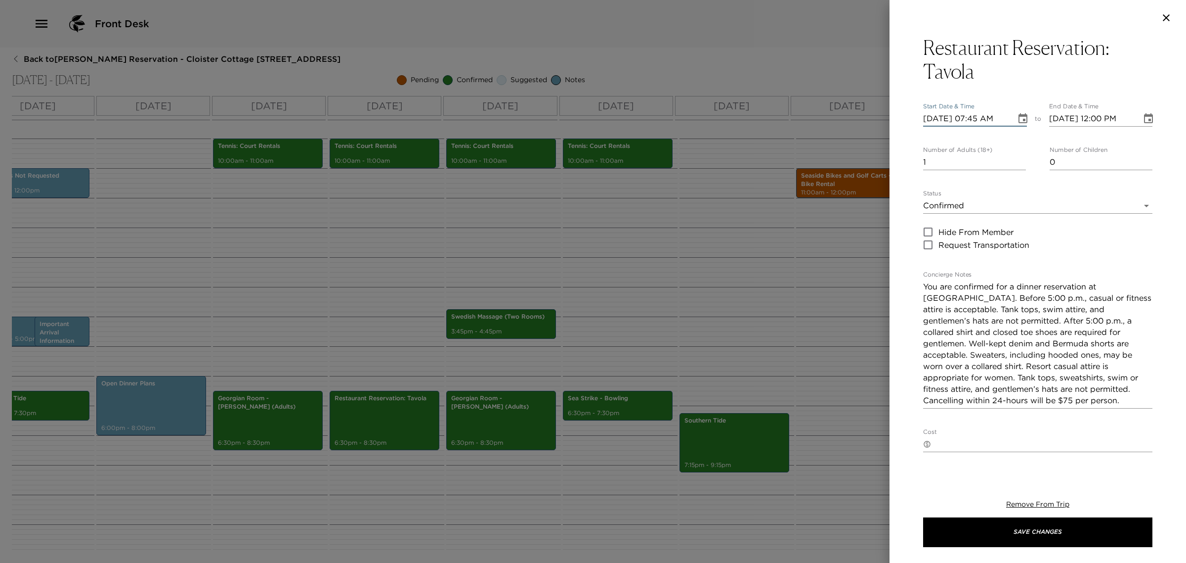
type input "[DATE] 07:45 PM"
type input "[DATE] 08:45 PM"
type input "[DATE] 07:45 PM"
type input "[DATE] 07:15 PM"
type input "[DATE] 09:15 PM"
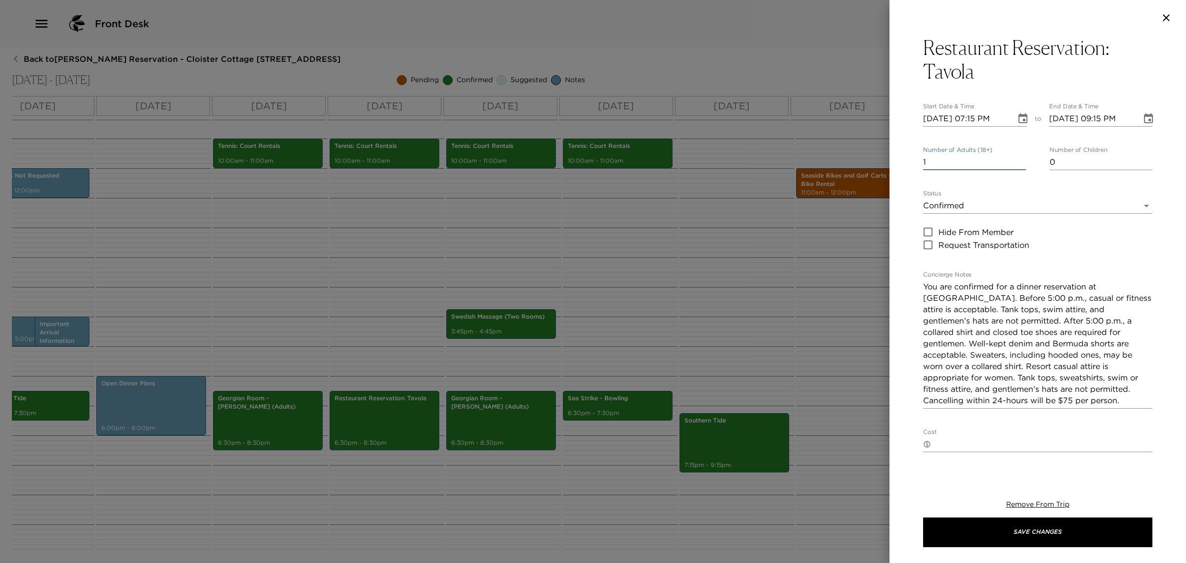
type input "0"
click at [979, 204] on body "Front Desk Back to [PERSON_NAME] Reservation - Cloister Cottage [STREET_ADDRESS…" at bounding box center [593, 281] width 1186 height 563
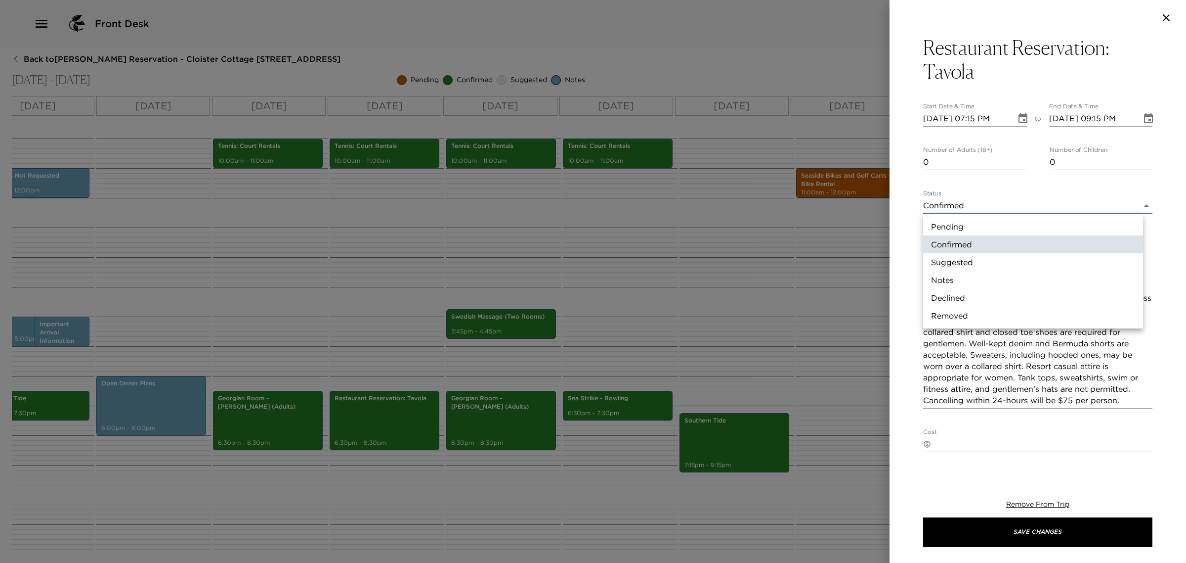
drag, startPoint x: 970, startPoint y: 230, endPoint x: 955, endPoint y: 203, distance: 31.2
click at [969, 230] on li "Pending" at bounding box center [1033, 226] width 220 height 18
type input "Pending"
type textarea "Your request for a dinner reservation at [GEOGRAPHIC_DATA] is pending."
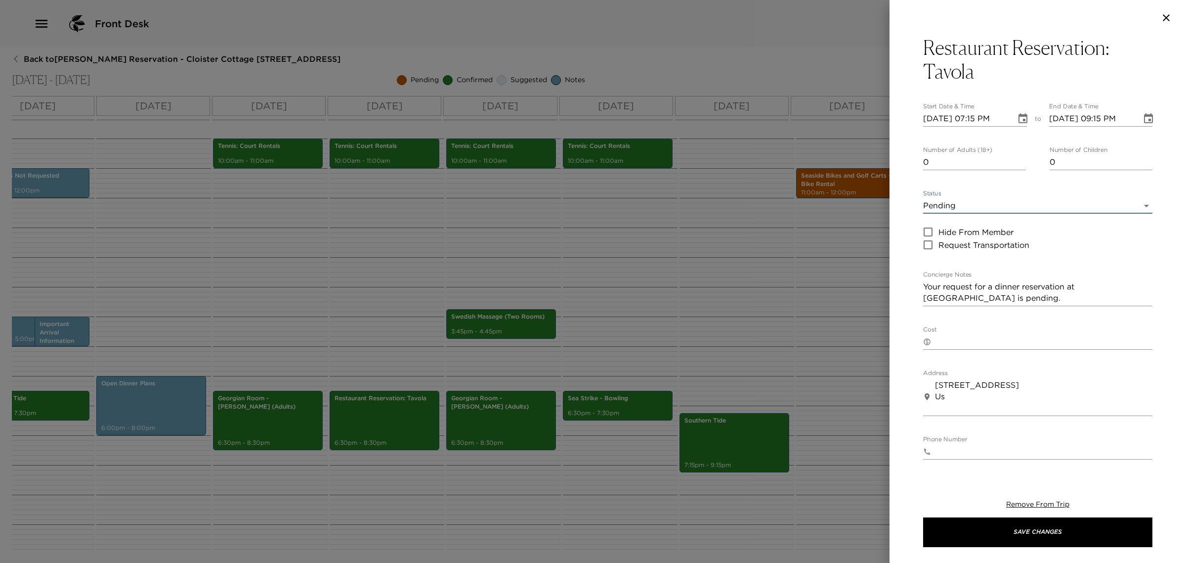
click at [828, 169] on div "Restaurant Reservation: Tavola Start Date & Time [DATE] 07:15 PM to End Date & …" at bounding box center [593, 281] width 1186 height 563
type input "7"
click at [1004, 302] on textarea "Your request for a dinner reservation at [GEOGRAPHIC_DATA] is pending." at bounding box center [1037, 292] width 229 height 23
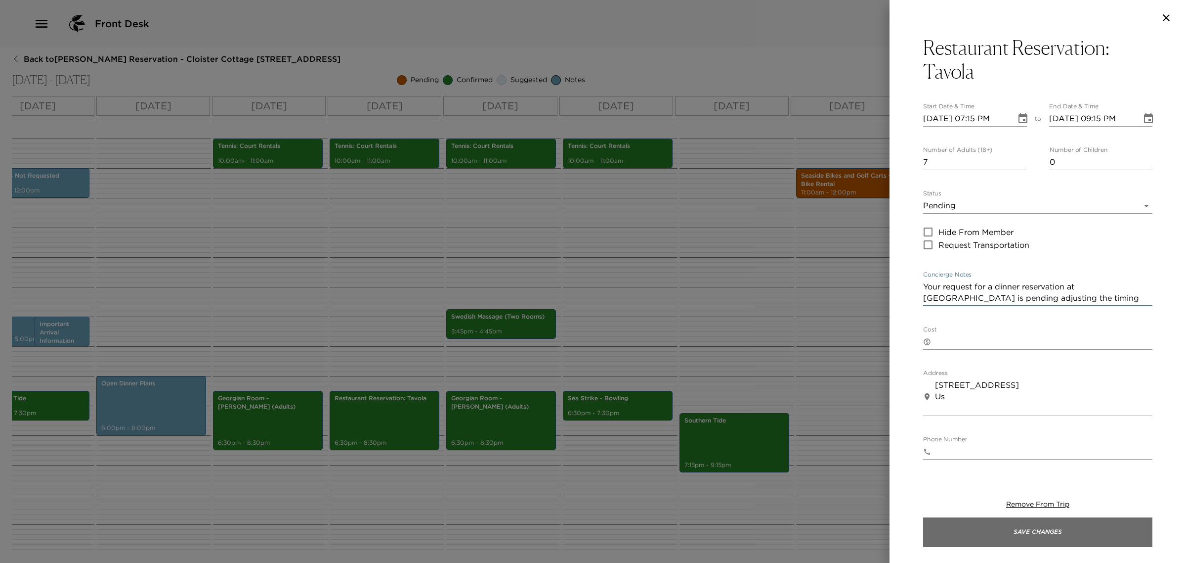
type textarea "Your request for a dinner reservation at [GEOGRAPHIC_DATA] is pending adjusting…"
click at [1051, 540] on button "Save Changes" at bounding box center [1037, 532] width 229 height 30
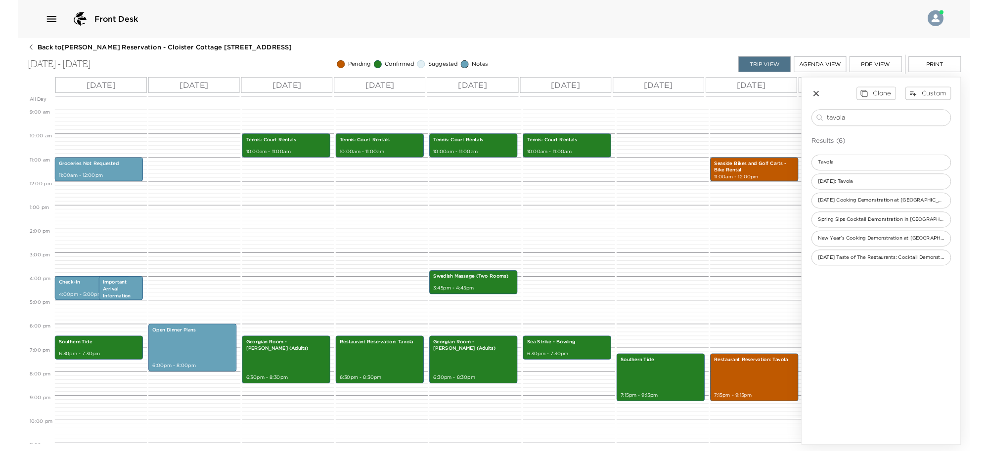
scroll to position [240, 0]
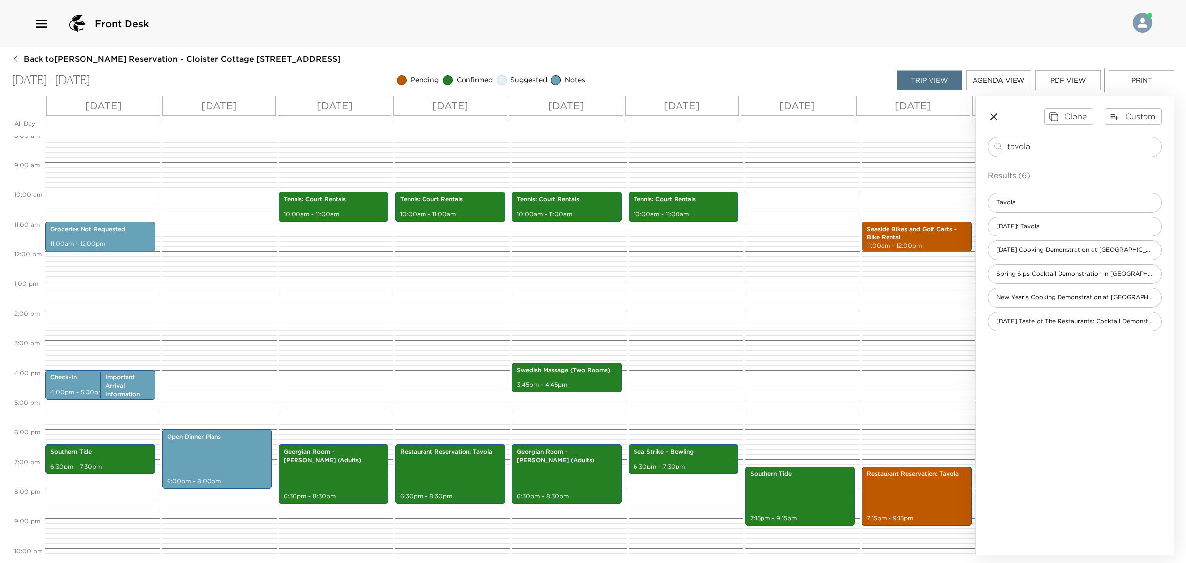
click at [997, 118] on icon "button" at bounding box center [994, 117] width 12 height 12
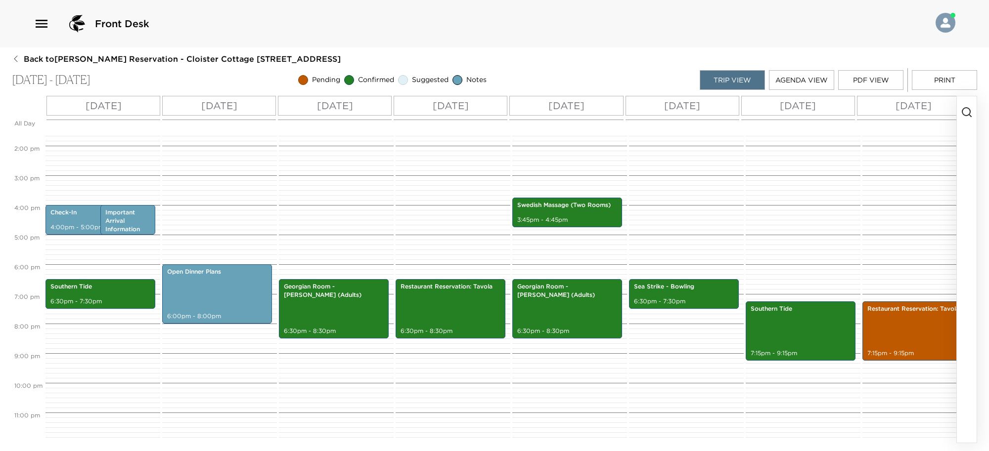
scroll to position [413, 0]
click at [334, 286] on p "Georgian Room - [PERSON_NAME] (Adults)" at bounding box center [334, 291] width 100 height 17
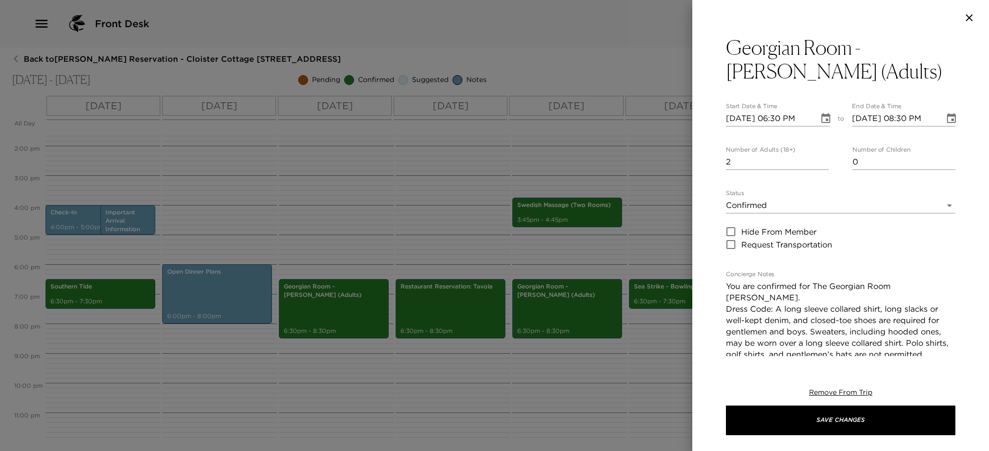
click at [969, 9] on div at bounding box center [840, 18] width 297 height 36
click at [967, 16] on icon "button" at bounding box center [968, 17] width 7 height 7
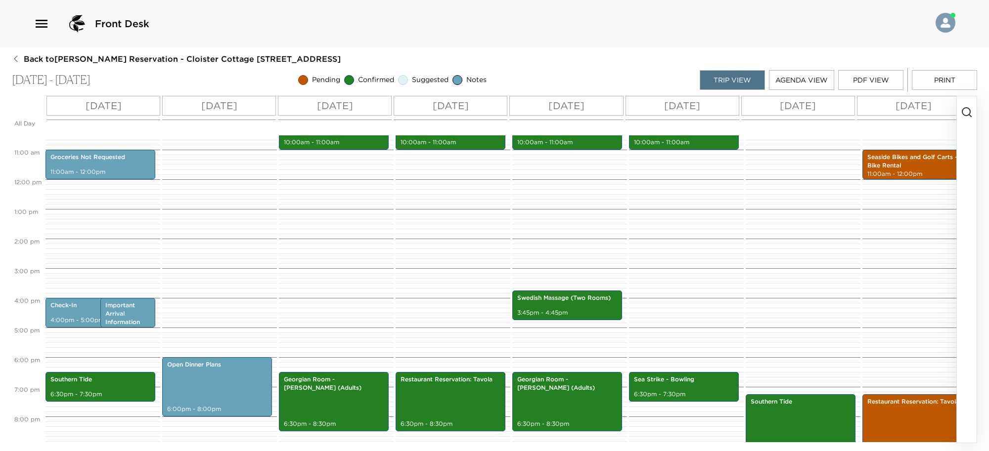
scroll to position [351, 0]
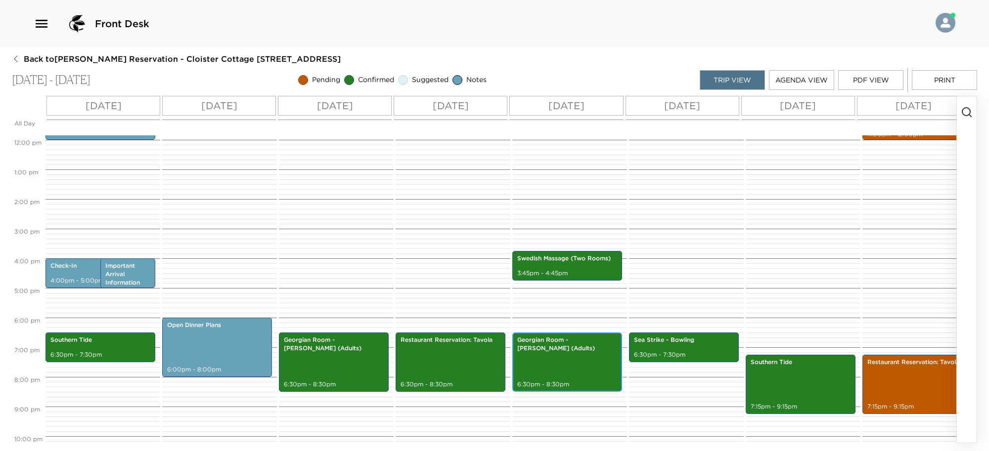
click at [534, 379] on div "Georgian Room - [GEOGRAPHIC_DATA] (Adults) 6:30pm - 8:30pm" at bounding box center [567, 362] width 104 height 56
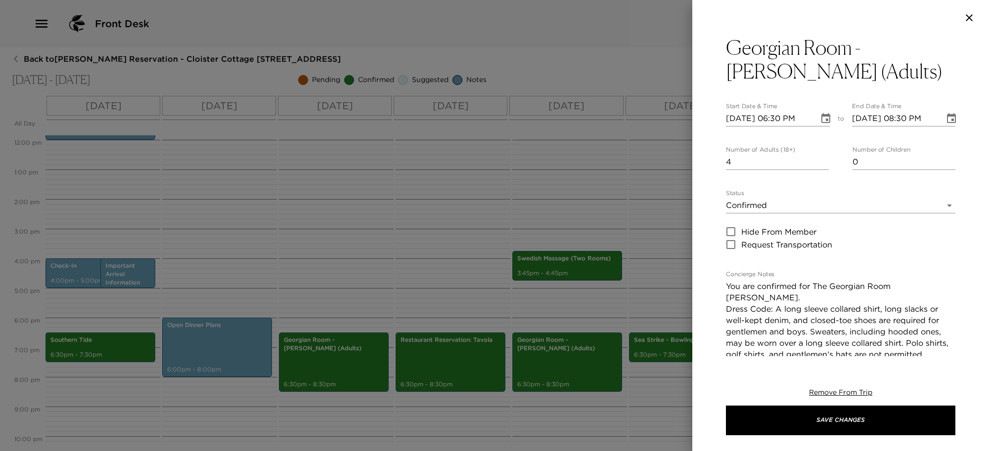
click at [972, 13] on icon "button" at bounding box center [969, 18] width 12 height 12
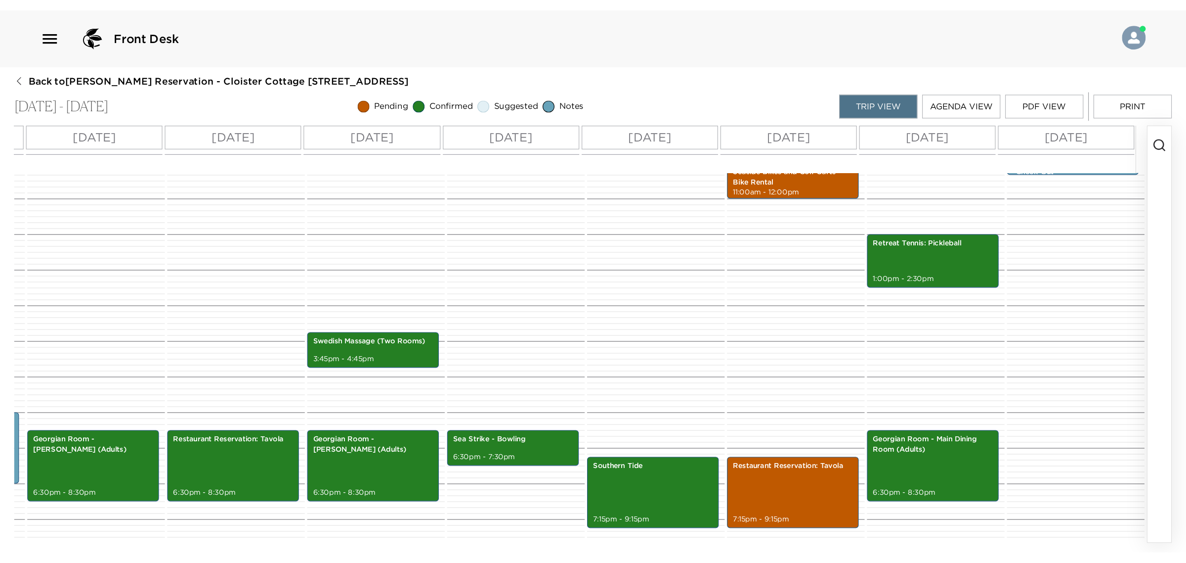
scroll to position [413, 0]
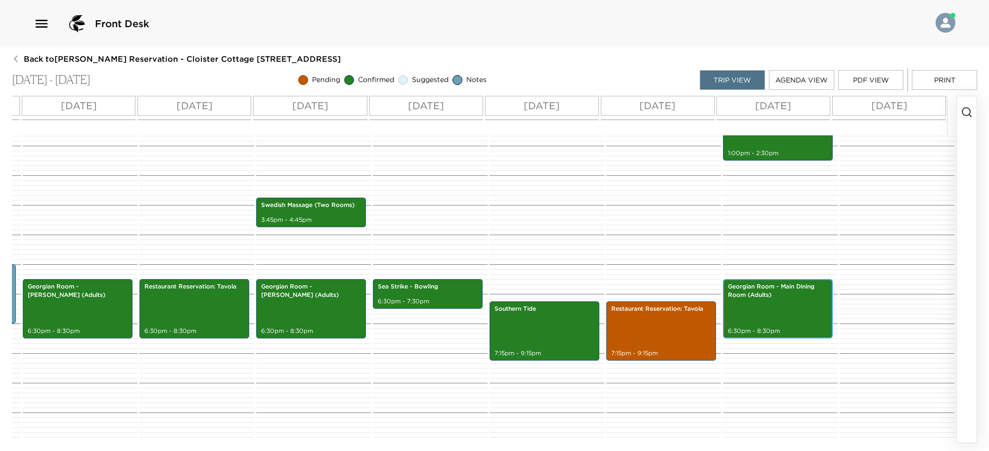
click at [772, 285] on p "Georgian Room - Main Dining Room (Adults)" at bounding box center [778, 291] width 100 height 17
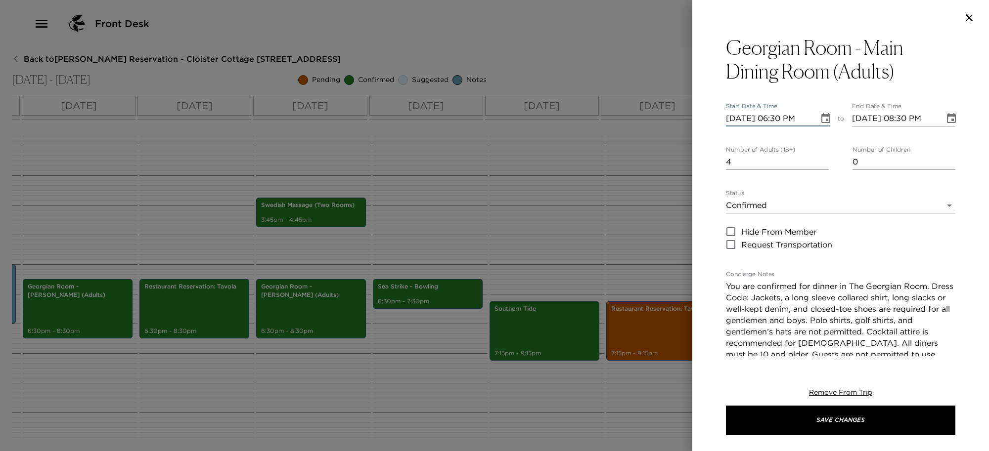
click at [779, 112] on input "[DATE] 06:30 PM" at bounding box center [769, 119] width 86 height 16
type input "[DATE] 07:15 PM"
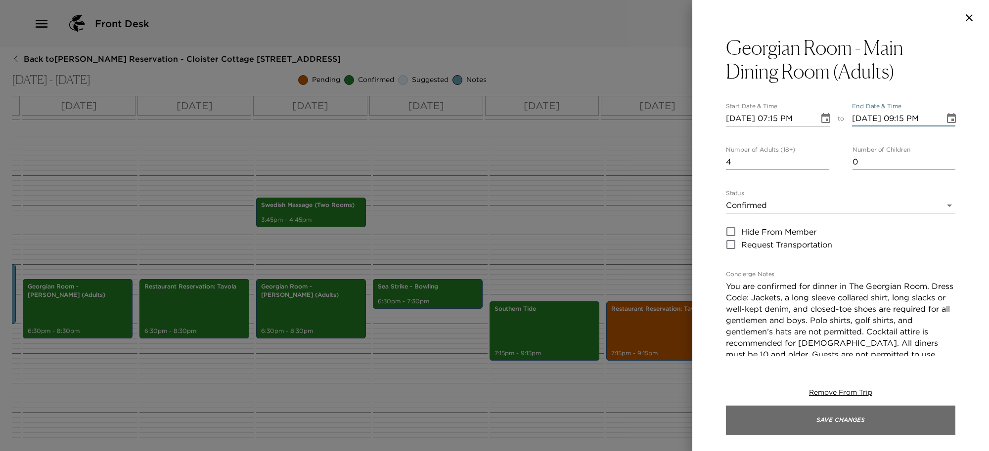
type input "[DATE] 09:15 PM"
click at [822, 421] on button "Save Changes" at bounding box center [840, 421] width 229 height 30
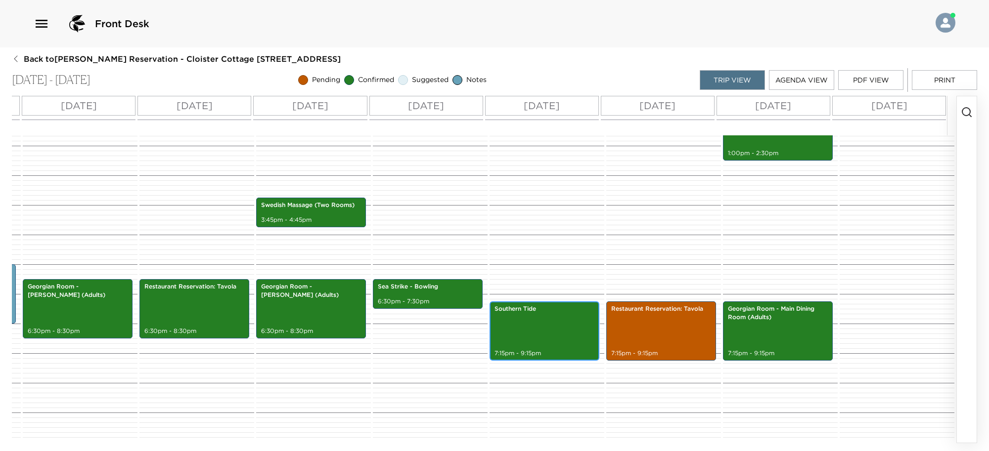
click at [545, 349] on p "7:15pm - 9:15pm" at bounding box center [544, 353] width 100 height 8
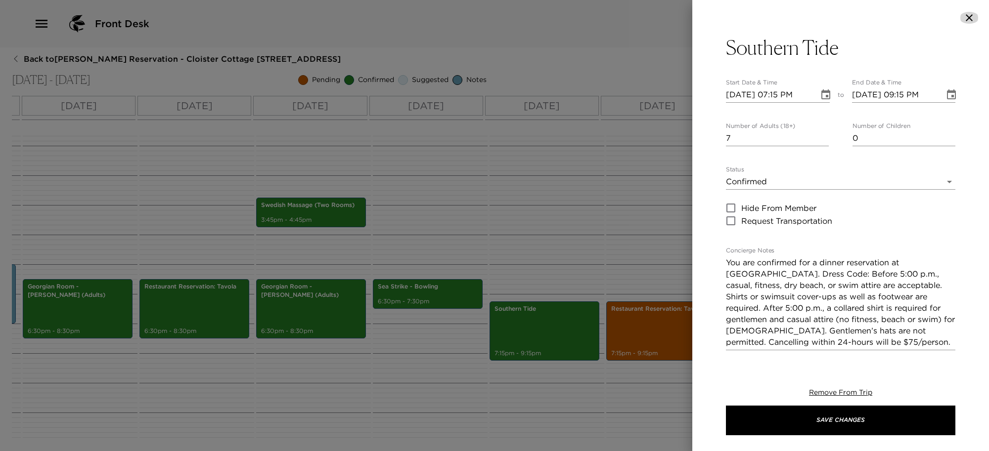
click at [969, 13] on icon "button" at bounding box center [969, 18] width 12 height 12
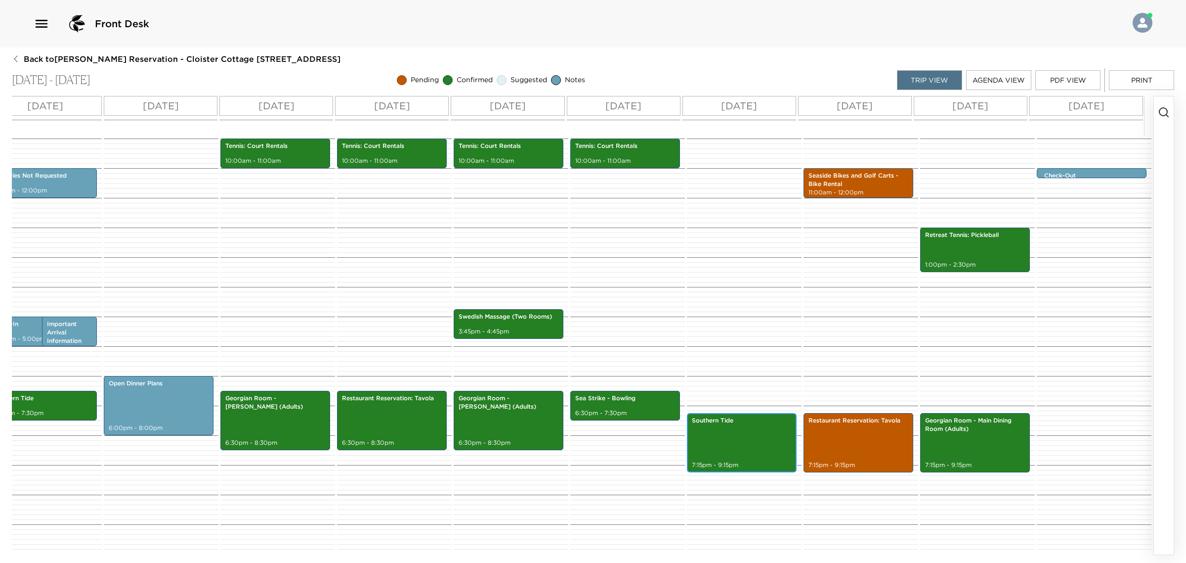
scroll to position [0, 66]
click at [1157, 82] on button "Print" at bounding box center [1141, 80] width 65 height 20
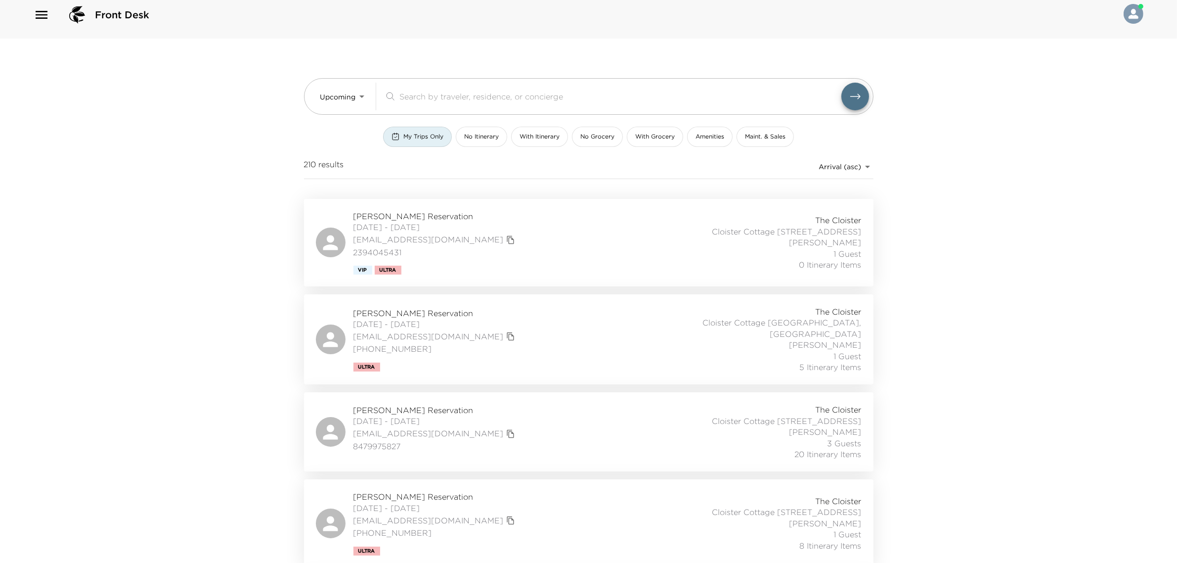
scroll to position [618, 0]
